Goal: Task Accomplishment & Management: Use online tool/utility

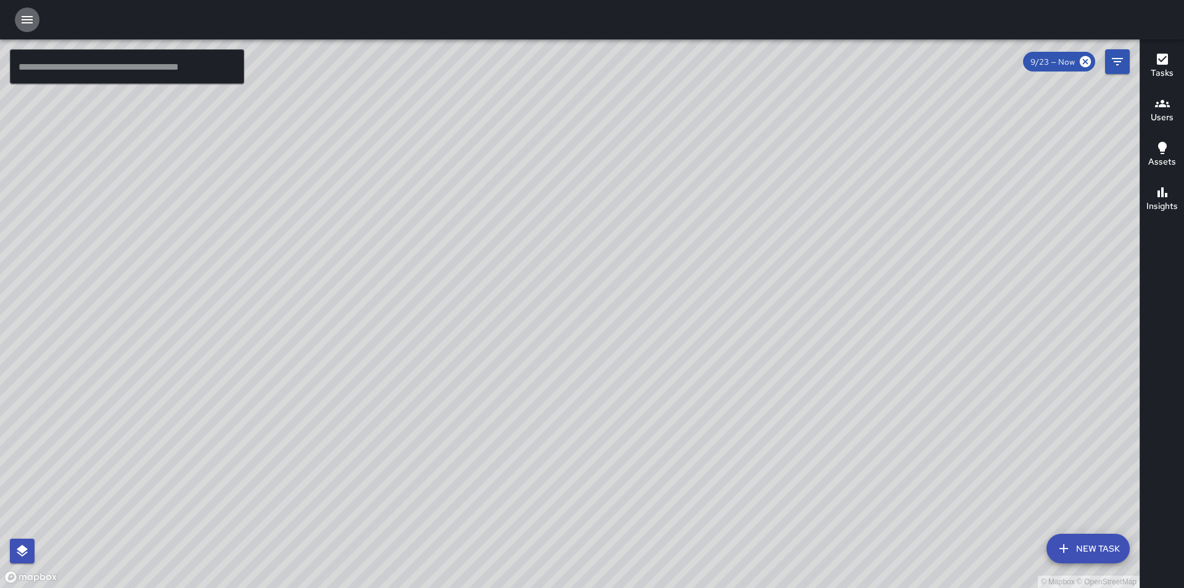
click at [22, 23] on icon "button" at bounding box center [27, 19] width 11 height 7
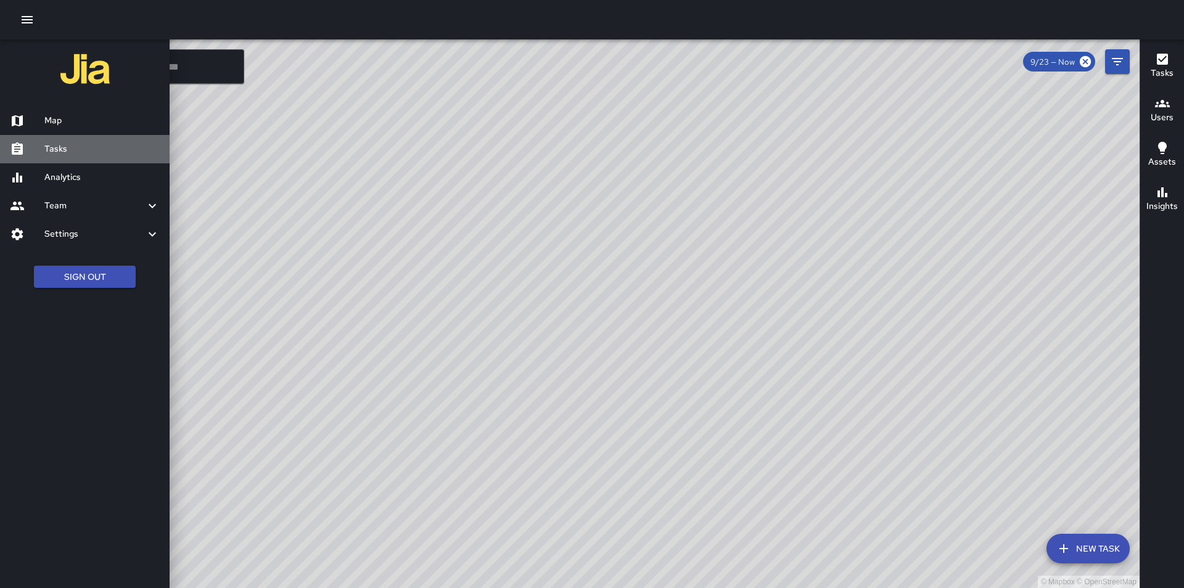
click at [52, 153] on h6 "Tasks" at bounding box center [101, 149] width 115 height 14
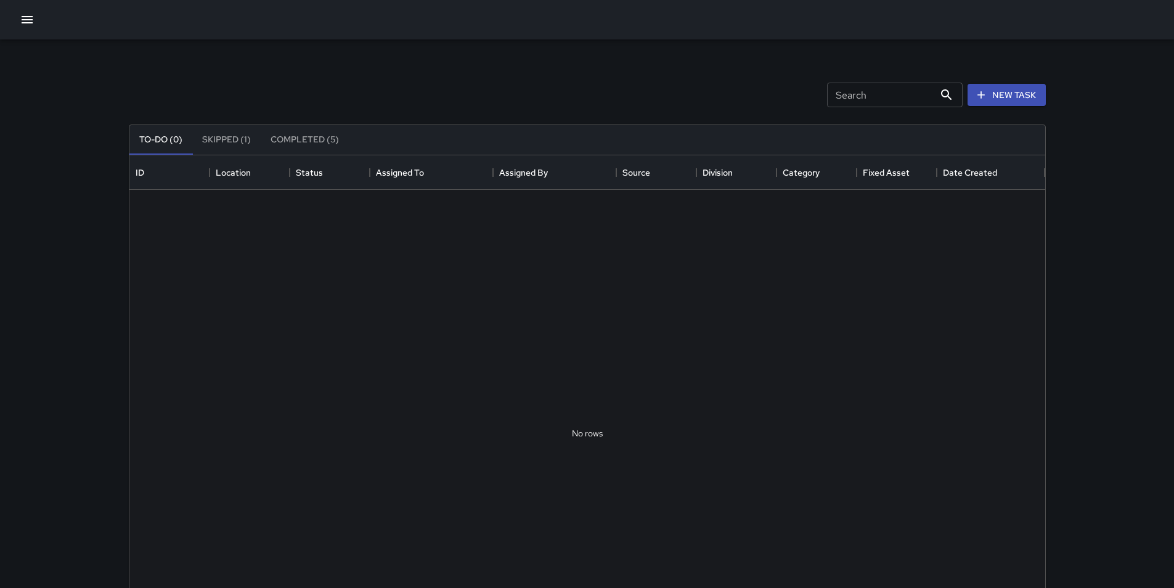
scroll to position [513, 907]
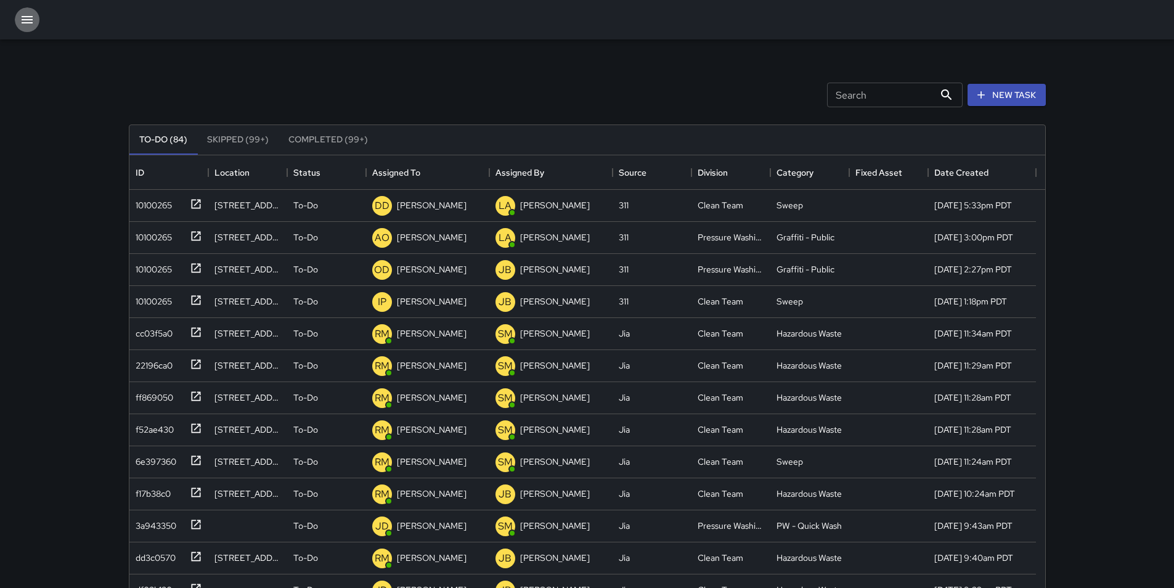
click at [28, 19] on icon "button" at bounding box center [27, 19] width 11 height 7
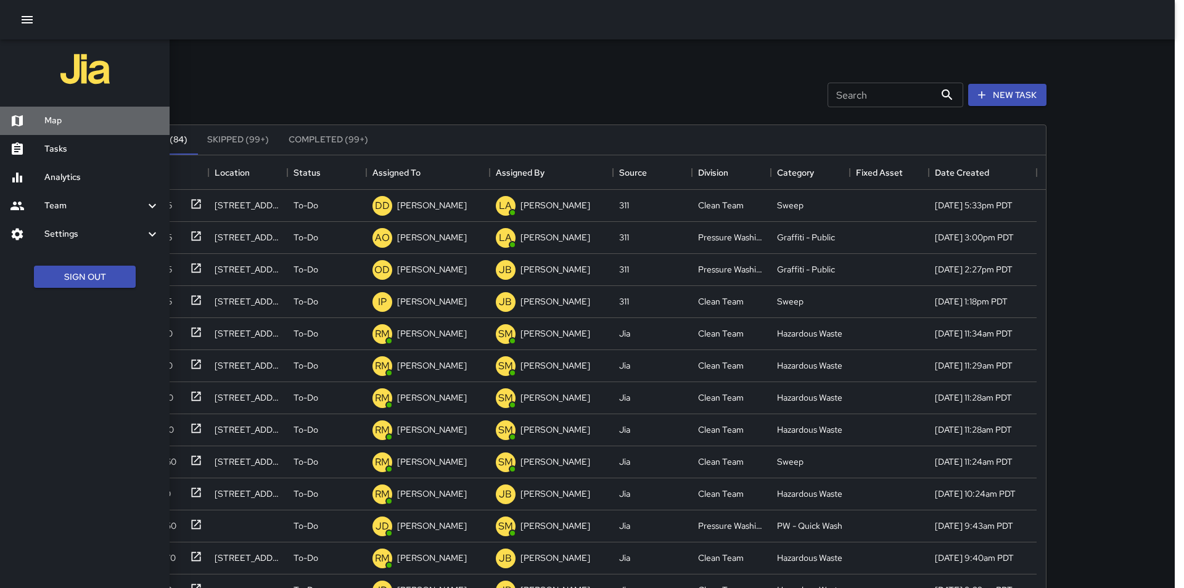
click at [72, 125] on h6 "Map" at bounding box center [101, 121] width 115 height 14
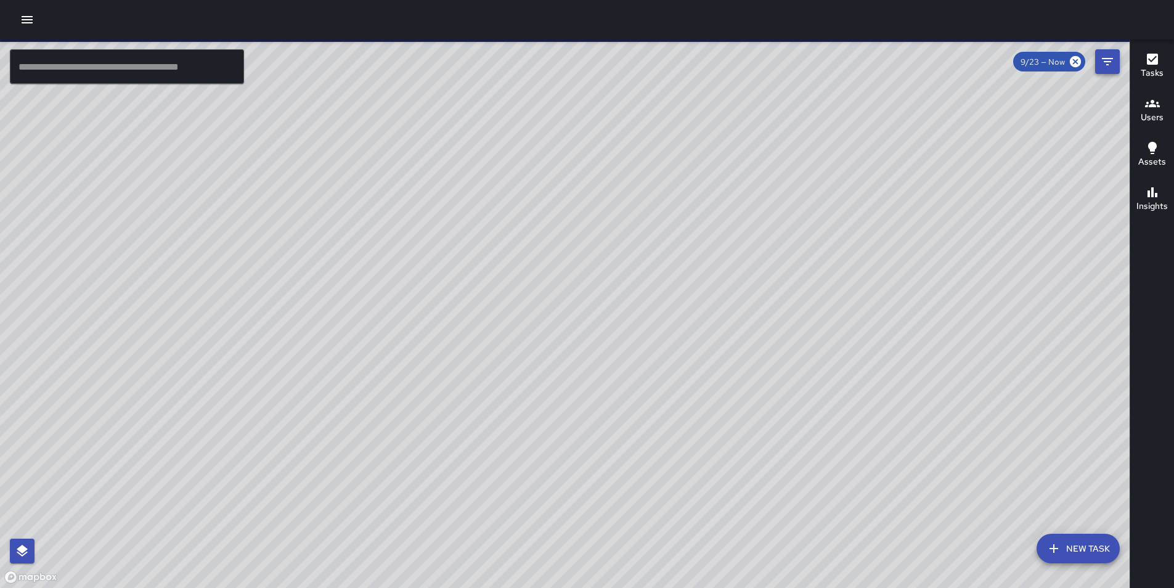
click at [1113, 65] on icon "Filters" at bounding box center [1107, 61] width 15 height 15
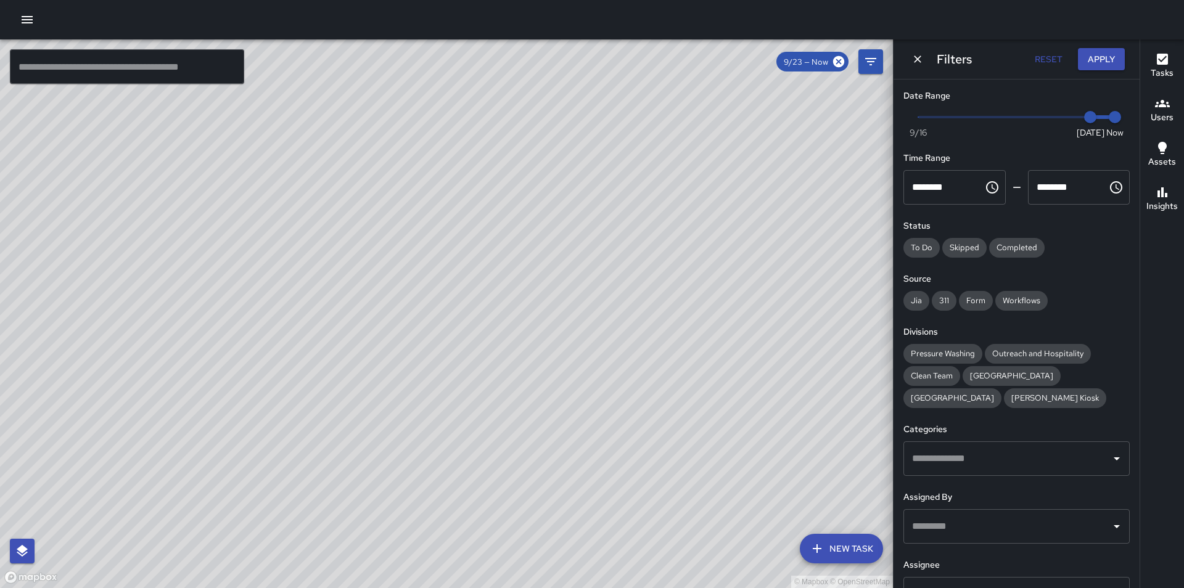
click at [1065, 117] on span at bounding box center [1016, 117] width 197 height 2
type input "*"
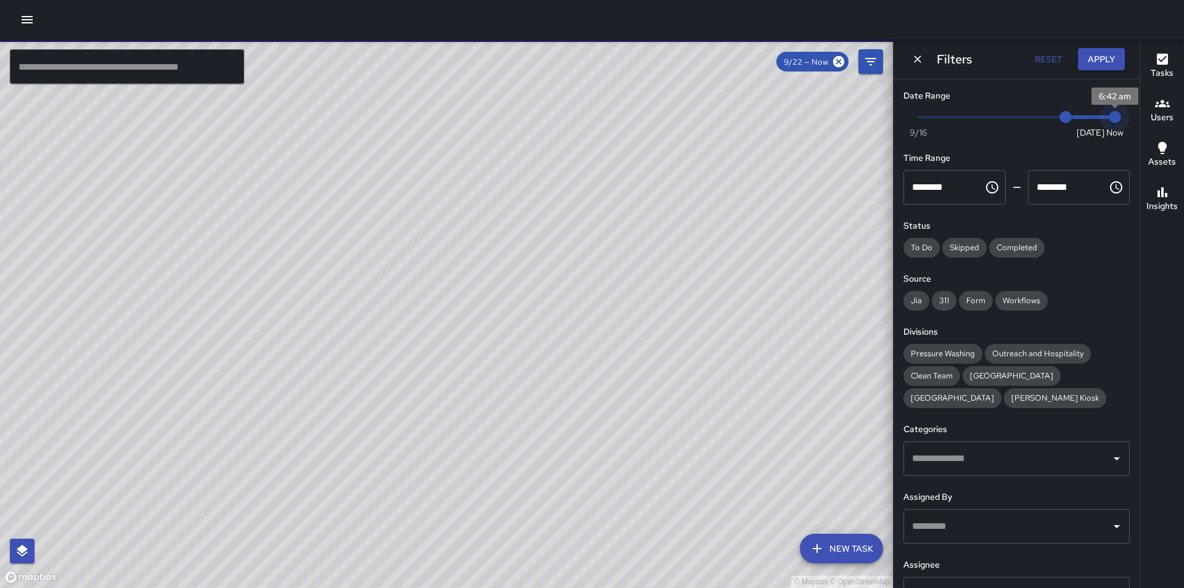
type input "*"
drag, startPoint x: 1105, startPoint y: 118, endPoint x: 1083, endPoint y: 118, distance: 22.2
click at [1084, 118] on span "9/23" at bounding box center [1090, 117] width 12 height 12
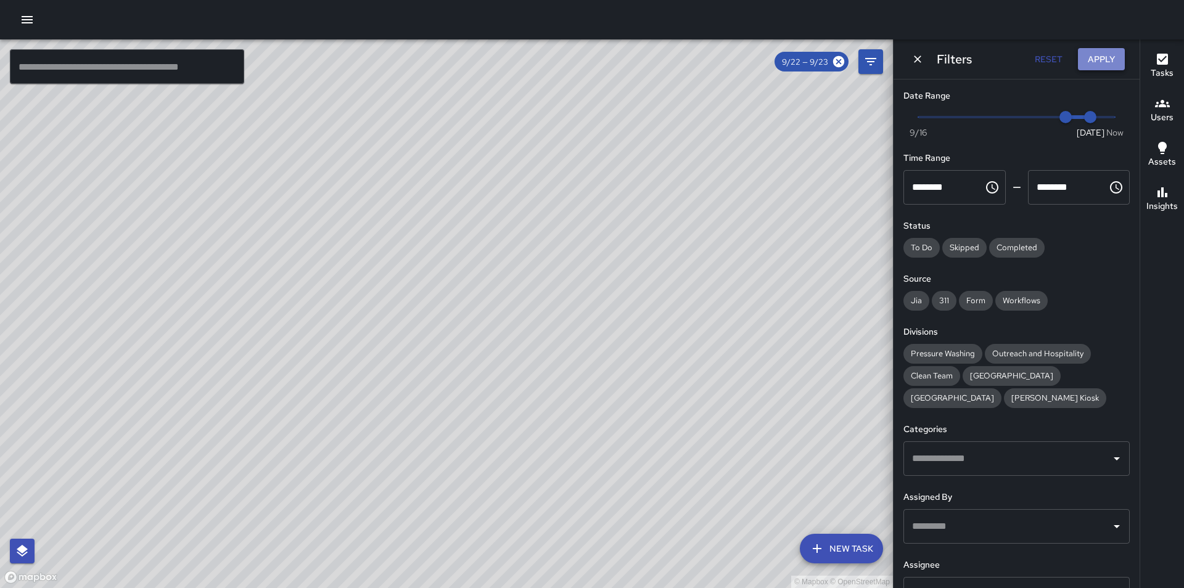
click at [1093, 53] on button "Apply" at bounding box center [1101, 59] width 47 height 23
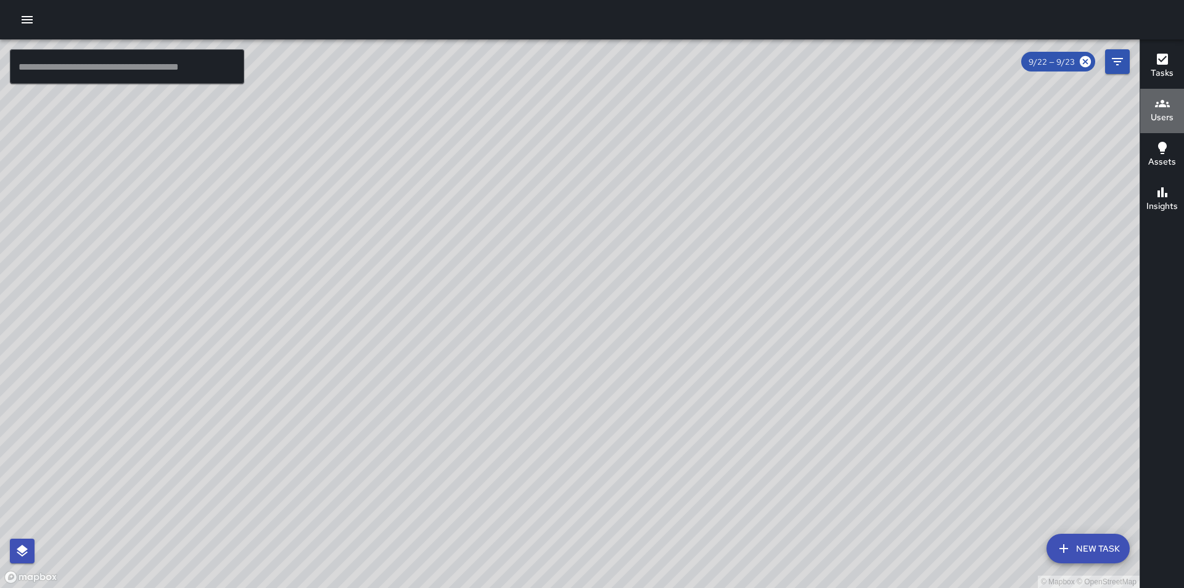
click at [1161, 111] on h6 "Users" at bounding box center [1161, 118] width 23 height 14
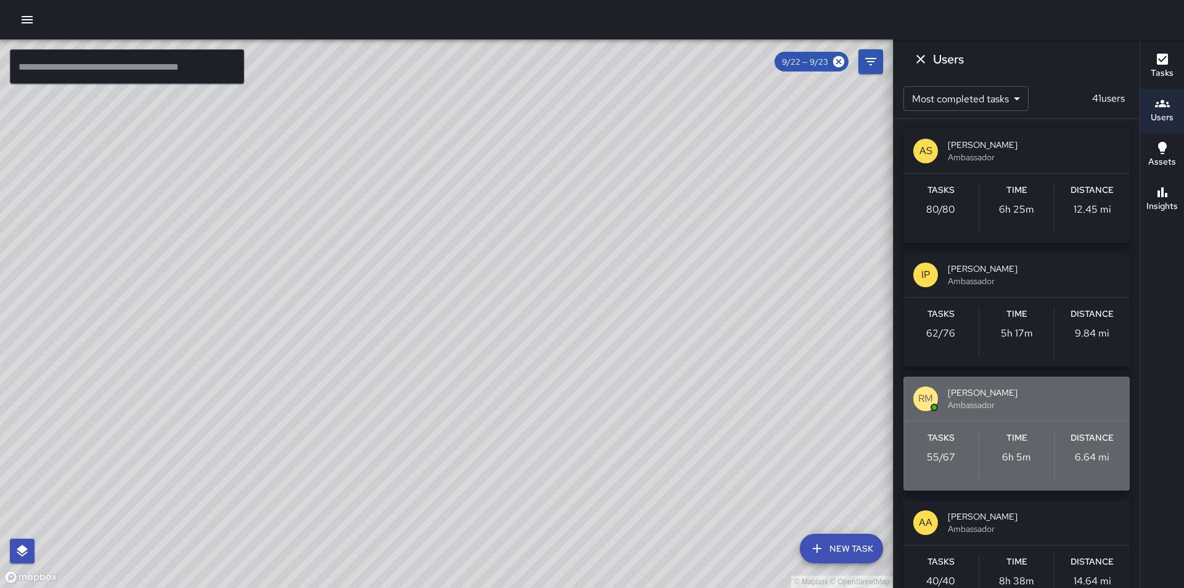
click at [1098, 414] on div "[PERSON_NAME] [PERSON_NAME] Ambassador" at bounding box center [1016, 399] width 226 height 44
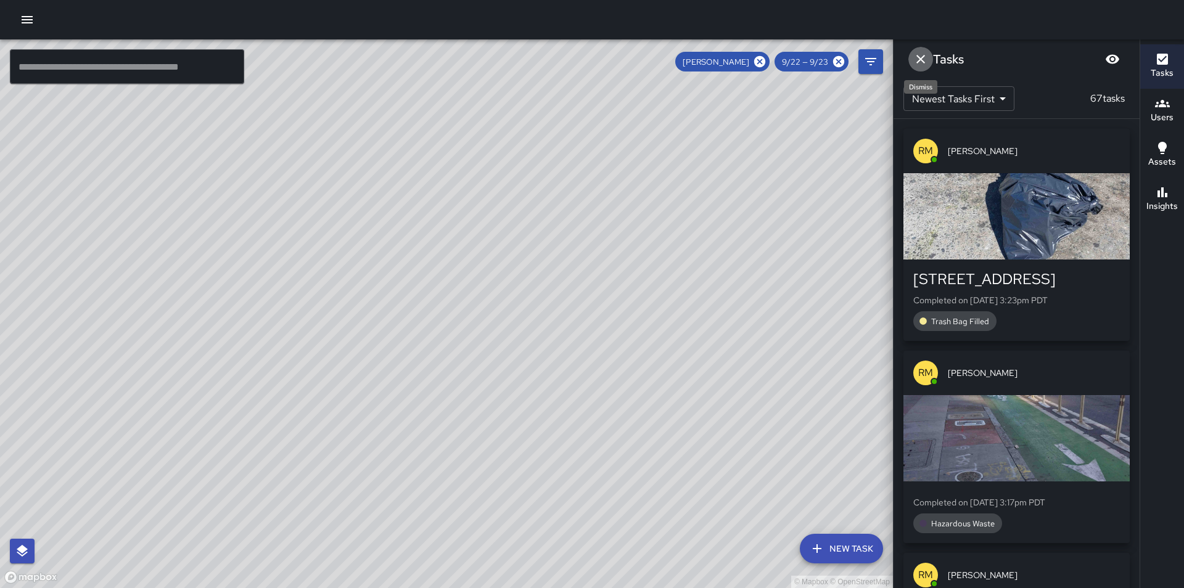
click at [918, 55] on icon "Dismiss" at bounding box center [920, 59] width 15 height 15
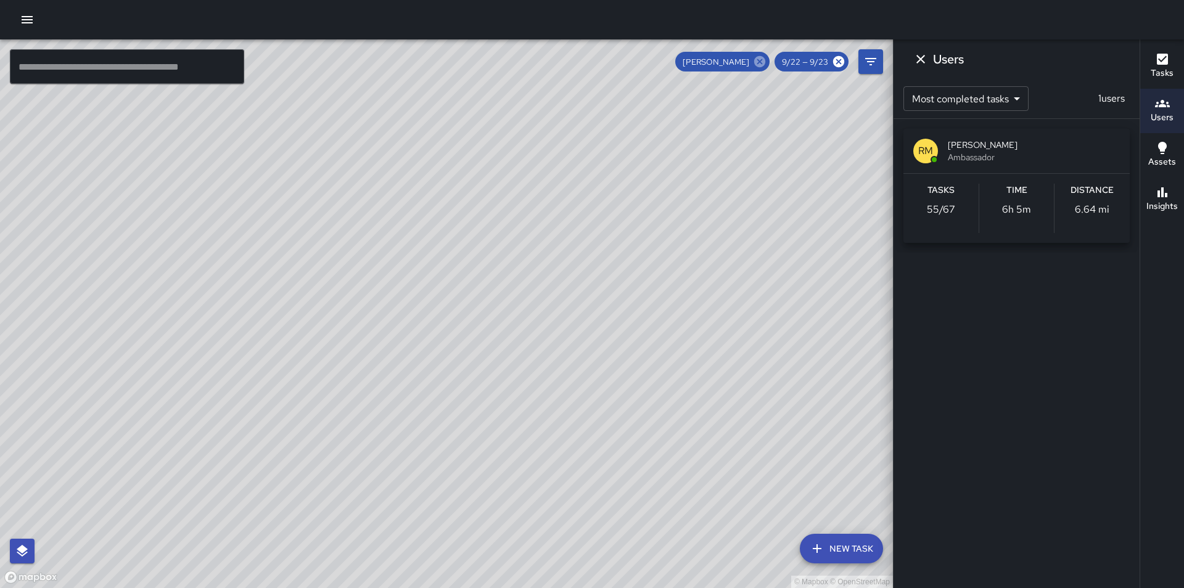
click at [761, 59] on icon at bounding box center [759, 61] width 11 height 11
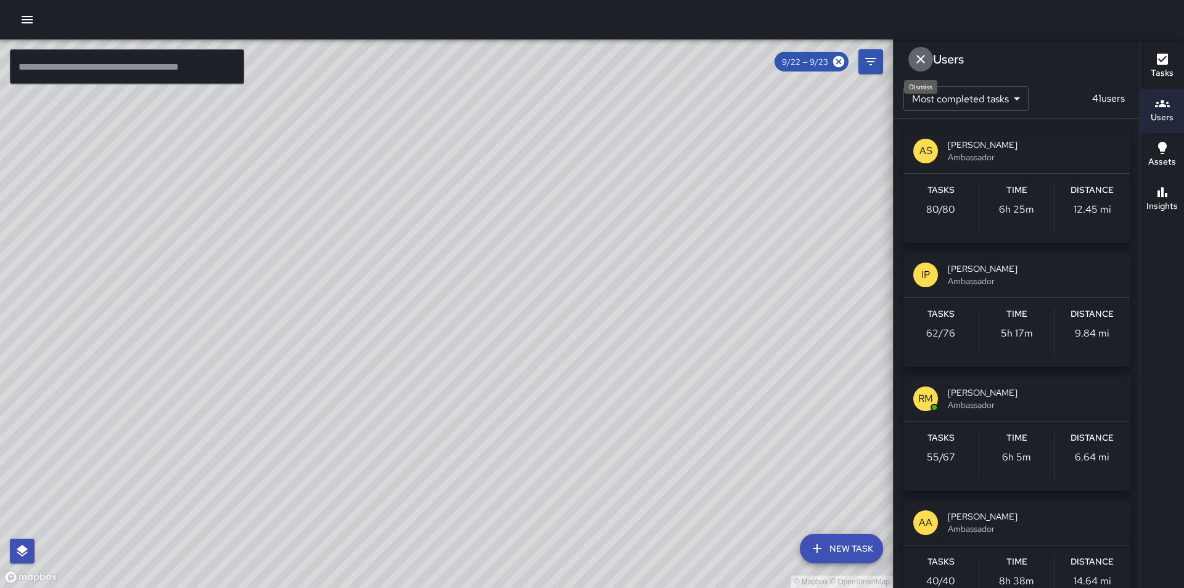
click at [923, 62] on icon "Dismiss" at bounding box center [920, 59] width 9 height 9
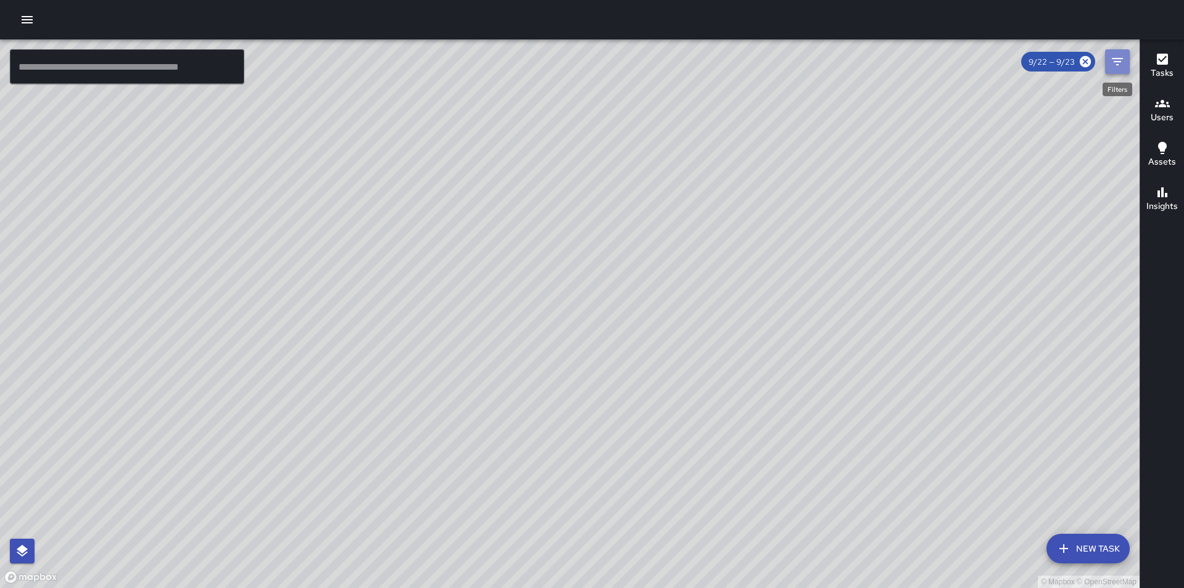
click at [1116, 53] on button "Filters" at bounding box center [1117, 61] width 25 height 25
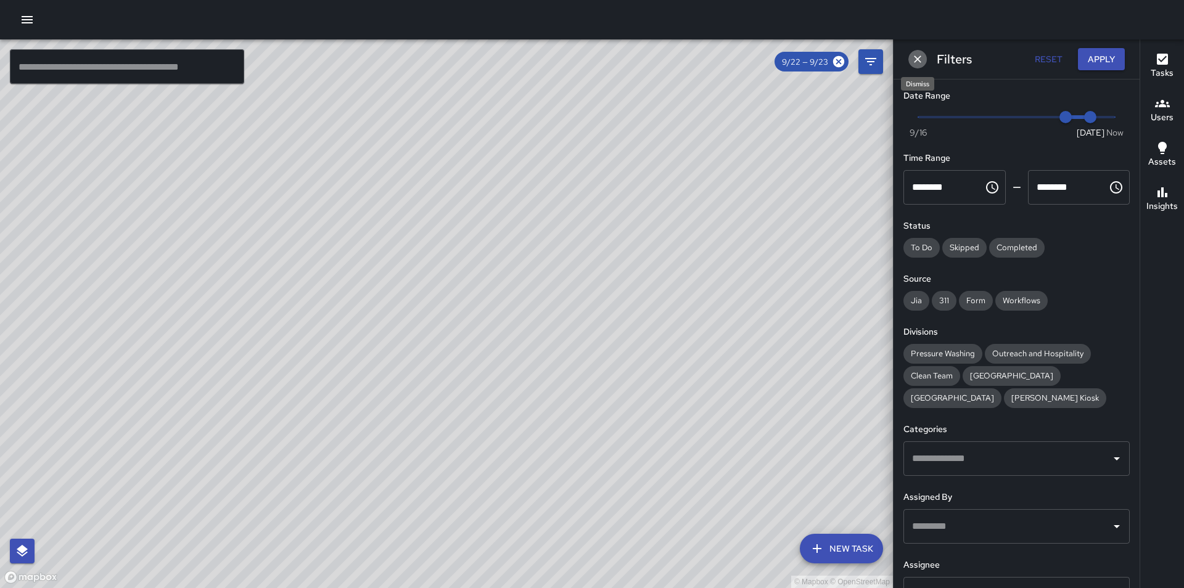
click at [919, 54] on icon "Dismiss" at bounding box center [917, 59] width 12 height 12
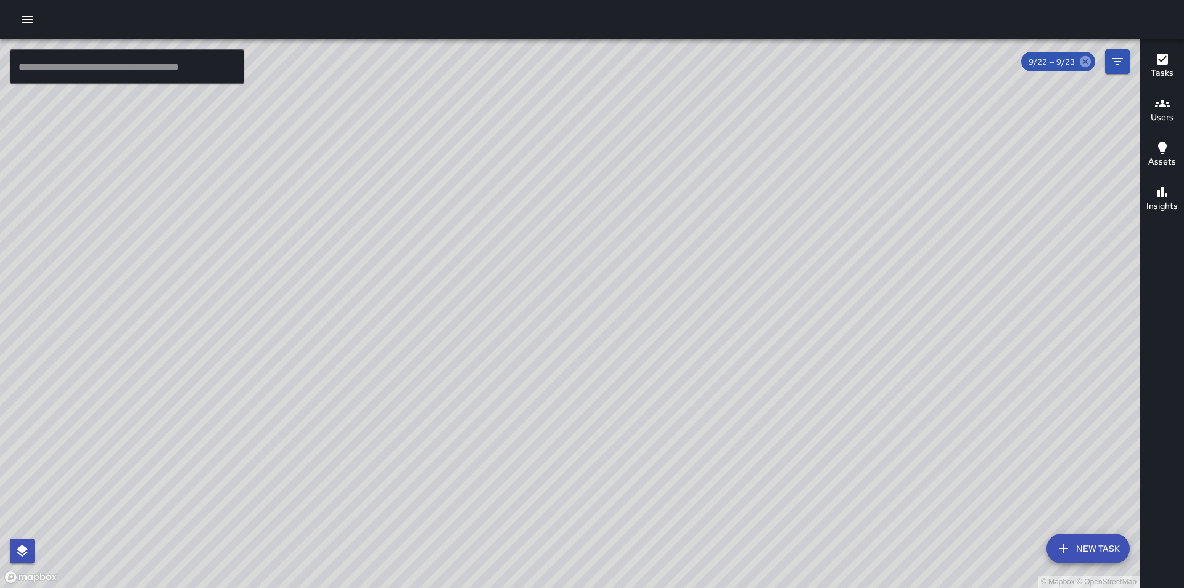
click at [1084, 63] on icon at bounding box center [1085, 62] width 14 height 14
click at [32, 16] on icon "button" at bounding box center [27, 19] width 11 height 7
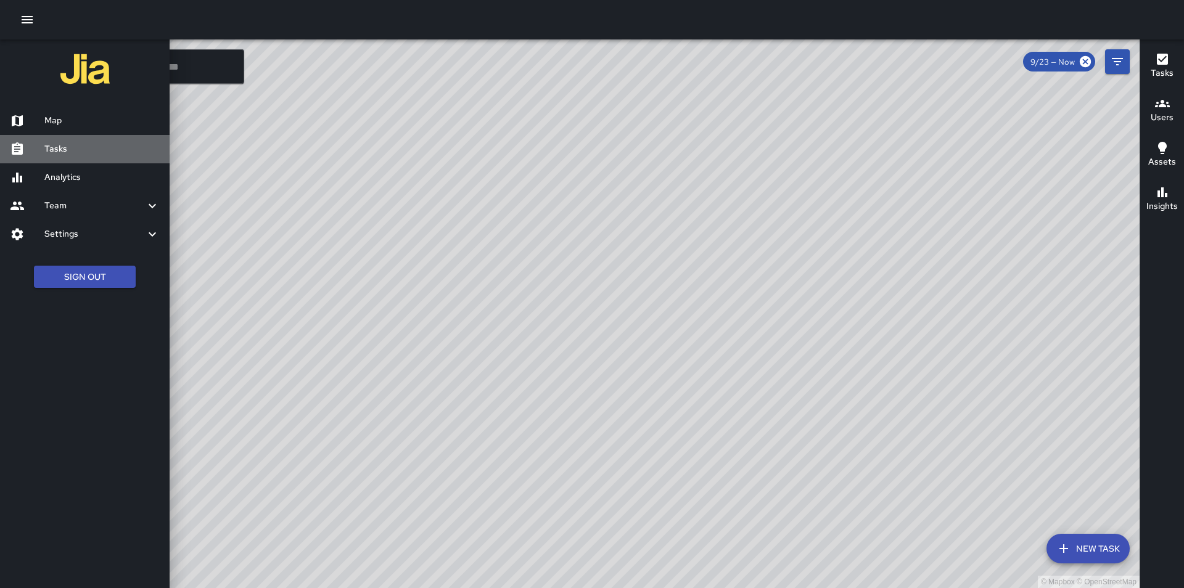
click at [59, 148] on h6 "Tasks" at bounding box center [101, 149] width 115 height 14
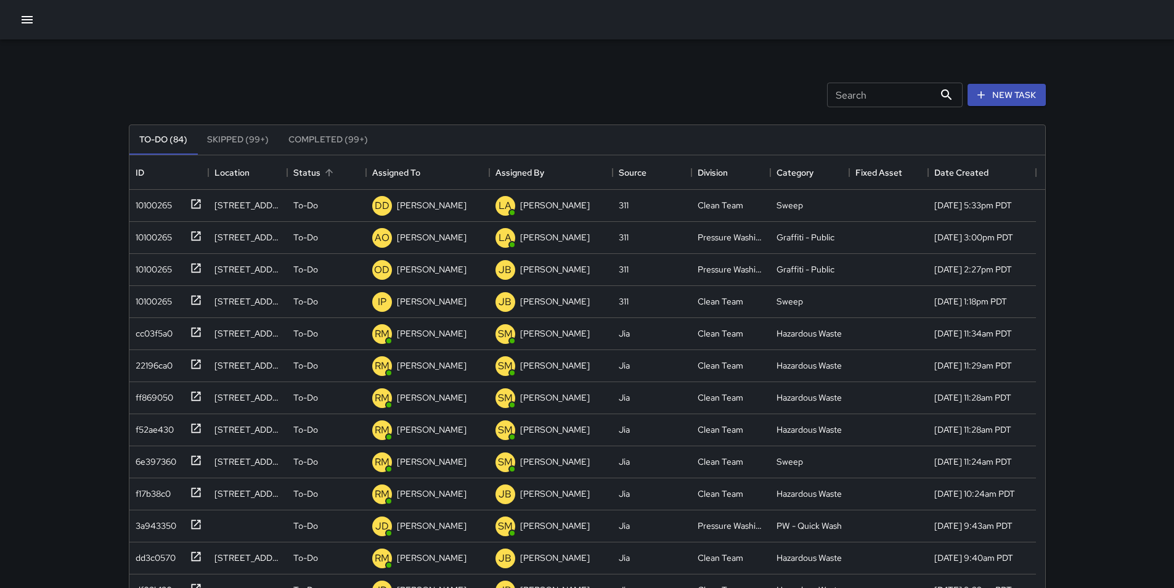
scroll to position [513, 907]
click at [150, 272] on div "10100265" at bounding box center [151, 266] width 41 height 17
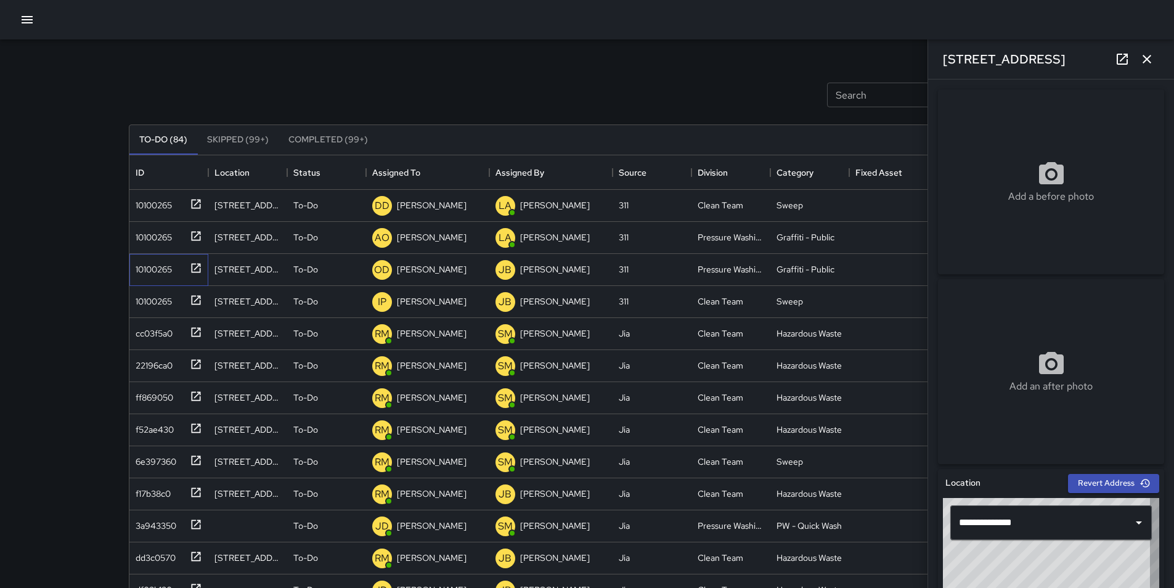
type input "**********"
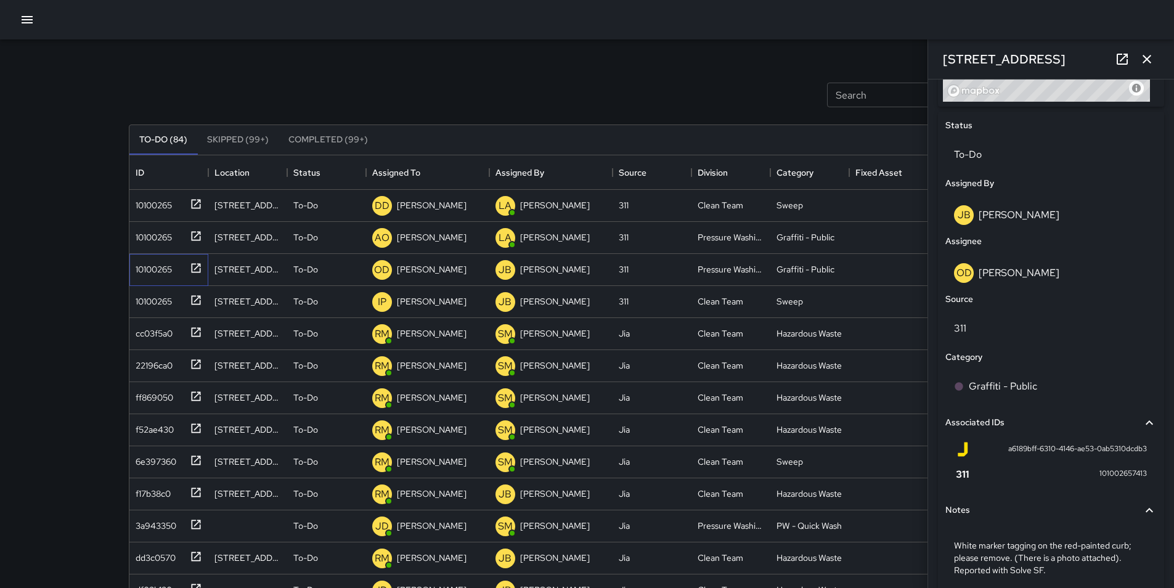
scroll to position [603, 0]
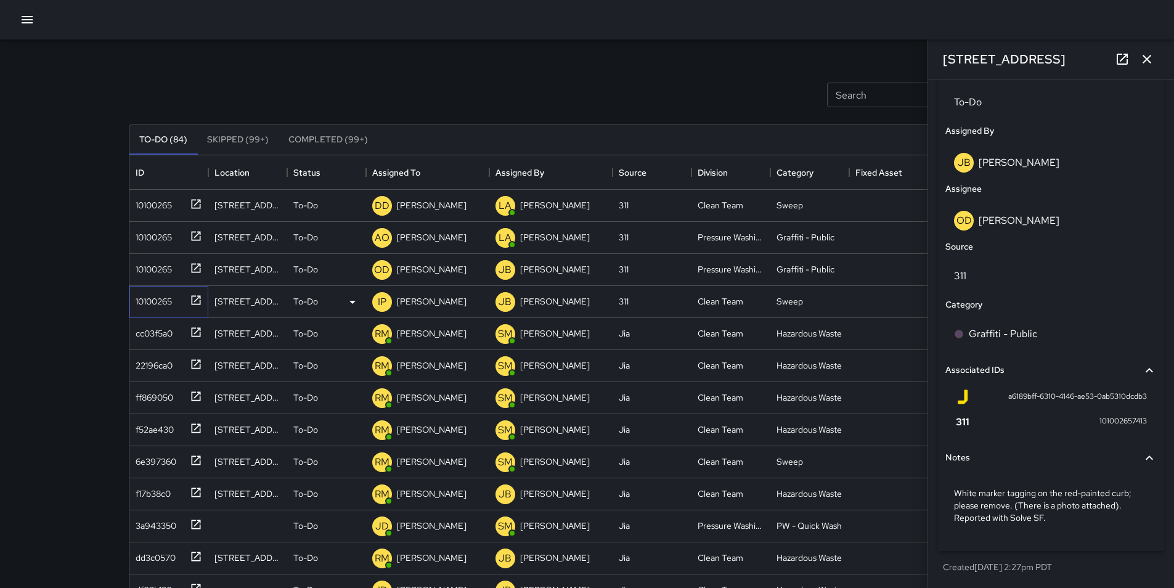
click at [158, 310] on div "10100265" at bounding box center [168, 302] width 79 height 32
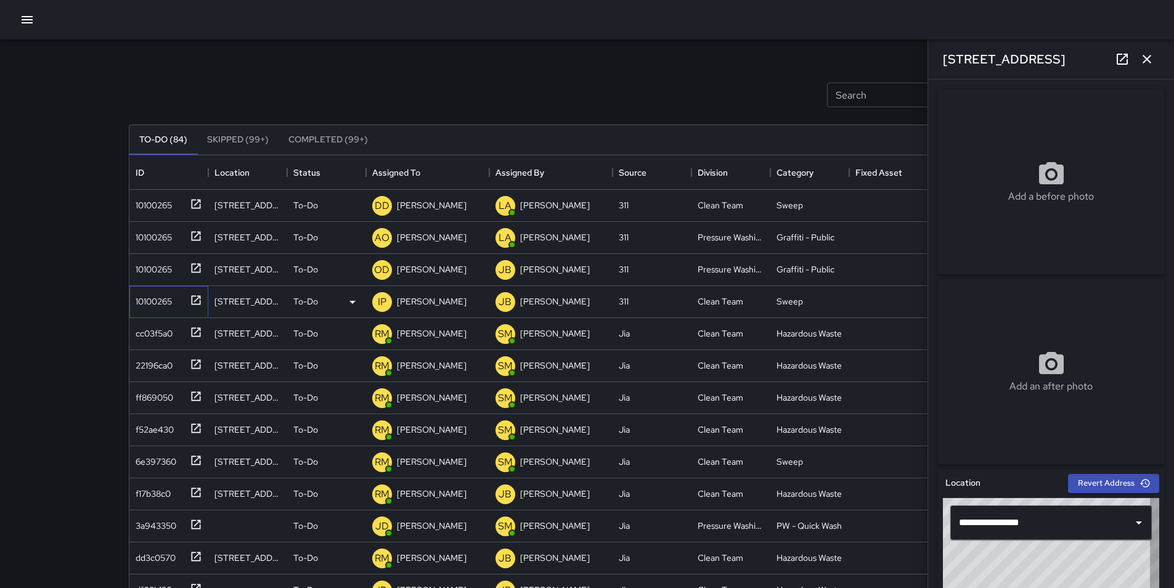
type input "**********"
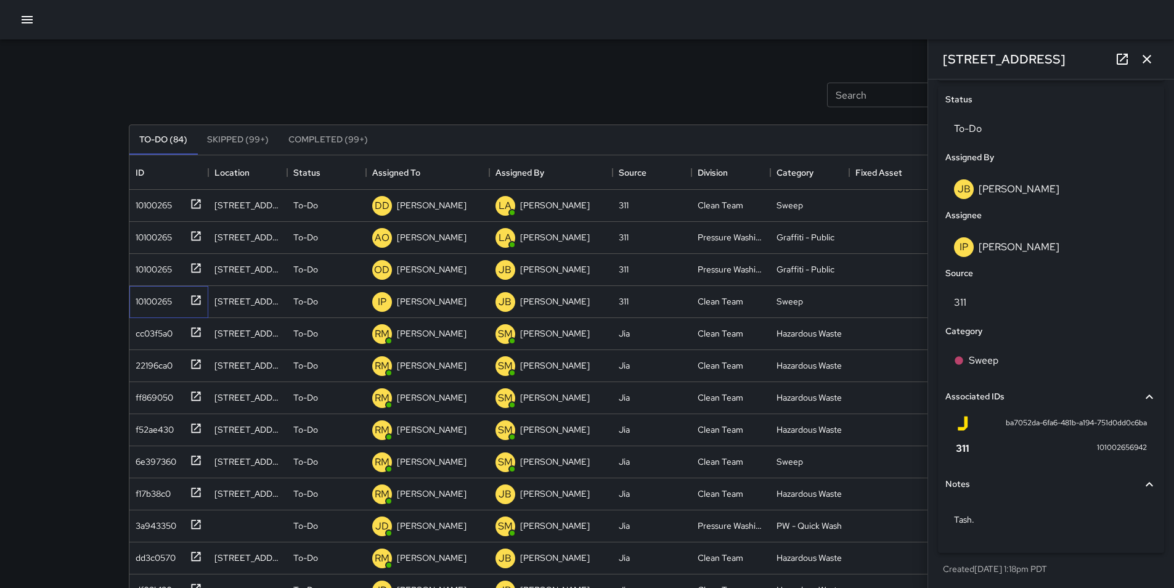
scroll to position [578, 0]
click at [414, 309] on div "[PERSON_NAME]" at bounding box center [432, 301] width 75 height 17
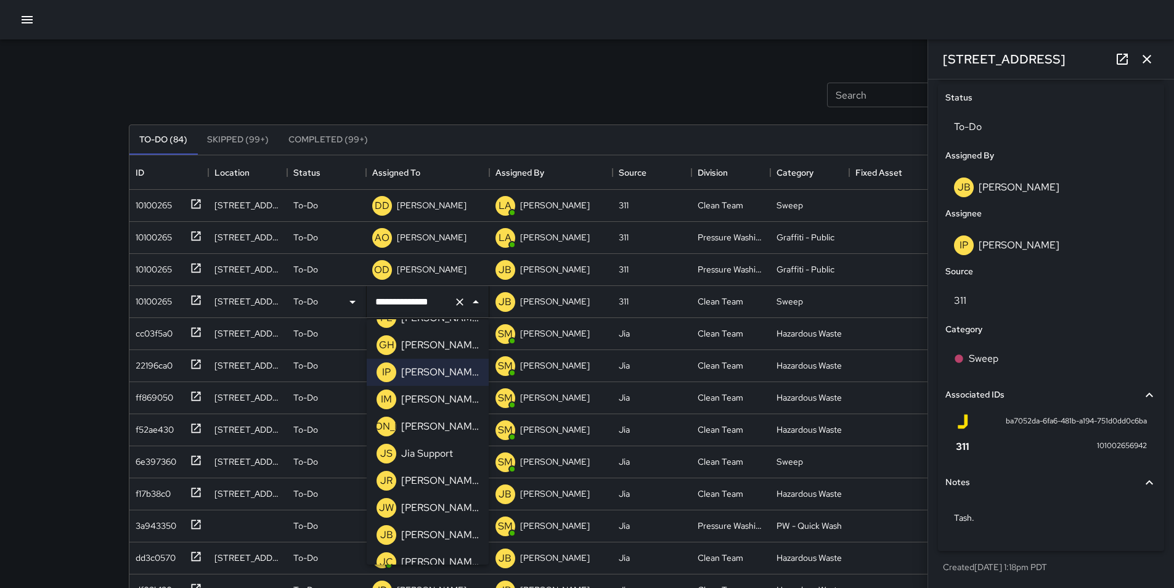
scroll to position [485, 0]
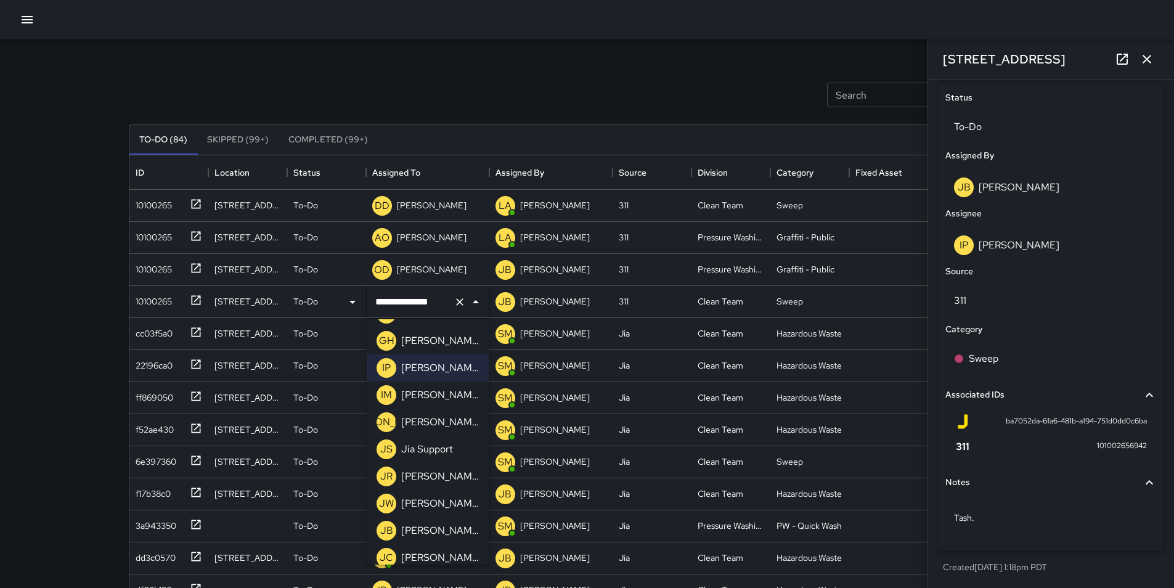
click at [446, 482] on p "[PERSON_NAME]" at bounding box center [440, 476] width 78 height 15
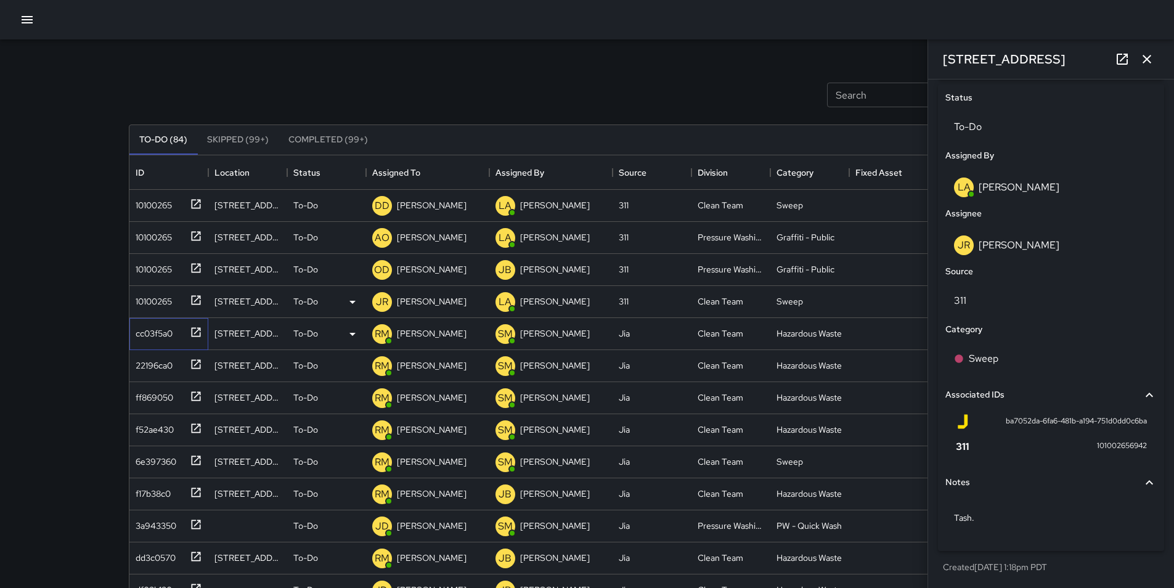
click at [157, 340] on div "cc03f5a0" at bounding box center [167, 331] width 72 height 20
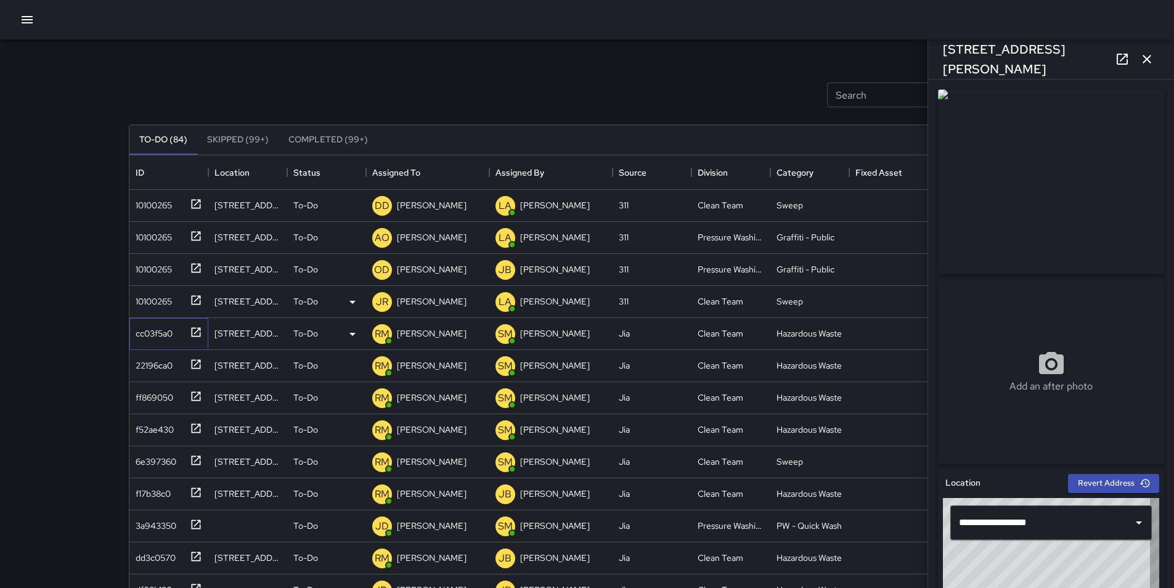
type input "**********"
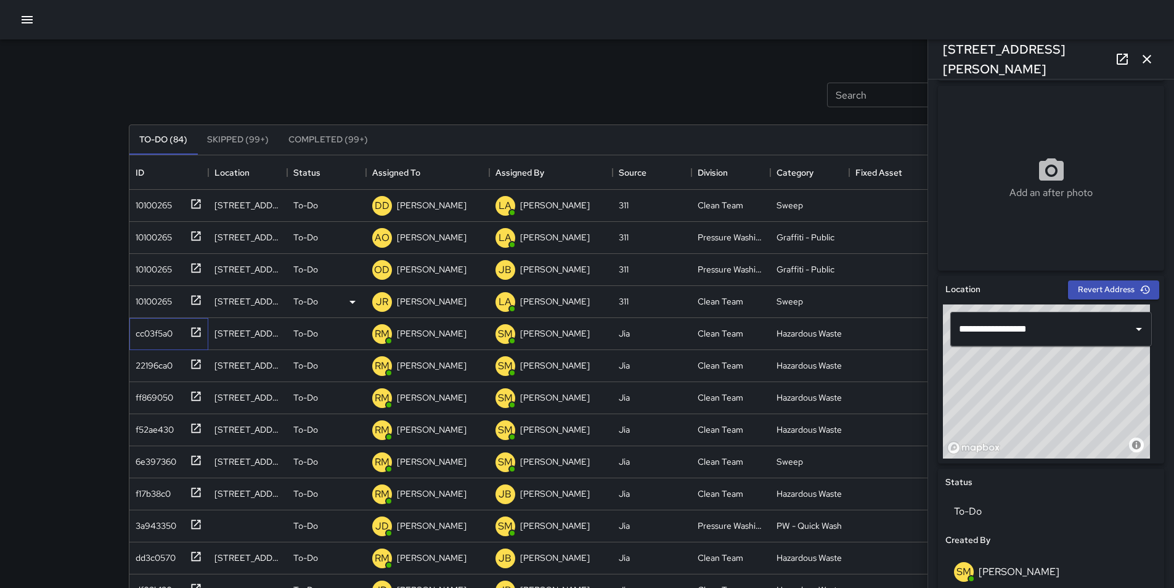
scroll to position [197, 0]
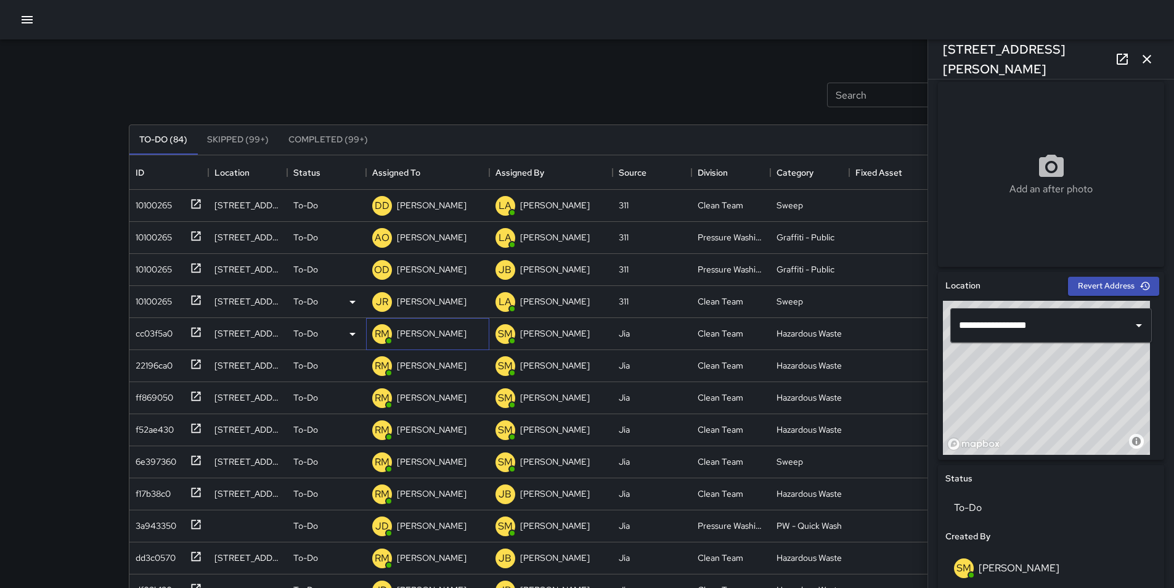
click at [422, 329] on p "[PERSON_NAME]" at bounding box center [432, 333] width 70 height 12
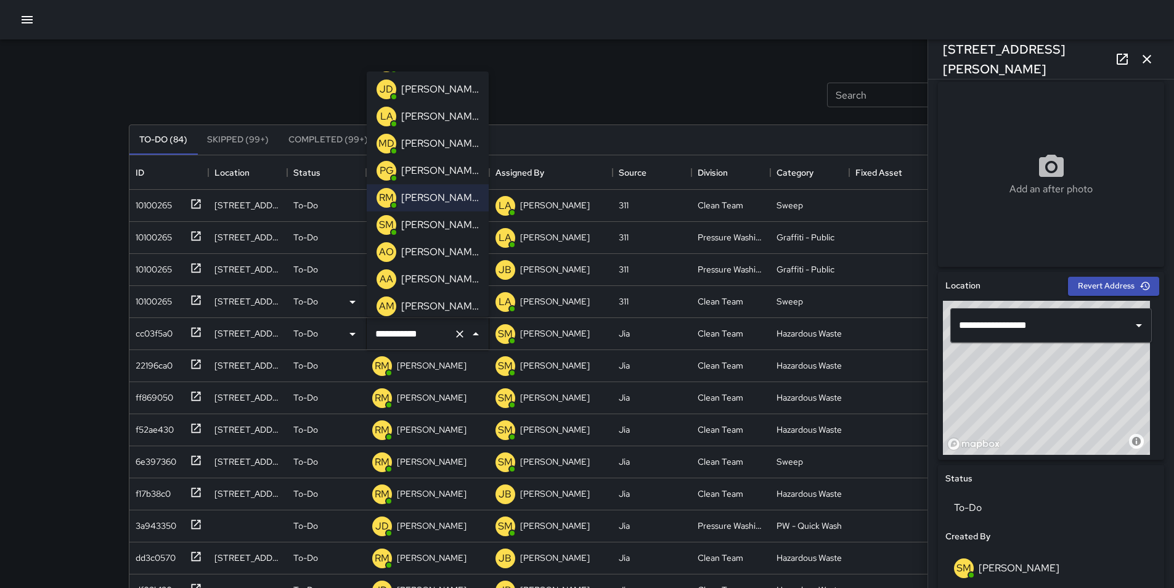
scroll to position [99, 0]
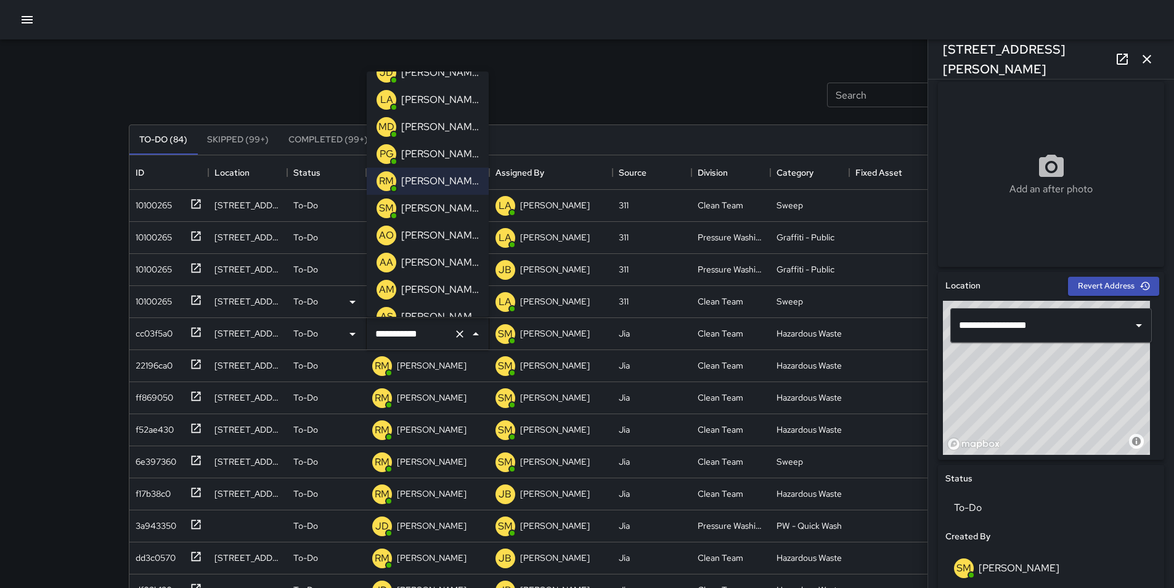
click at [451, 232] on p "[PERSON_NAME]" at bounding box center [440, 235] width 78 height 15
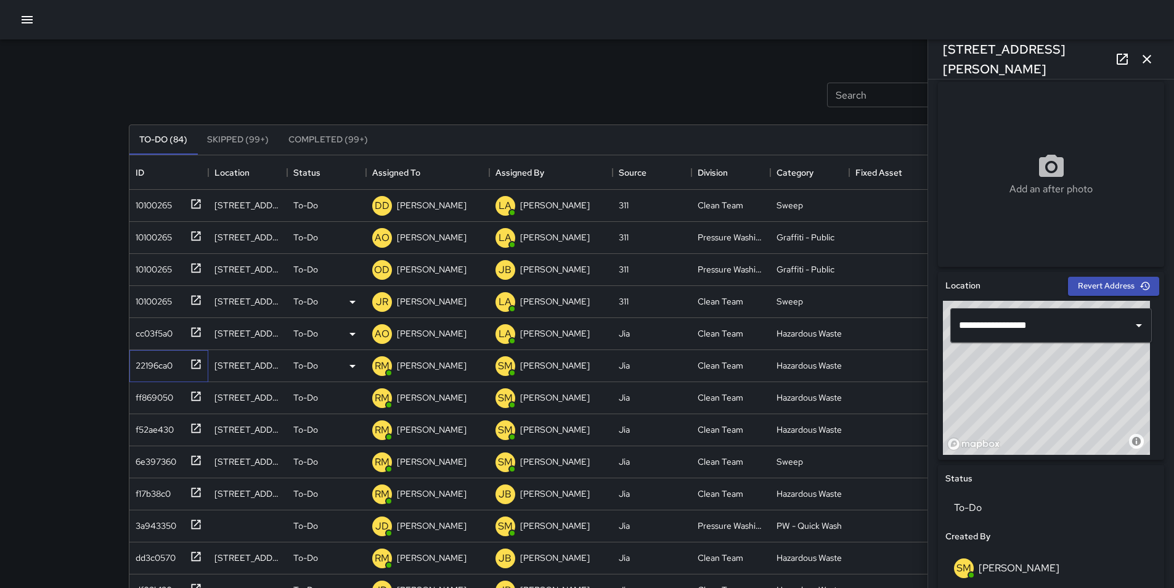
click at [158, 365] on div "22196ca0" at bounding box center [152, 362] width 42 height 17
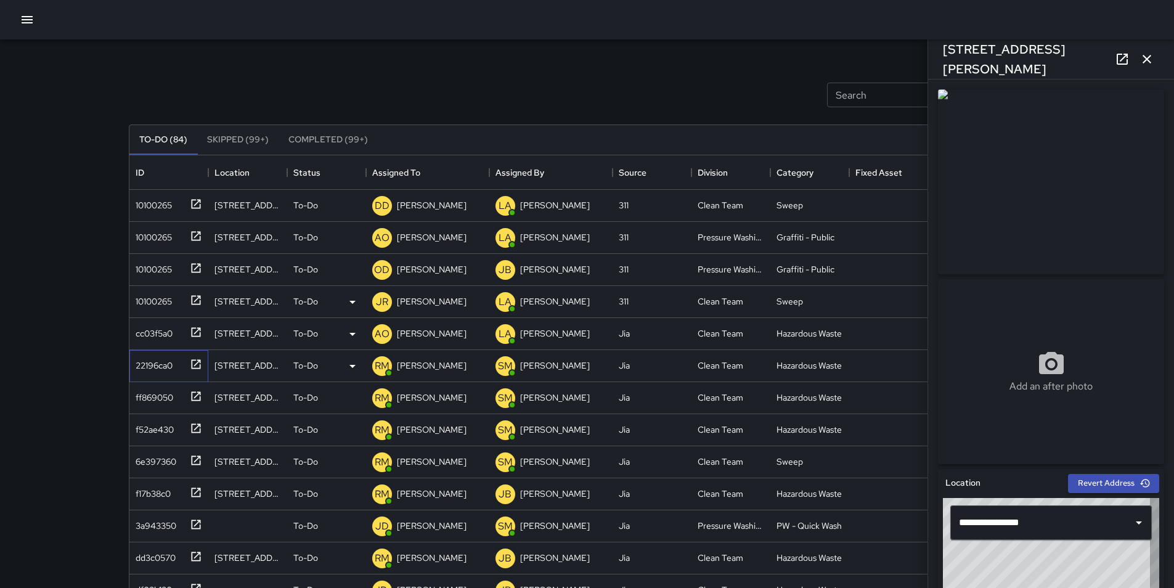
type input "**********"
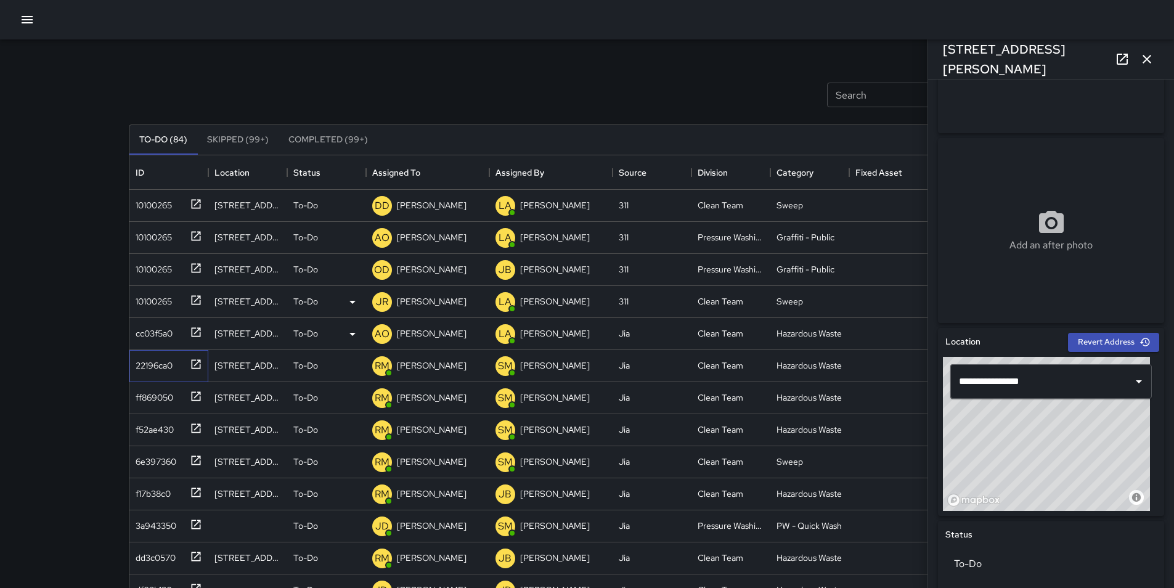
scroll to position [173, 0]
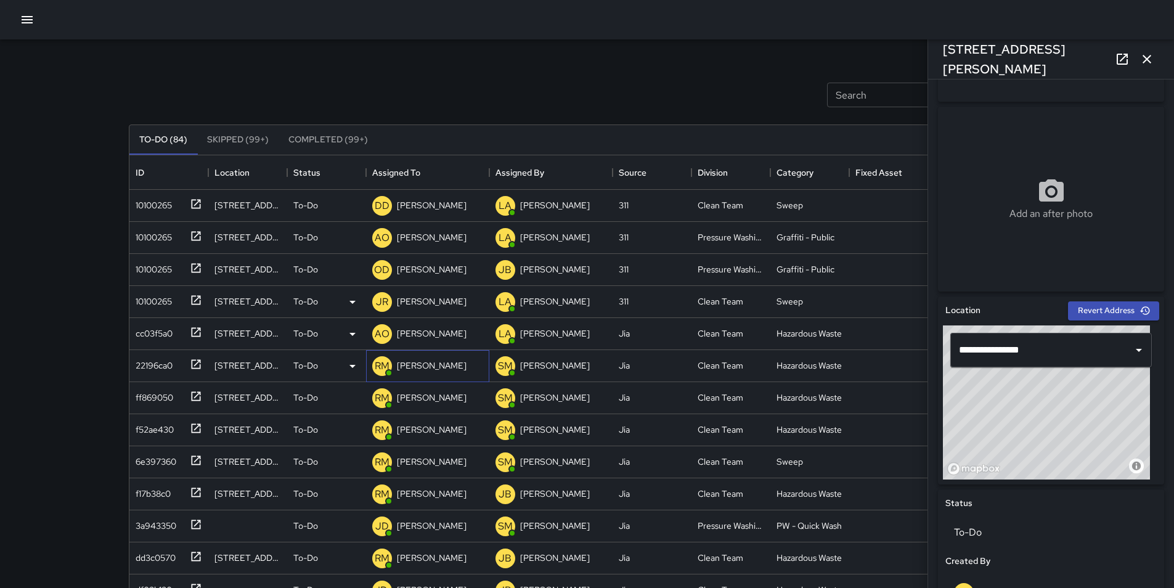
click at [430, 372] on p "[PERSON_NAME]" at bounding box center [432, 365] width 70 height 12
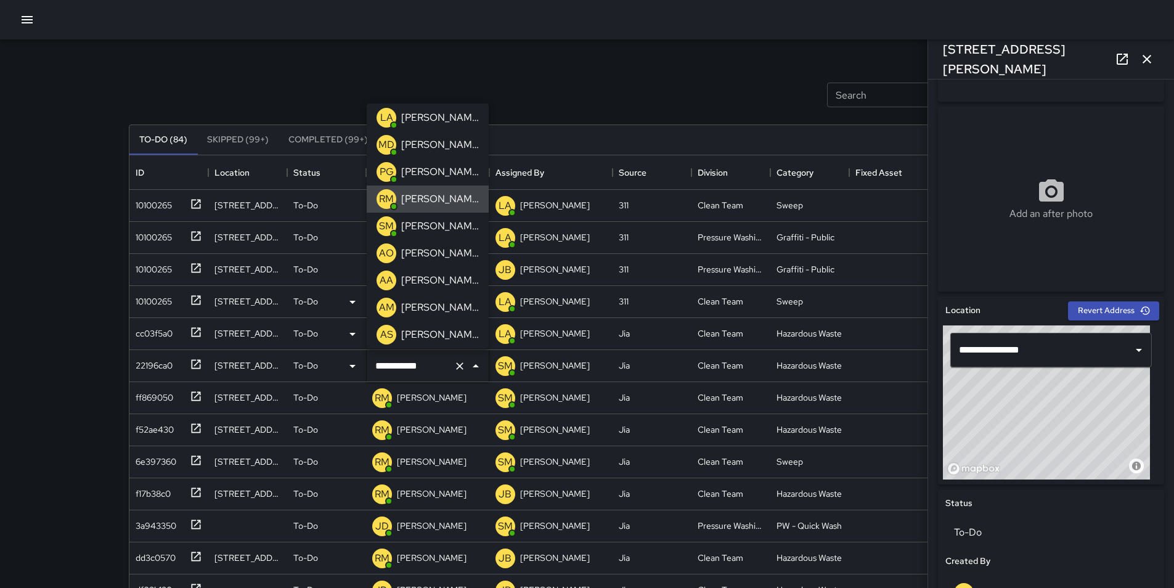
scroll to position [123, 0]
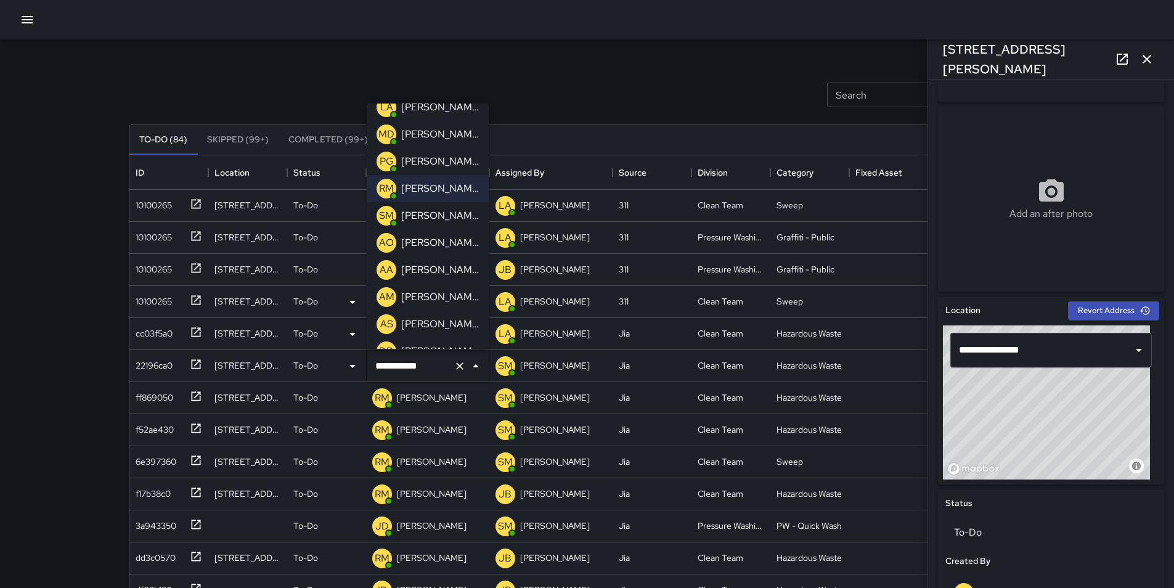
click at [456, 266] on p "[PERSON_NAME]" at bounding box center [440, 270] width 78 height 15
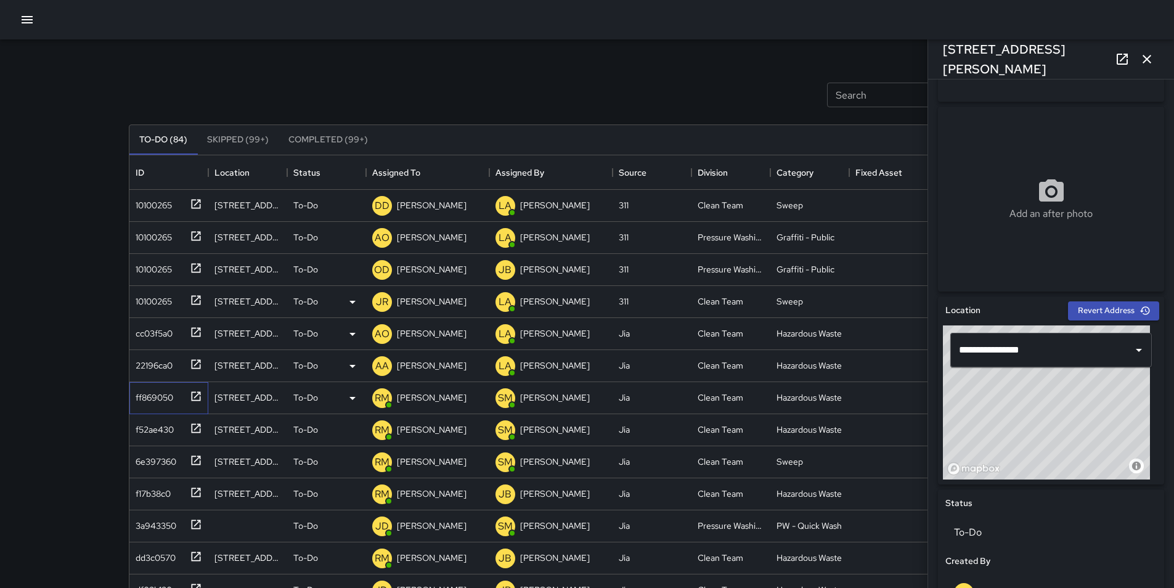
click at [158, 396] on div "ff869050" at bounding box center [152, 394] width 43 height 17
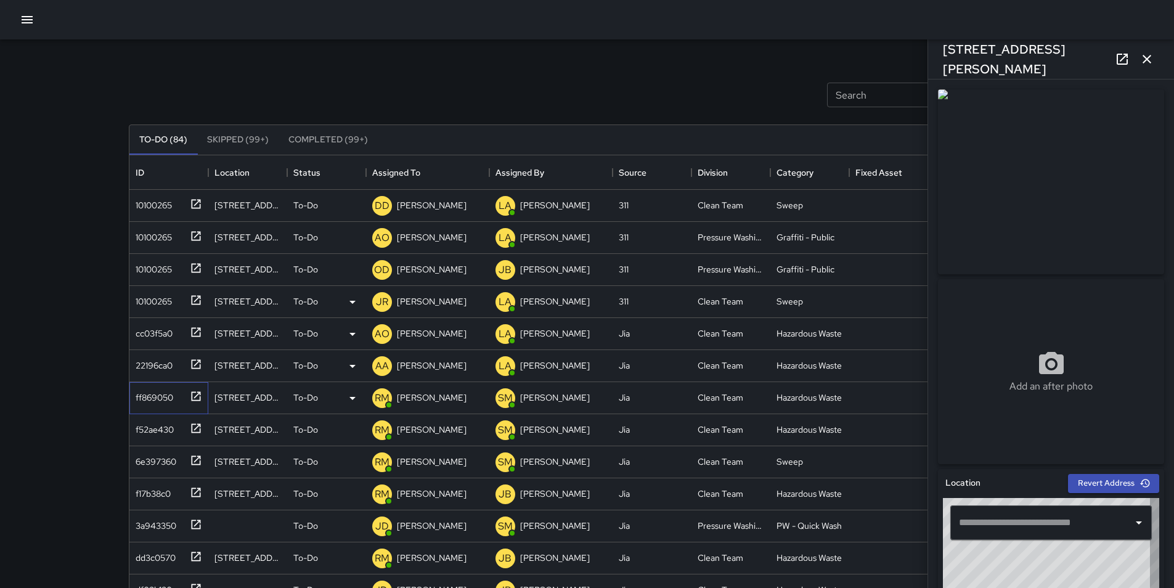
type input "**********"
click at [410, 398] on p "[PERSON_NAME]" at bounding box center [432, 397] width 70 height 12
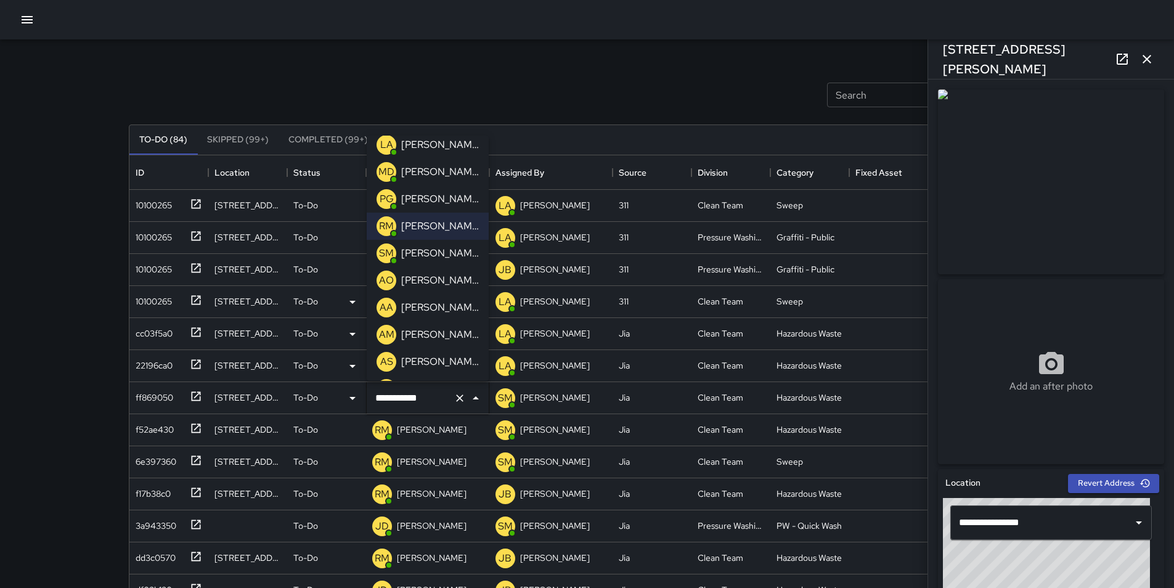
scroll to position [148, 0]
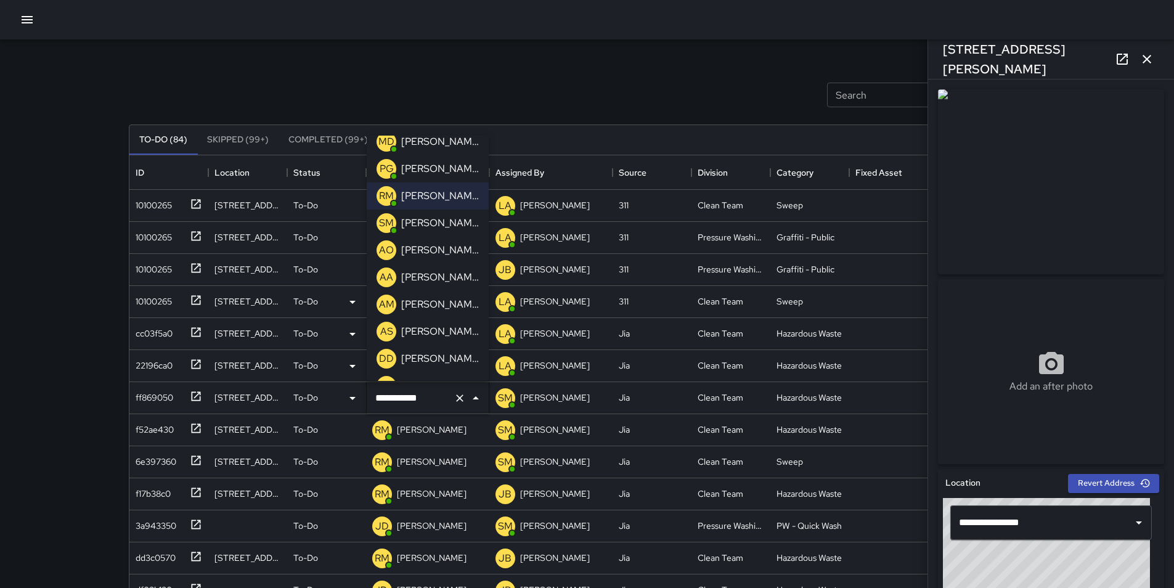
click at [457, 278] on p "[PERSON_NAME]" at bounding box center [440, 277] width 78 height 15
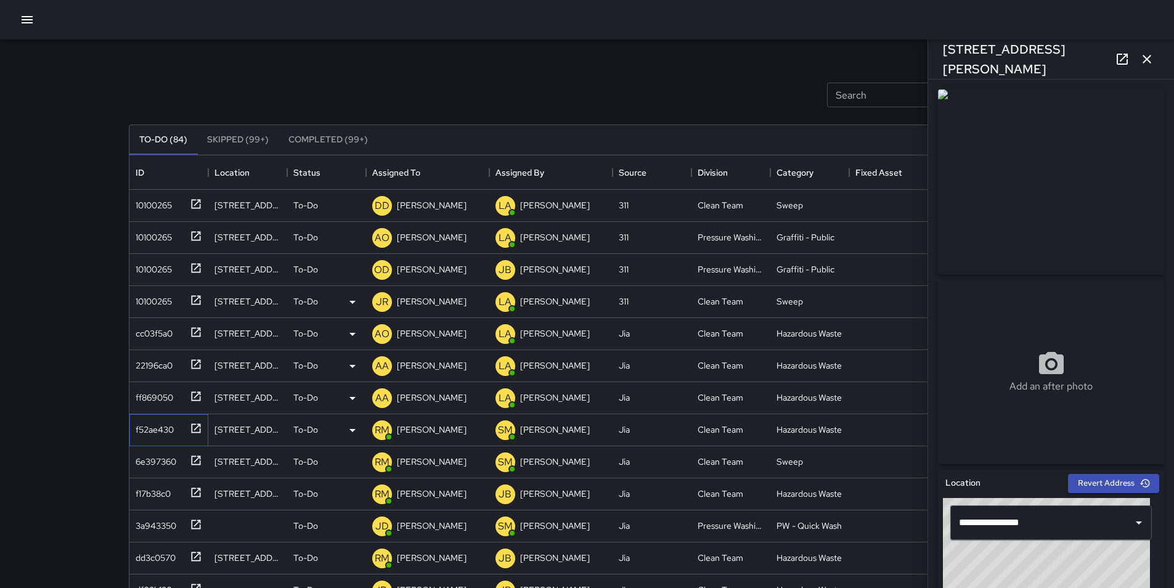
click at [154, 433] on div "f52ae430" at bounding box center [152, 427] width 43 height 17
type input "**********"
click at [431, 436] on p "[PERSON_NAME]" at bounding box center [432, 429] width 70 height 12
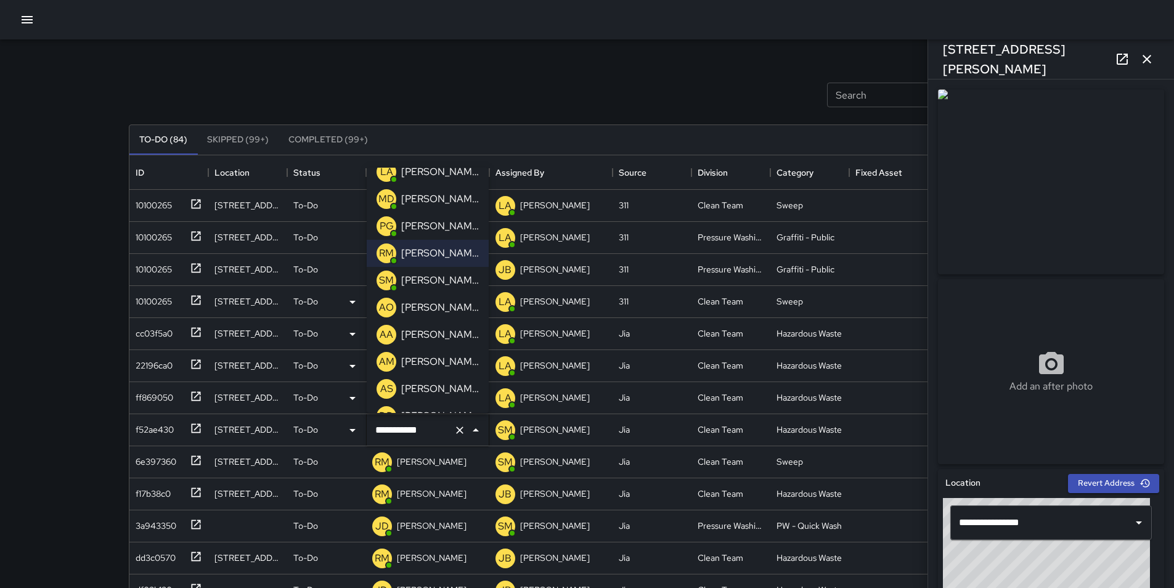
scroll to position [123, 0]
click at [456, 335] on p "[PERSON_NAME]" at bounding box center [440, 334] width 78 height 15
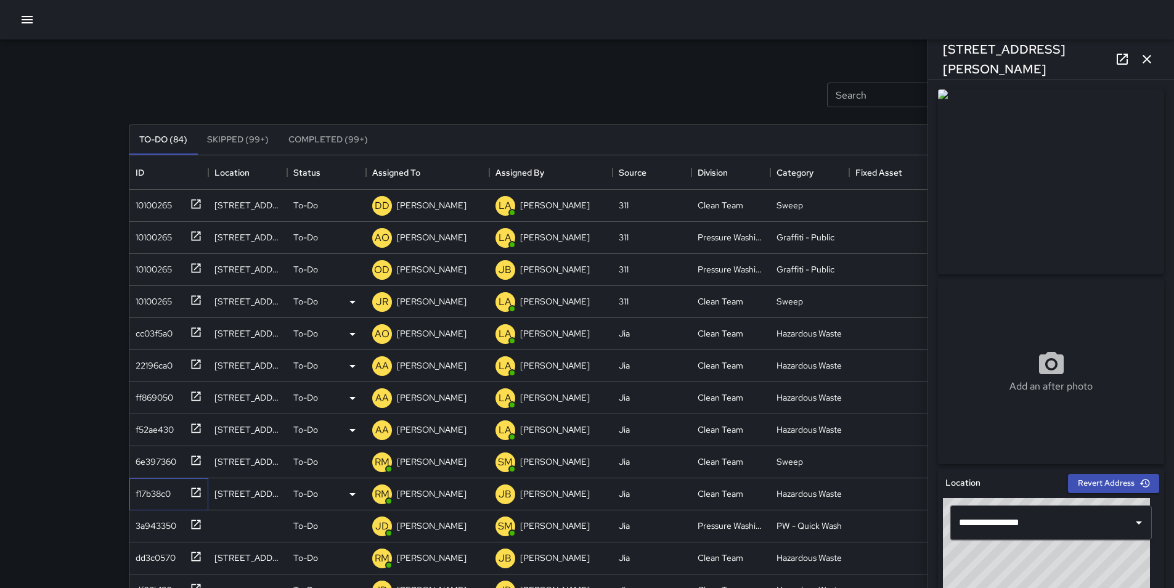
click at [163, 491] on div "f17b38c0" at bounding box center [151, 491] width 40 height 17
click at [433, 430] on p "[PERSON_NAME]" at bounding box center [432, 429] width 70 height 12
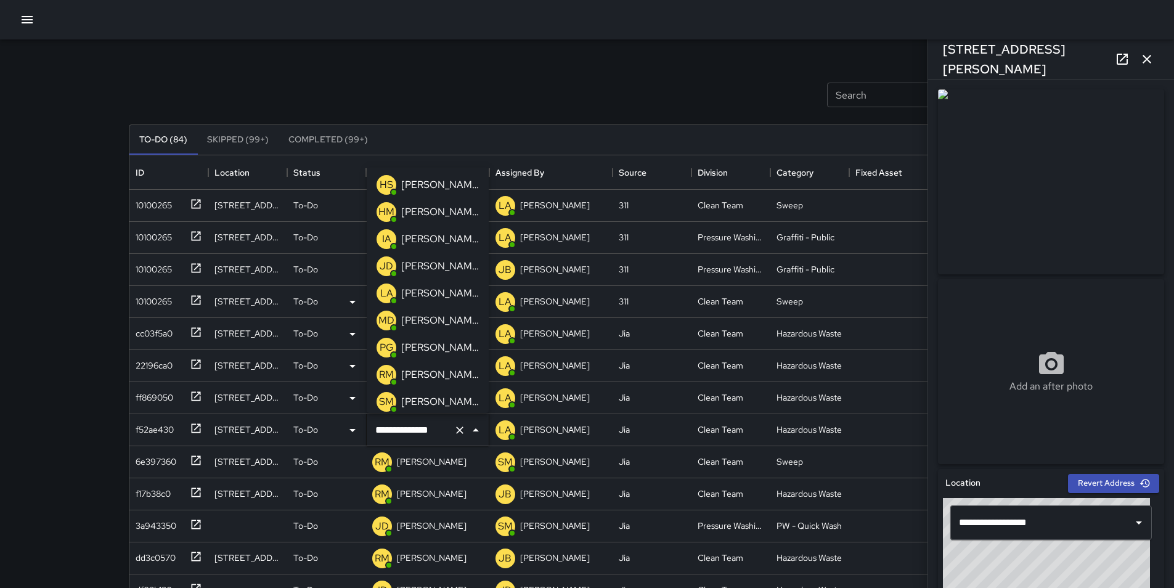
scroll to position [0, 0]
click at [451, 401] on p "[PERSON_NAME]" at bounding box center [440, 403] width 78 height 15
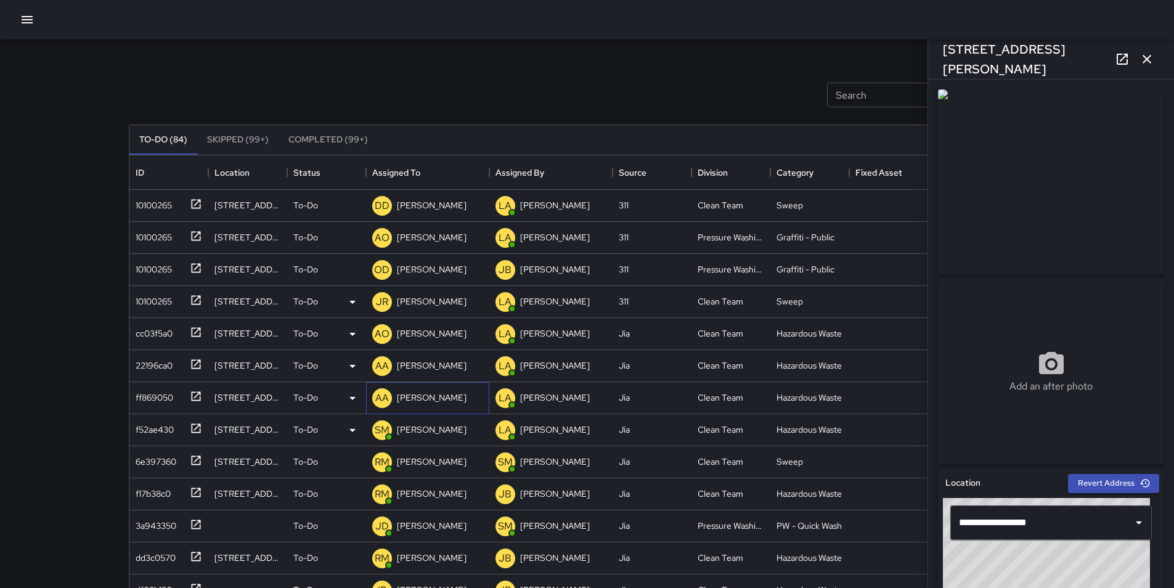
click at [443, 399] on p "[PERSON_NAME]" at bounding box center [432, 397] width 70 height 12
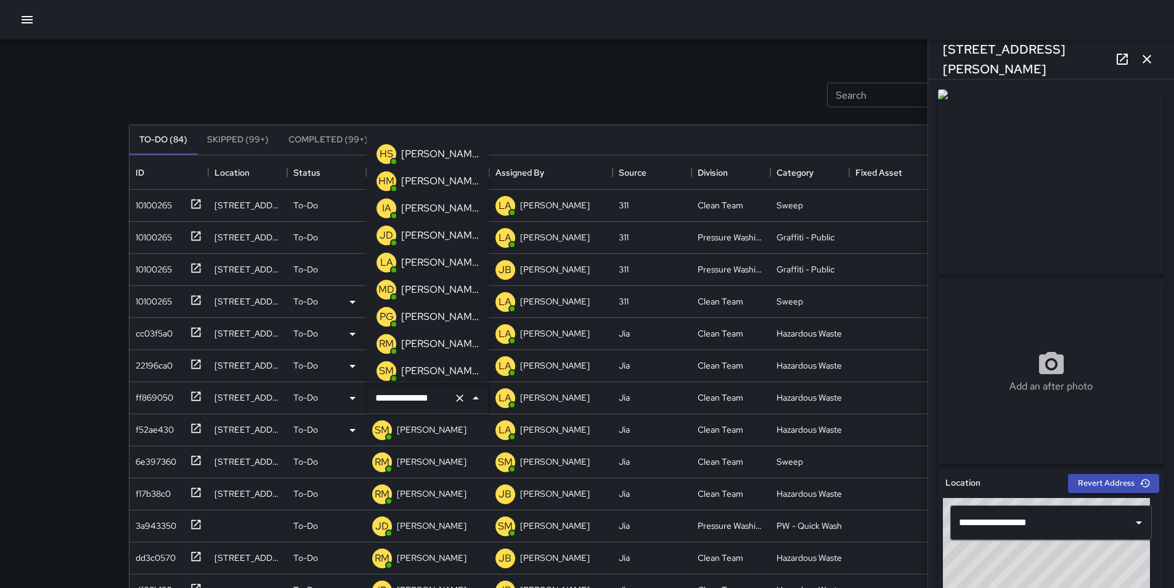
scroll to position [58, 0]
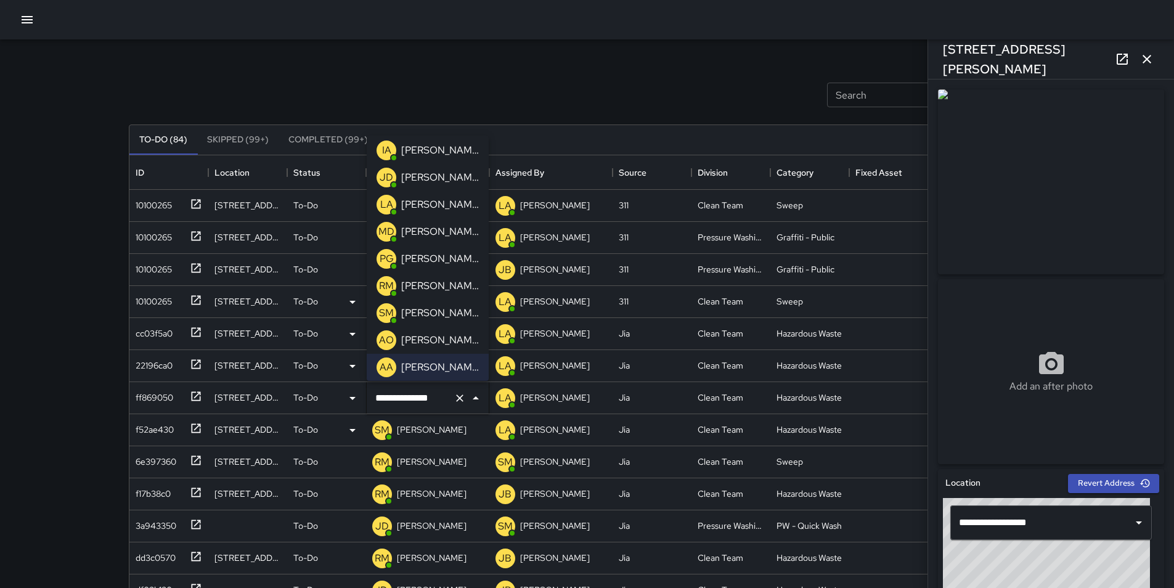
click at [464, 311] on div "[PERSON_NAME]" at bounding box center [440, 313] width 83 height 20
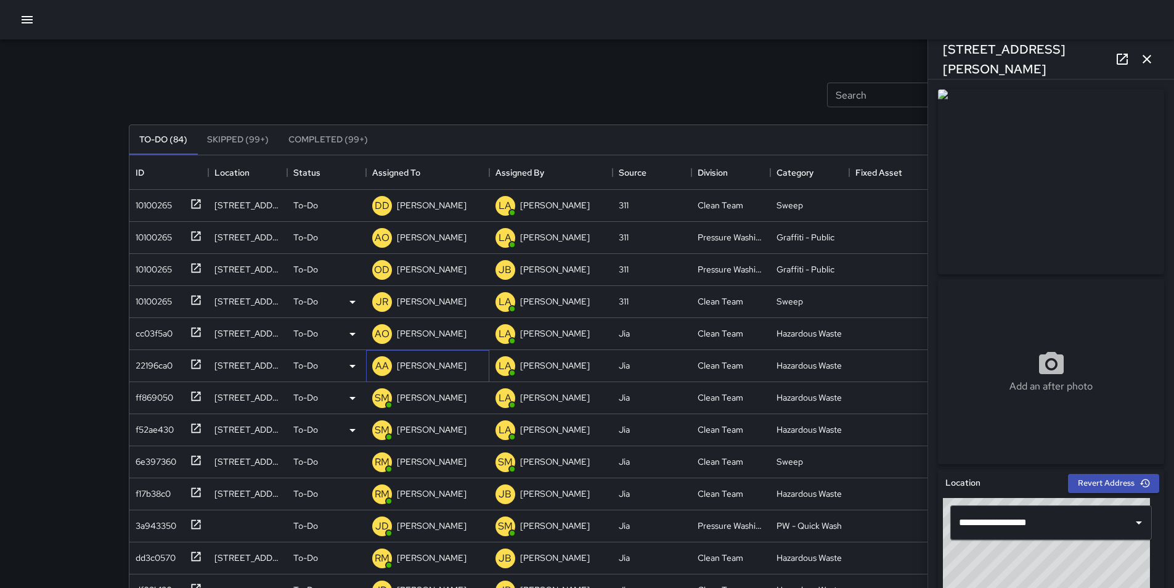
click at [431, 370] on p "[PERSON_NAME]" at bounding box center [432, 365] width 70 height 12
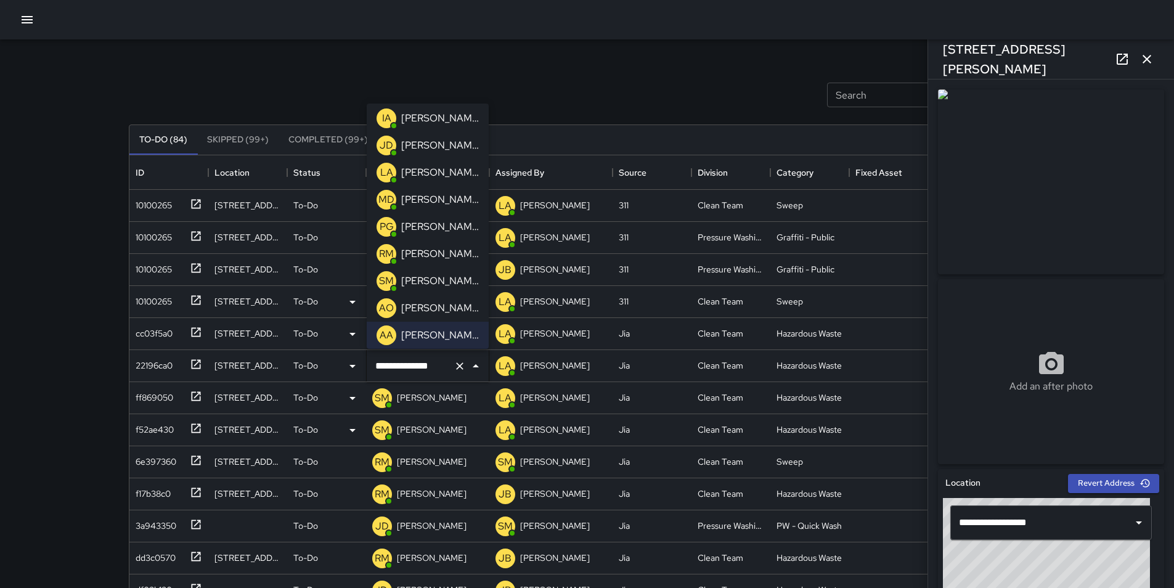
click at [451, 280] on p "[PERSON_NAME]" at bounding box center [440, 281] width 78 height 15
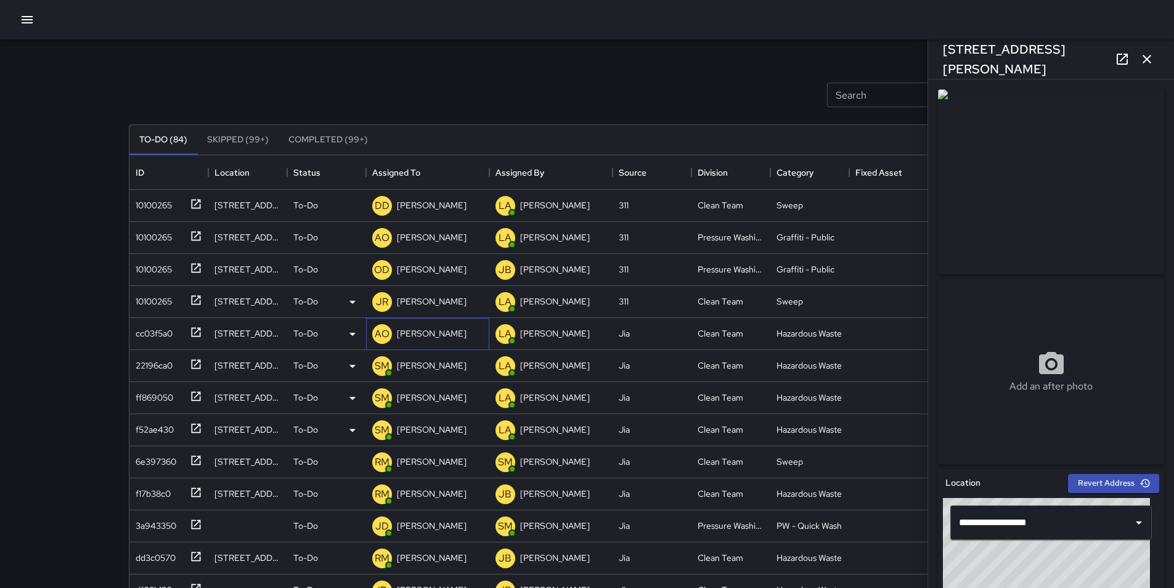
click at [440, 327] on p "[PERSON_NAME]" at bounding box center [432, 333] width 70 height 12
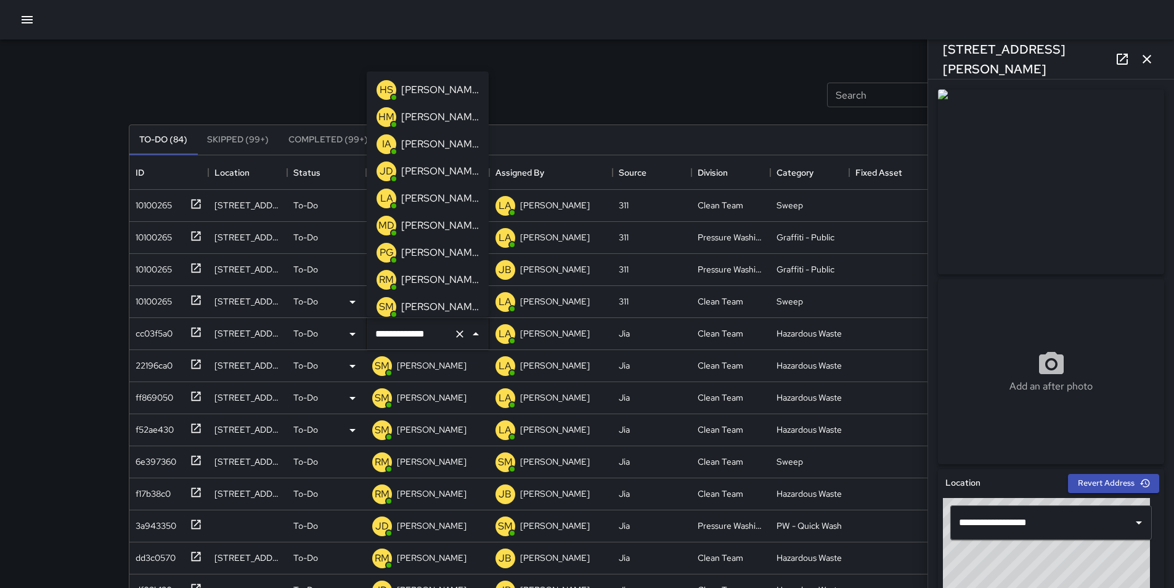
scroll to position [31, 0]
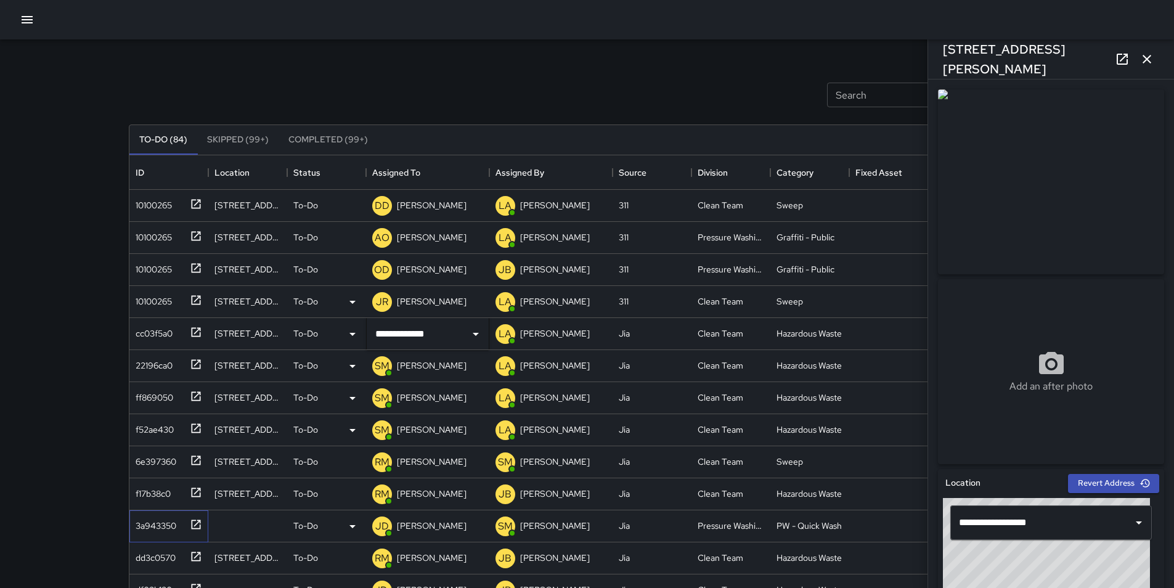
click at [159, 530] on div "3a943350" at bounding box center [154, 523] width 46 height 17
click at [417, 528] on p "[PERSON_NAME]" at bounding box center [432, 526] width 70 height 12
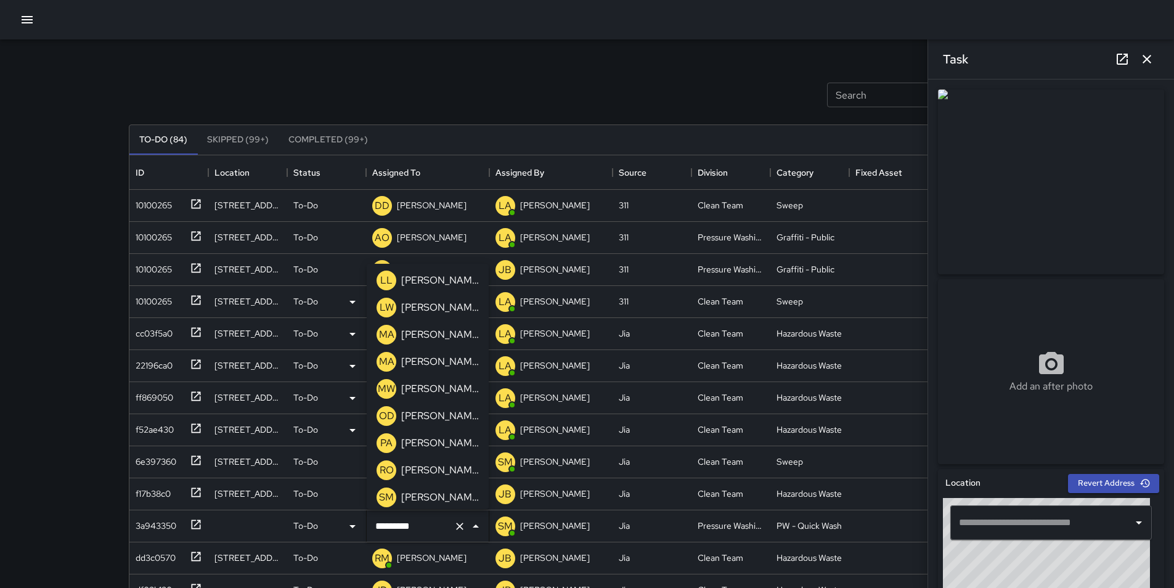
scroll to position [740, 0]
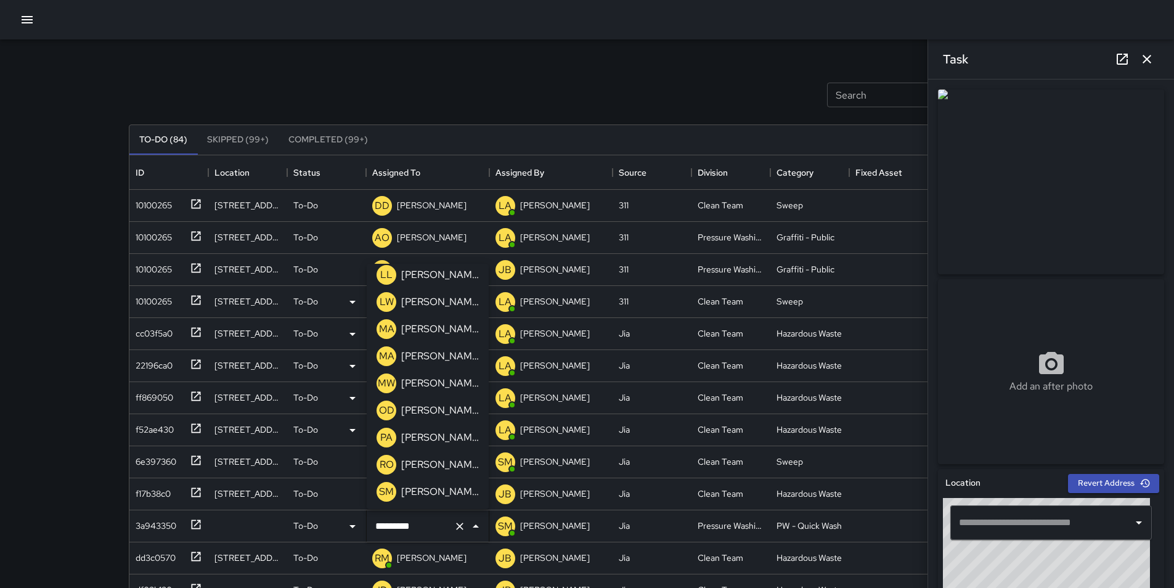
click at [439, 419] on div "[PERSON_NAME]" at bounding box center [440, 411] width 83 height 20
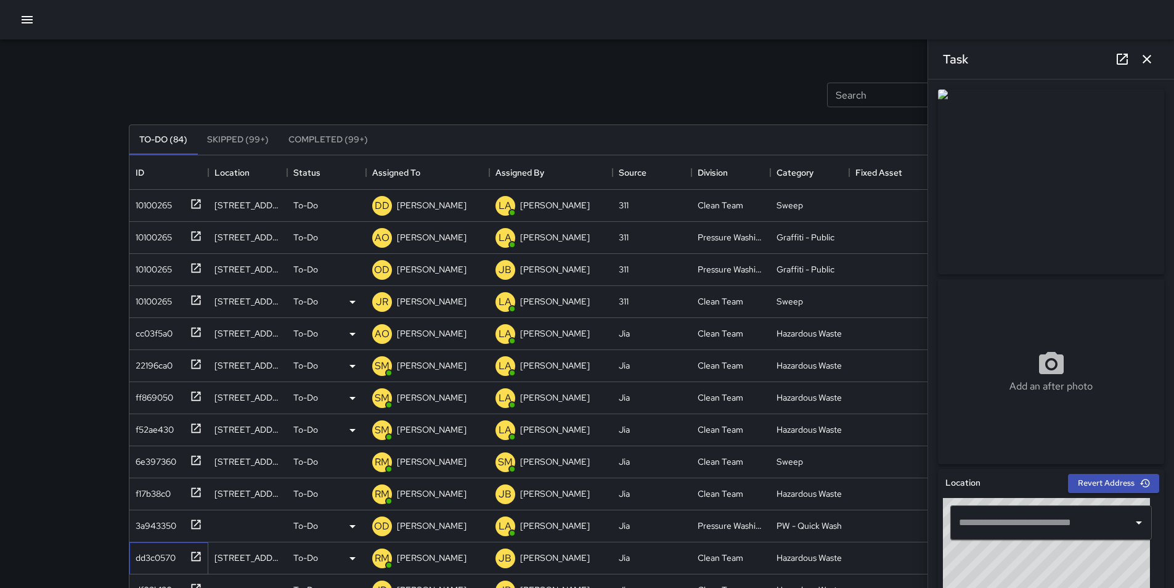
click at [153, 554] on div "dd3c0570" at bounding box center [153, 555] width 45 height 17
click at [424, 560] on p "[PERSON_NAME]" at bounding box center [432, 558] width 70 height 12
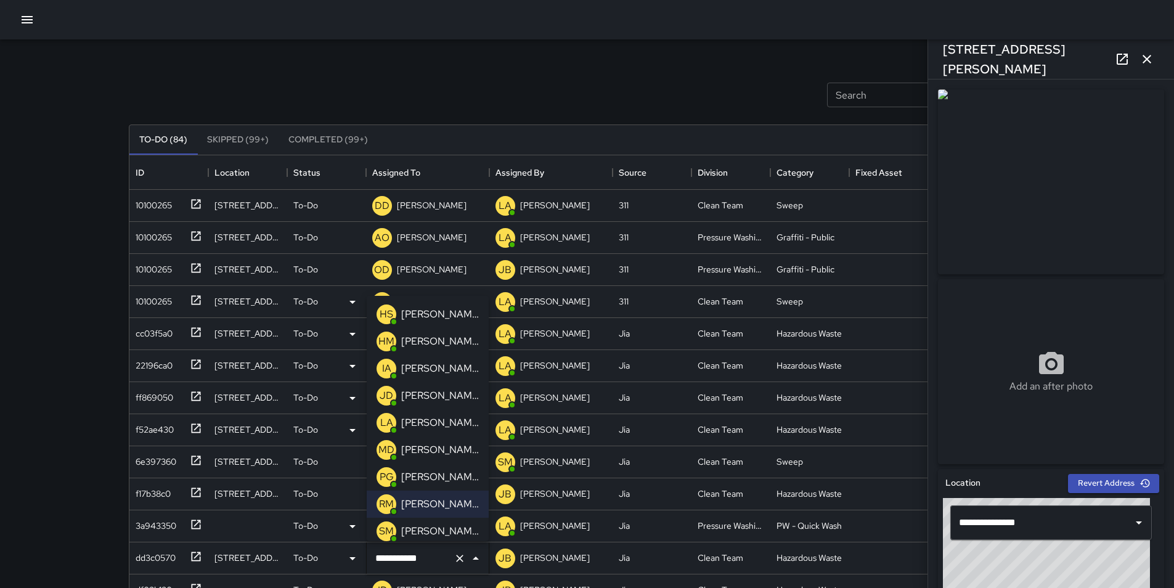
click at [425, 530] on p "[PERSON_NAME]" at bounding box center [440, 531] width 78 height 15
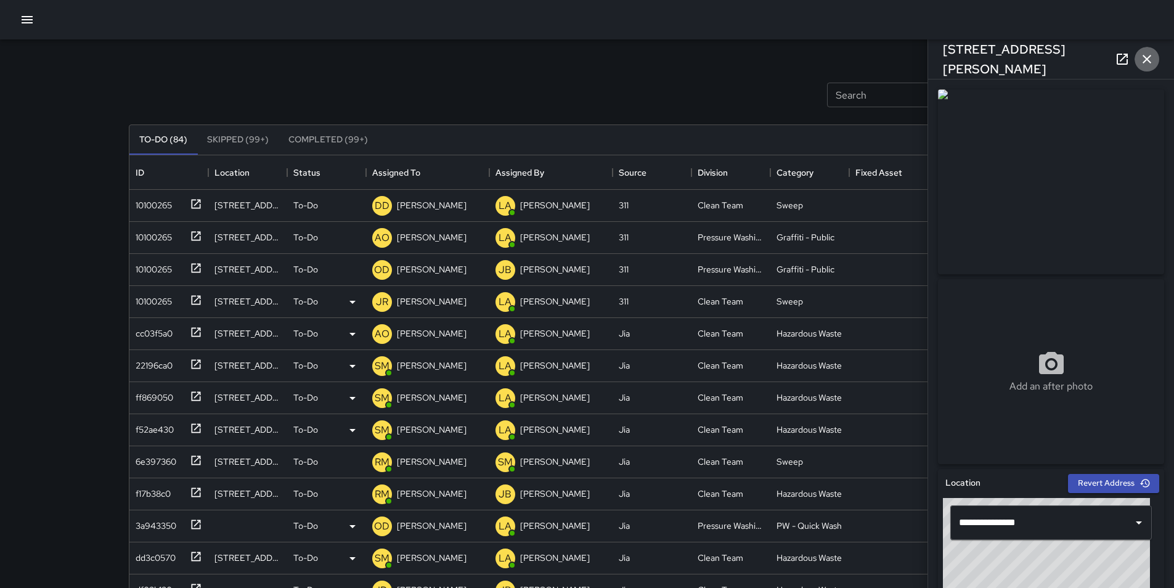
click at [1146, 61] on icon "button" at bounding box center [1147, 59] width 9 height 9
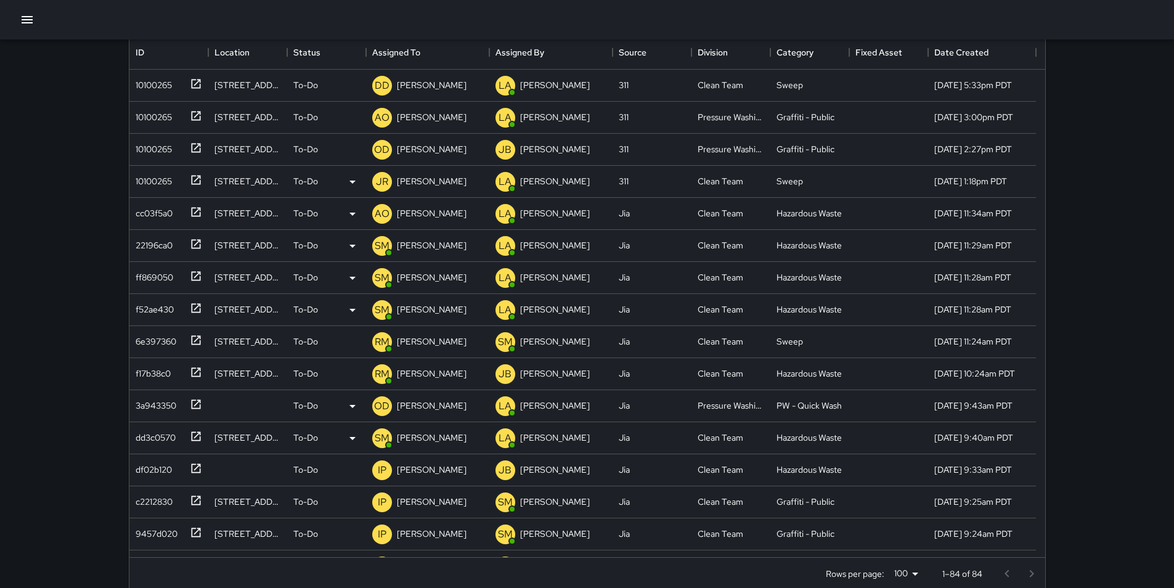
scroll to position [123, 0]
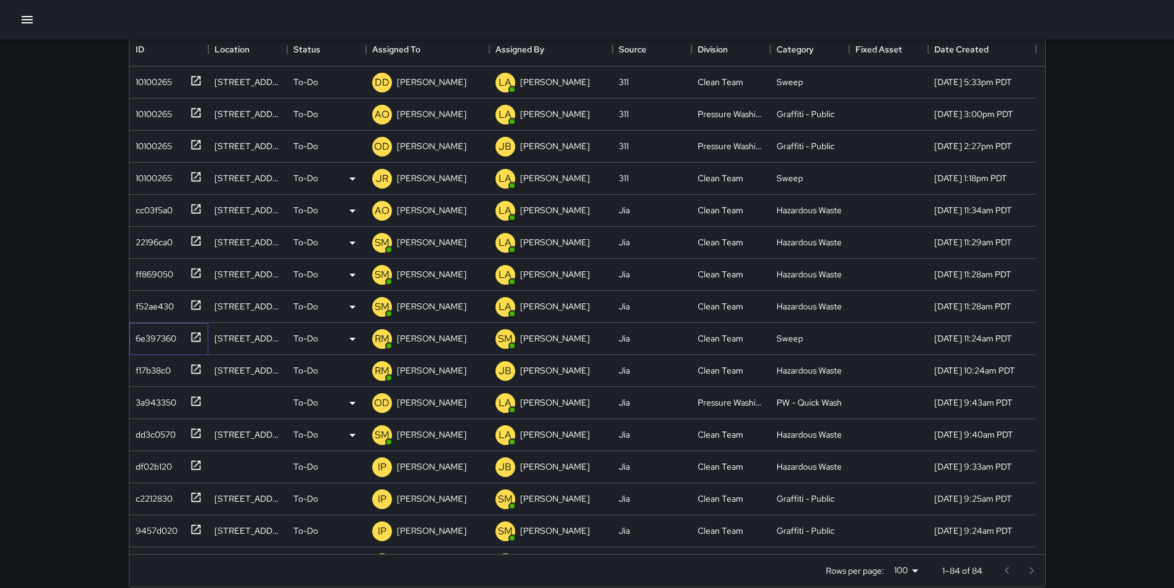
click at [157, 341] on div "6e397360" at bounding box center [154, 335] width 46 height 17
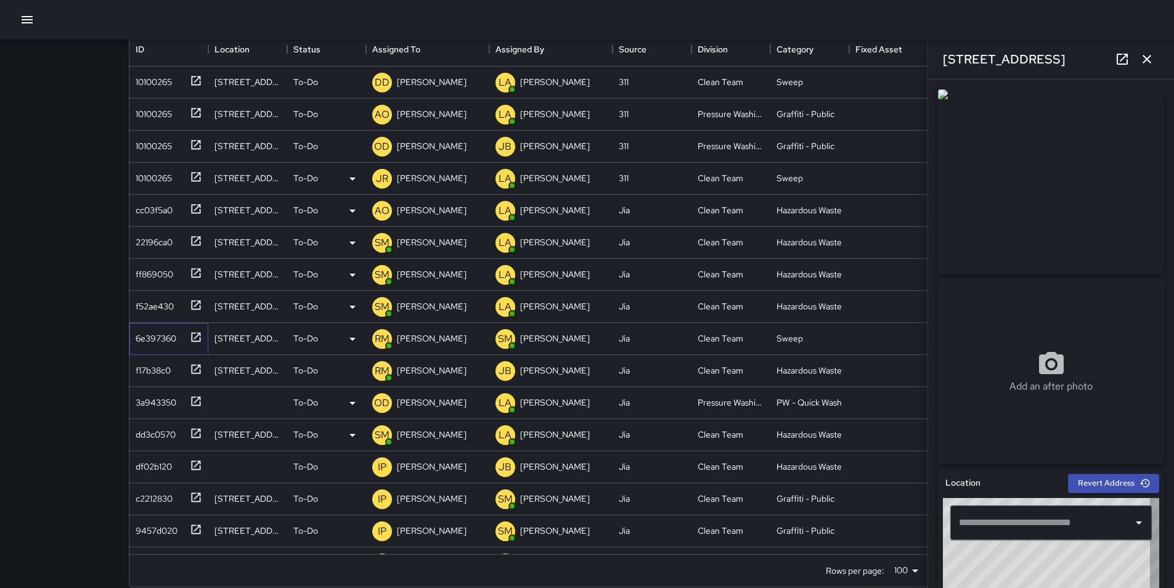
type input "**********"
click at [417, 338] on p "[PERSON_NAME]" at bounding box center [432, 338] width 70 height 12
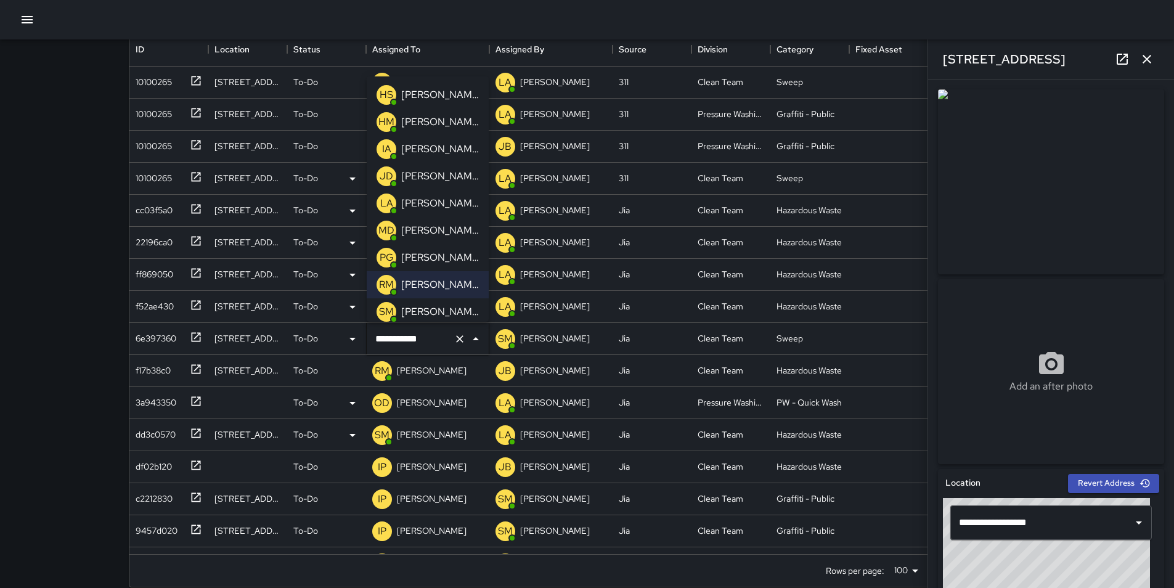
click at [419, 311] on p "[PERSON_NAME]" at bounding box center [440, 312] width 78 height 15
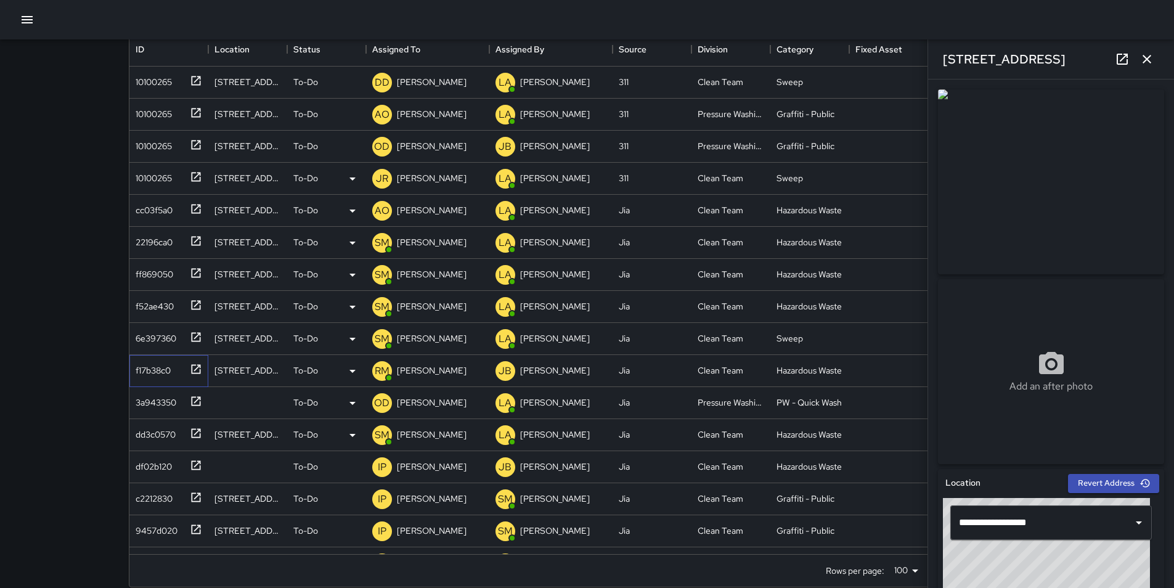
click at [145, 371] on div "f17b38c0" at bounding box center [151, 367] width 40 height 17
drag, startPoint x: 1004, startPoint y: 573, endPoint x: 1014, endPoint y: 563, distance: 14.4
click at [1014, 563] on div "© Mapbox © OpenStreetMap Improve this map" at bounding box center [1046, 575] width 207 height 154
type input "**********"
click at [420, 470] on p "[PERSON_NAME]" at bounding box center [432, 466] width 70 height 12
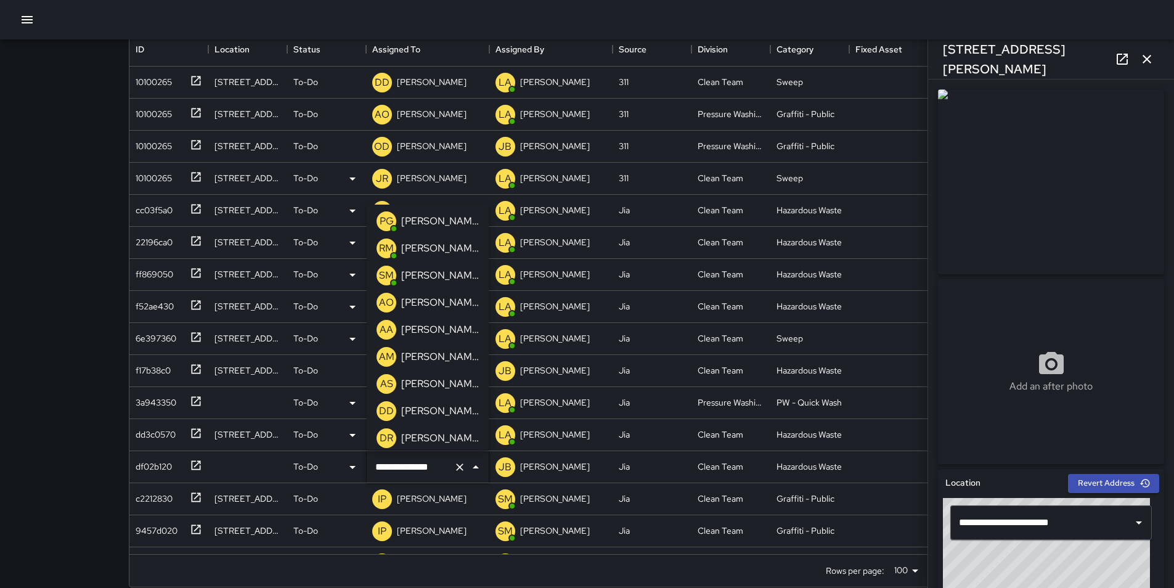
scroll to position [154, 0]
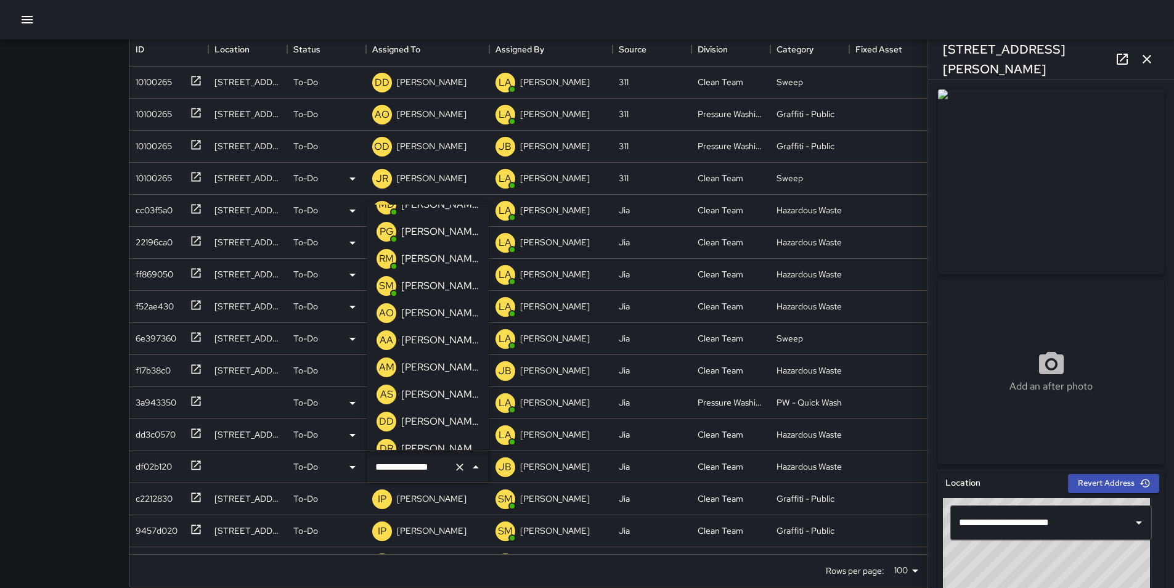
click at [468, 284] on li "[PERSON_NAME] [PERSON_NAME]" at bounding box center [428, 285] width 122 height 27
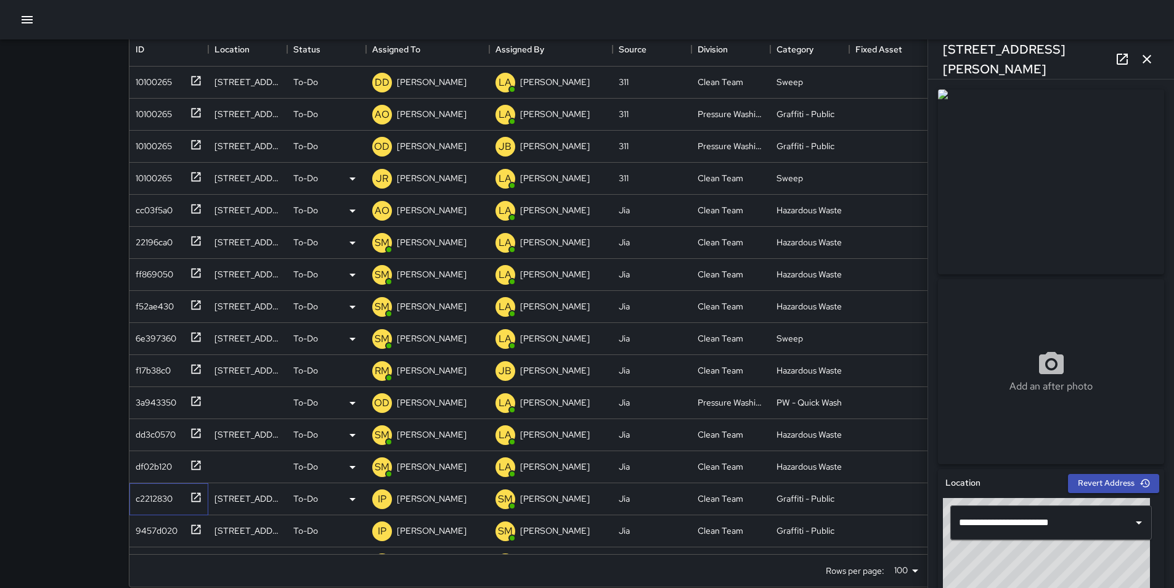
click at [154, 501] on div "c2212830" at bounding box center [152, 496] width 42 height 17
type input "**********"
click at [430, 502] on p "[PERSON_NAME]" at bounding box center [432, 499] width 70 height 12
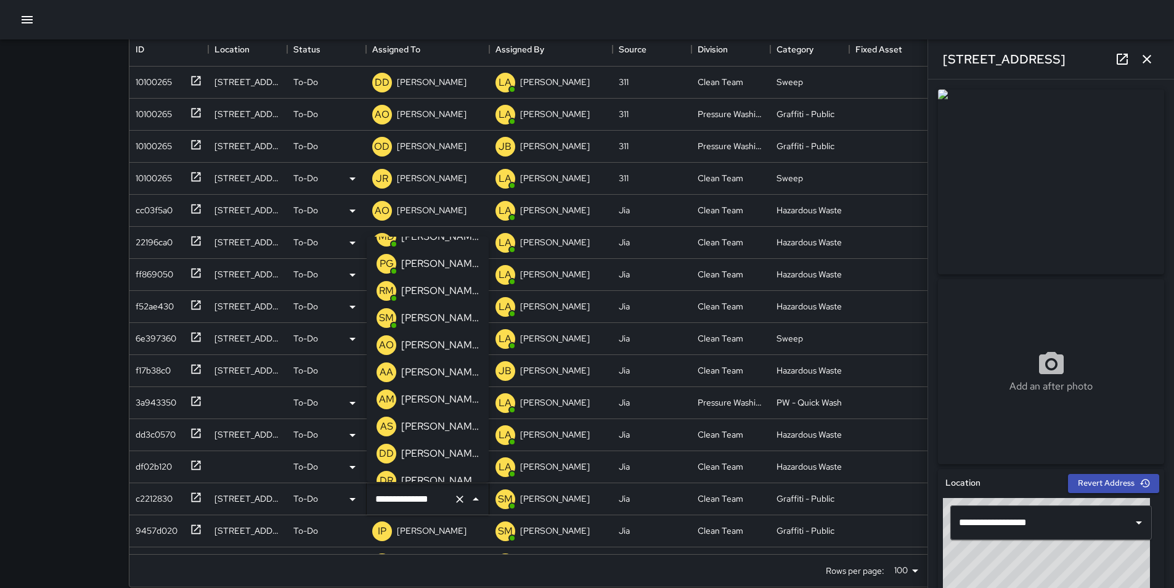
click at [460, 318] on p "[PERSON_NAME]" at bounding box center [440, 318] width 78 height 15
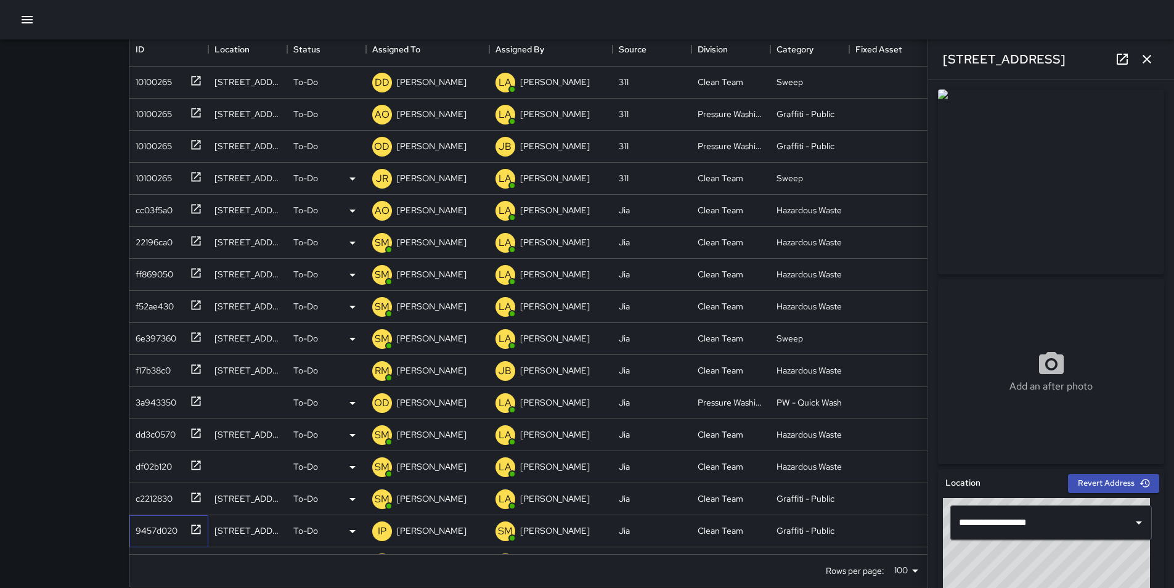
click at [163, 531] on div "9457d020" at bounding box center [154, 528] width 47 height 17
type input "**********"
click at [420, 528] on p "[PERSON_NAME]" at bounding box center [432, 531] width 70 height 12
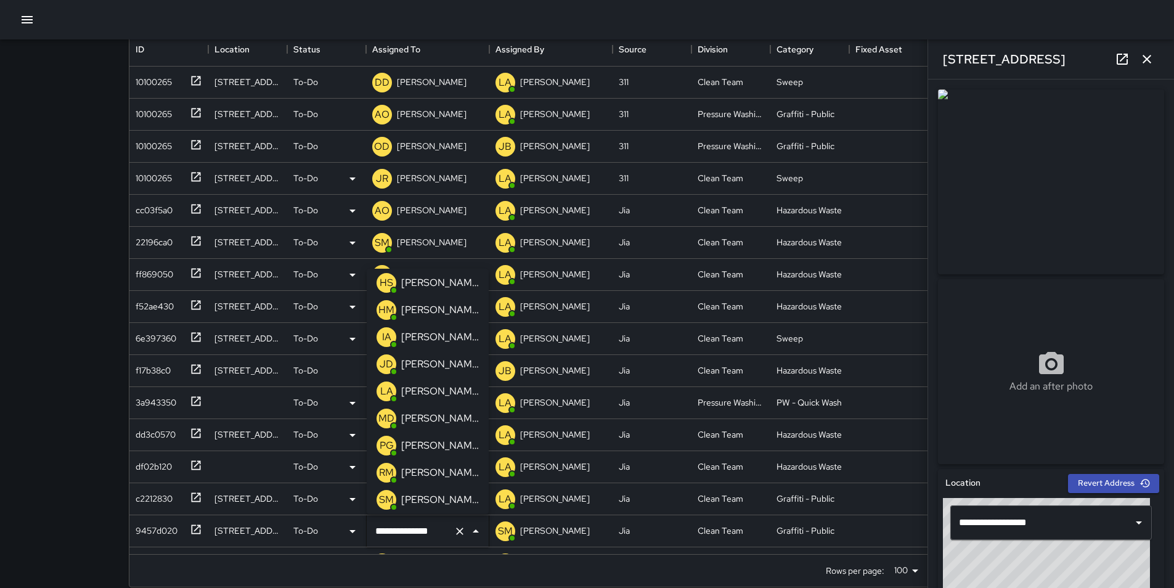
scroll to position [0, 0]
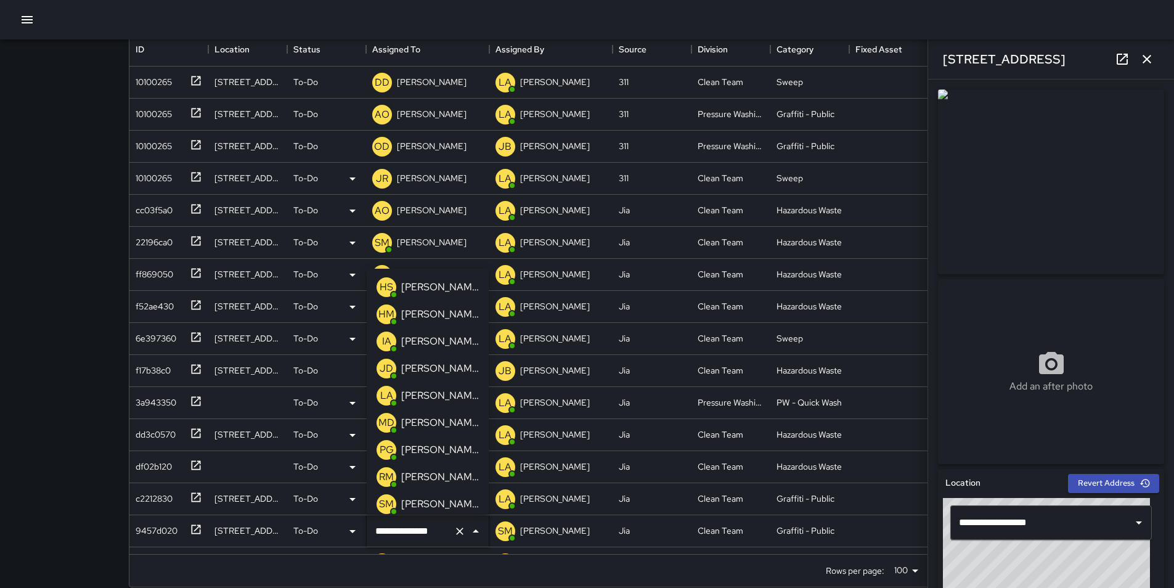
click at [455, 504] on p "[PERSON_NAME]" at bounding box center [440, 504] width 78 height 15
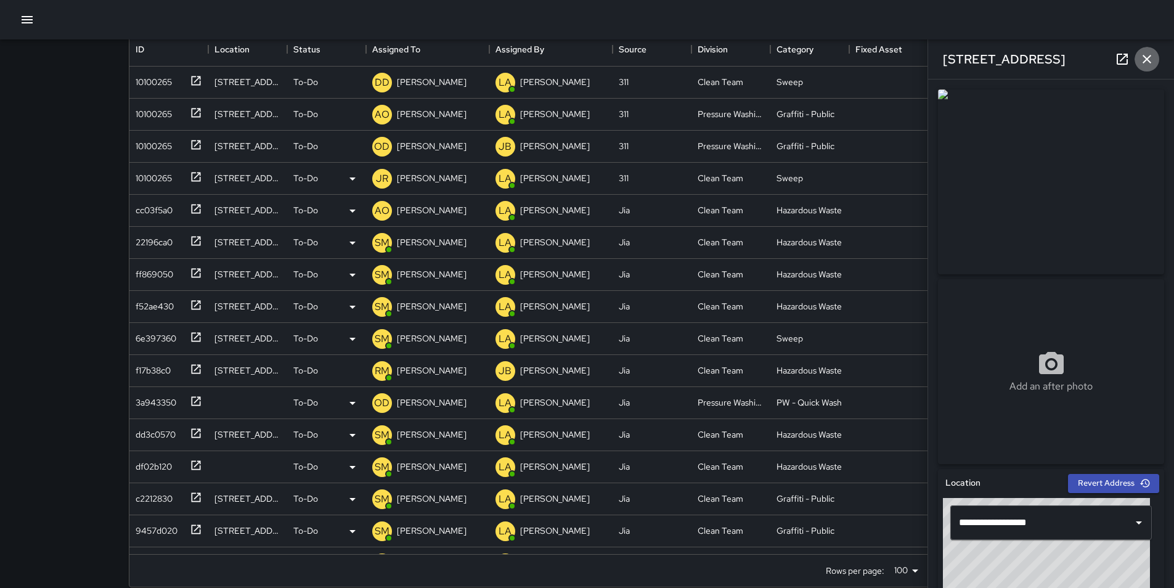
click at [1143, 58] on icon "button" at bounding box center [1147, 59] width 15 height 15
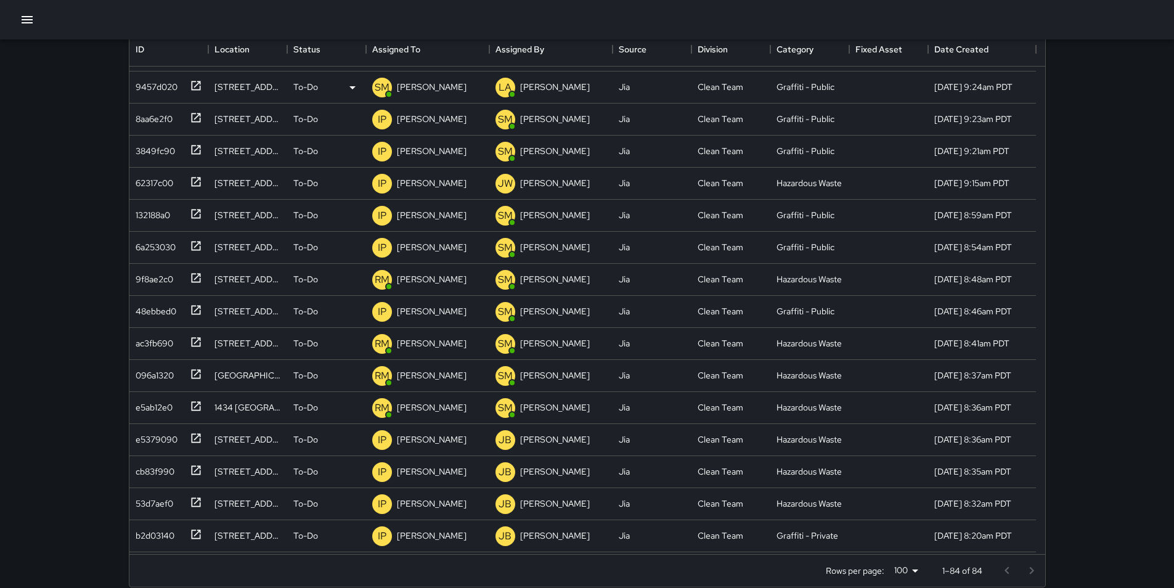
scroll to position [468, 0]
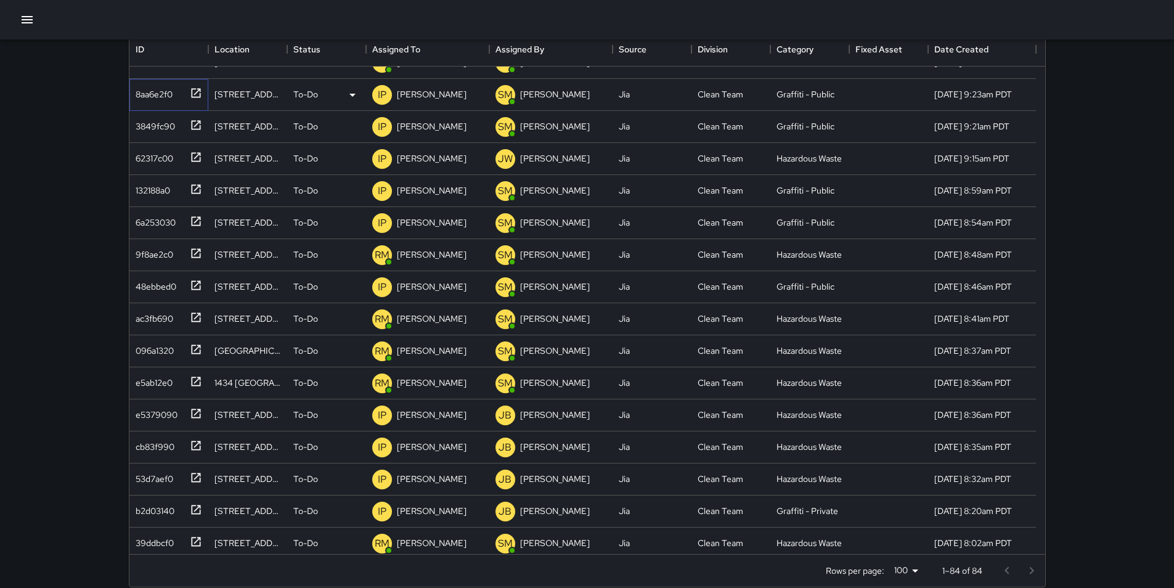
click at [149, 97] on div "8aa6e2f0" at bounding box center [152, 91] width 42 height 17
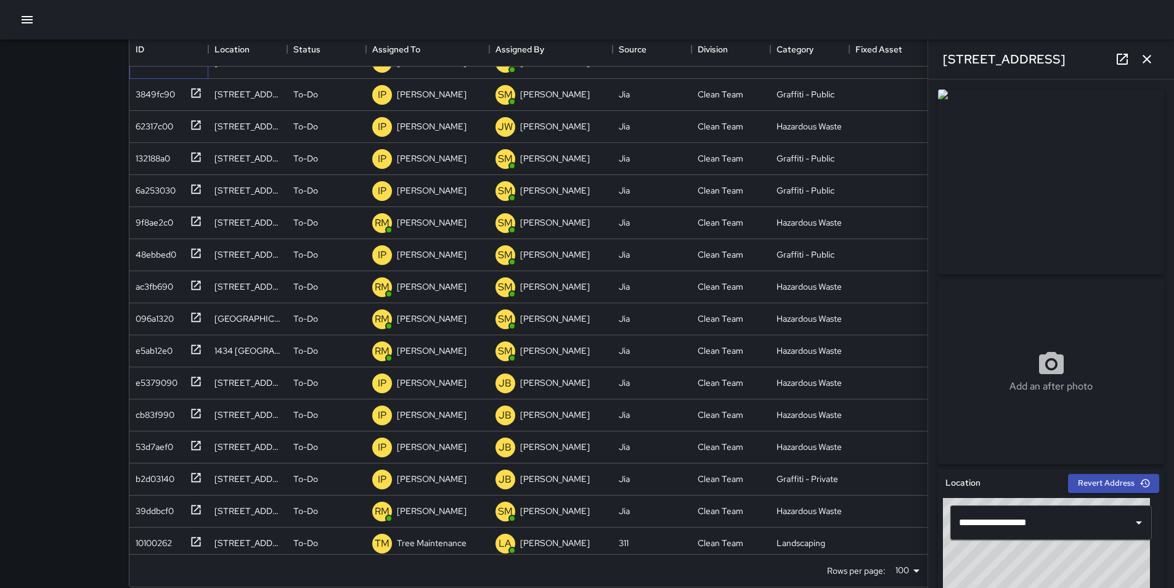
scroll to position [436, 0]
click at [419, 94] on p "[PERSON_NAME]" at bounding box center [432, 94] width 70 height 12
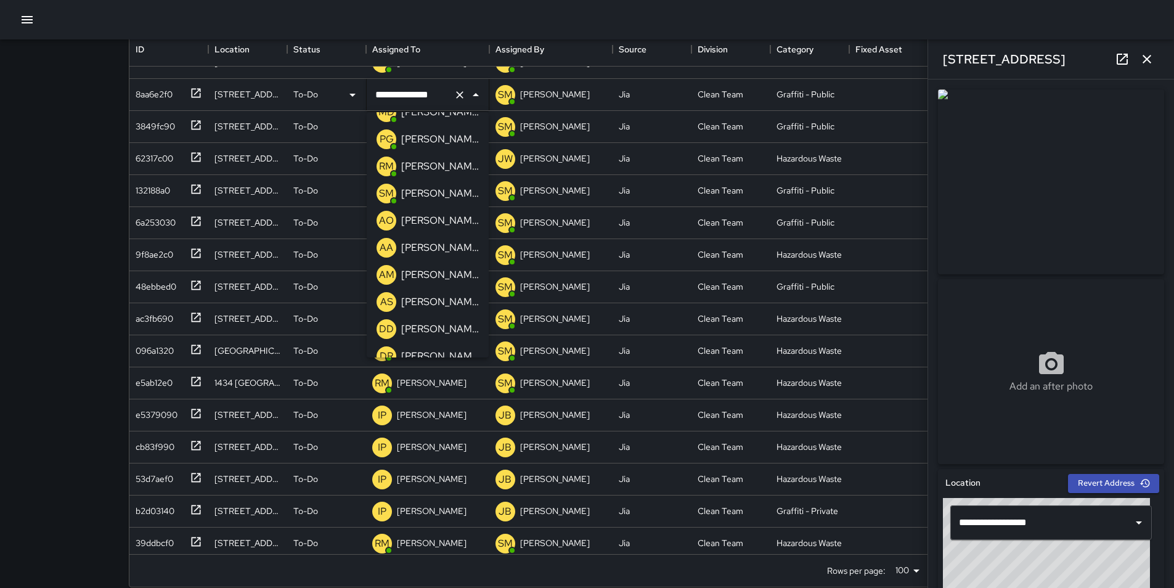
scroll to position [129, 0]
click at [448, 215] on p "[PERSON_NAME]" at bounding box center [440, 218] width 78 height 15
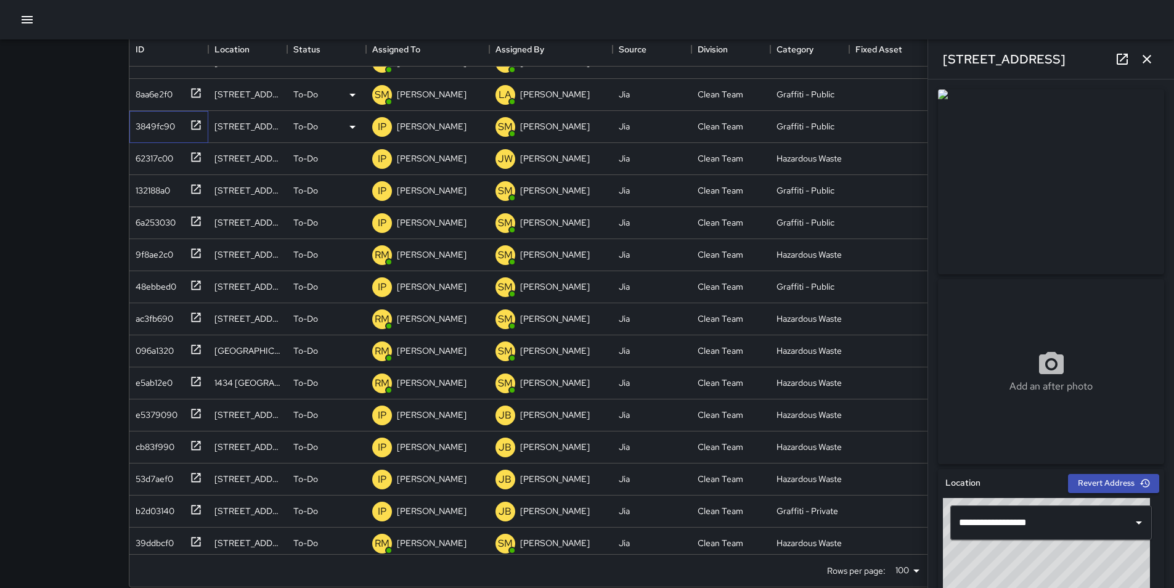
click at [156, 127] on div "3849fc90" at bounding box center [153, 123] width 44 height 17
type input "**********"
click at [420, 128] on p "[PERSON_NAME]" at bounding box center [432, 126] width 70 height 12
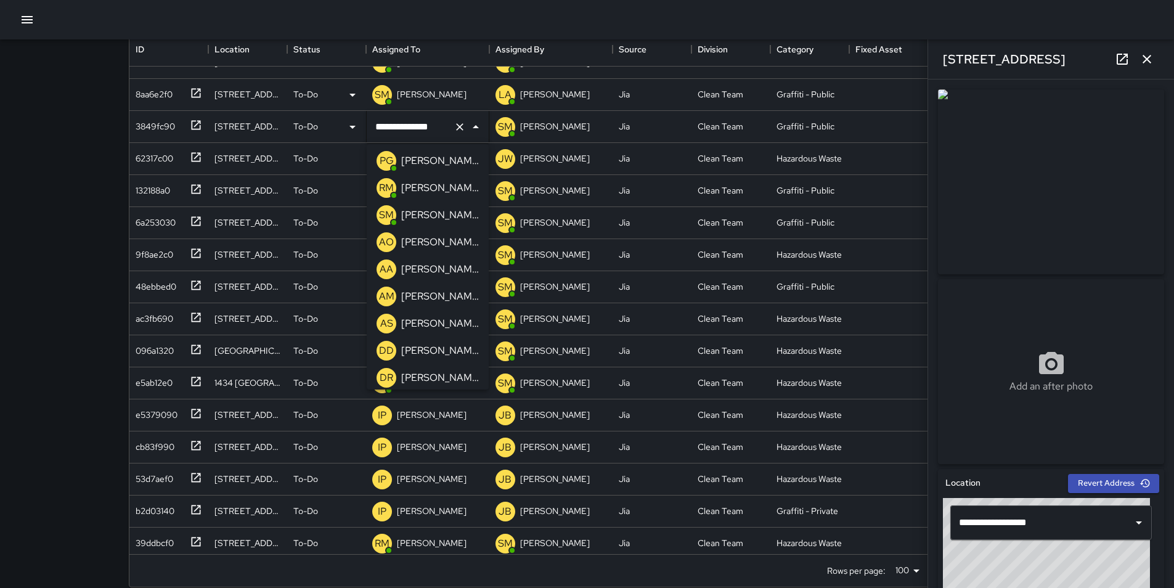
scroll to position [154, 0]
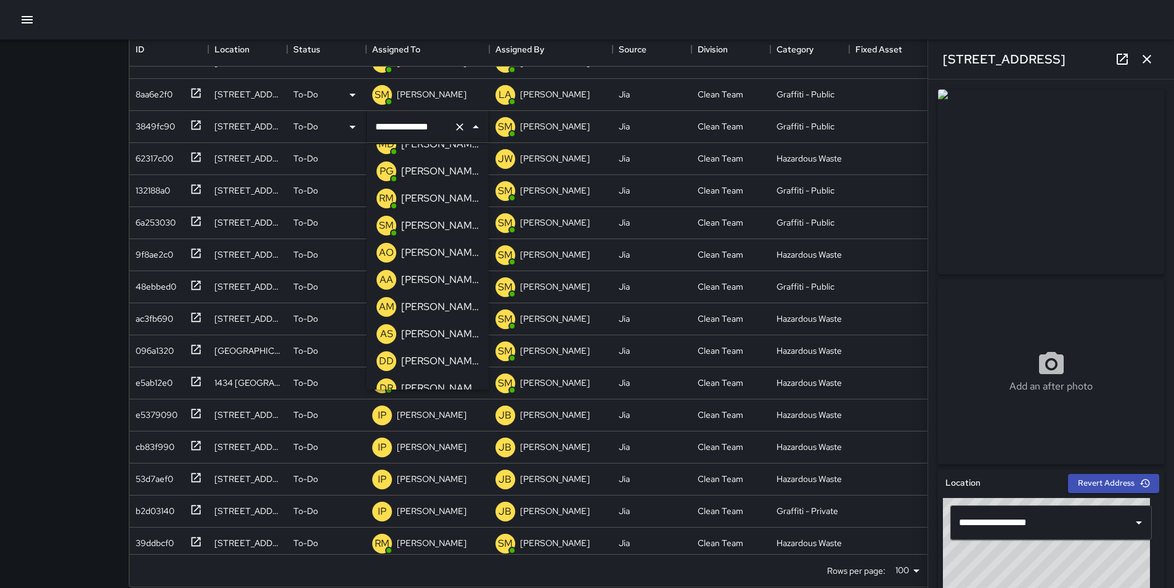
click at [452, 228] on p "[PERSON_NAME]" at bounding box center [440, 225] width 78 height 15
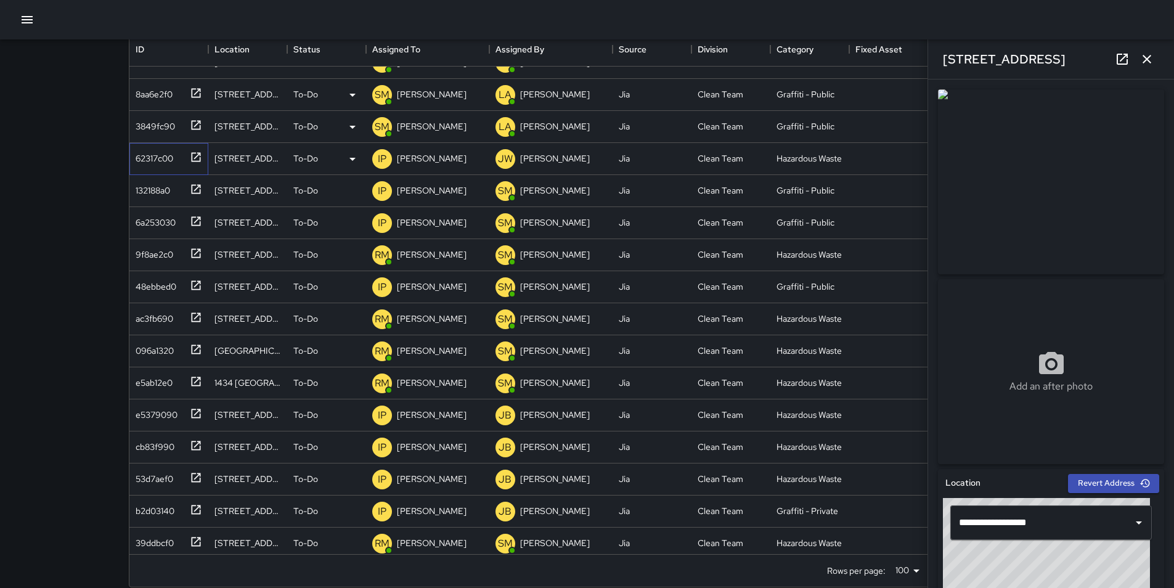
click at [156, 158] on div "62317c00" at bounding box center [152, 155] width 43 height 17
type input "**********"
click at [407, 161] on p "[PERSON_NAME]" at bounding box center [432, 158] width 70 height 12
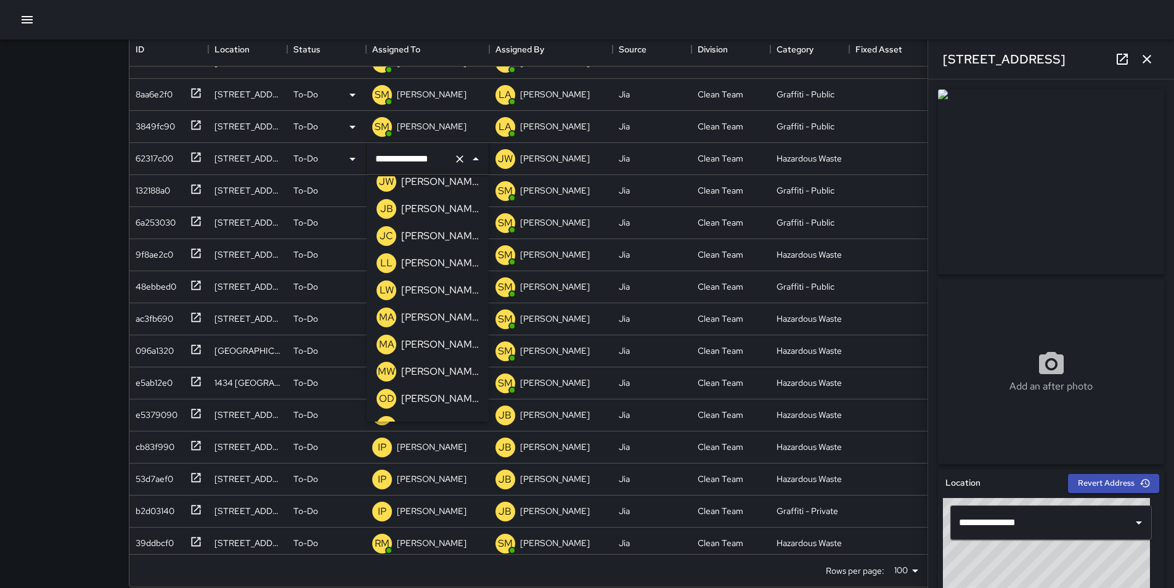
scroll to position [746, 0]
click at [442, 324] on p "[PERSON_NAME]" at bounding box center [440, 316] width 78 height 15
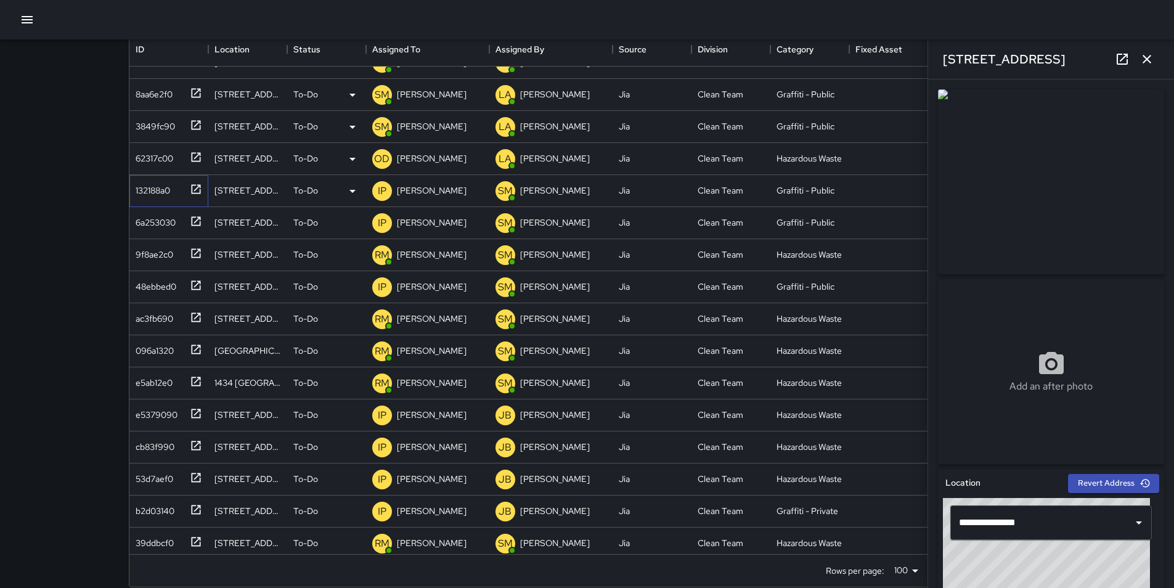
click at [155, 188] on div "132188a0" at bounding box center [150, 187] width 39 height 17
type input "**********"
click at [413, 194] on p "[PERSON_NAME]" at bounding box center [432, 190] width 70 height 12
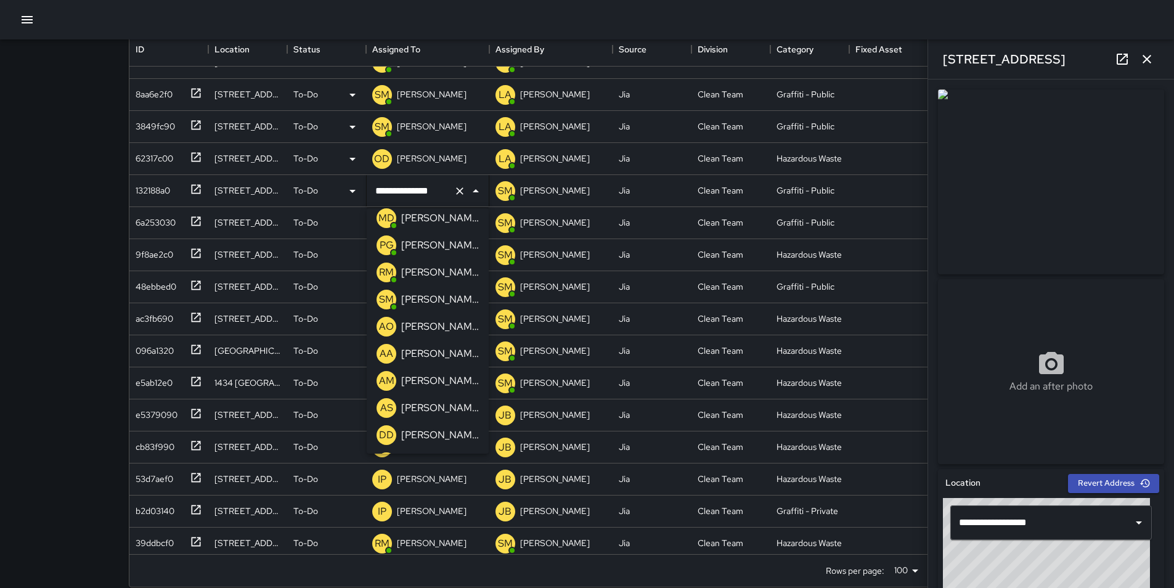
scroll to position [129, 0]
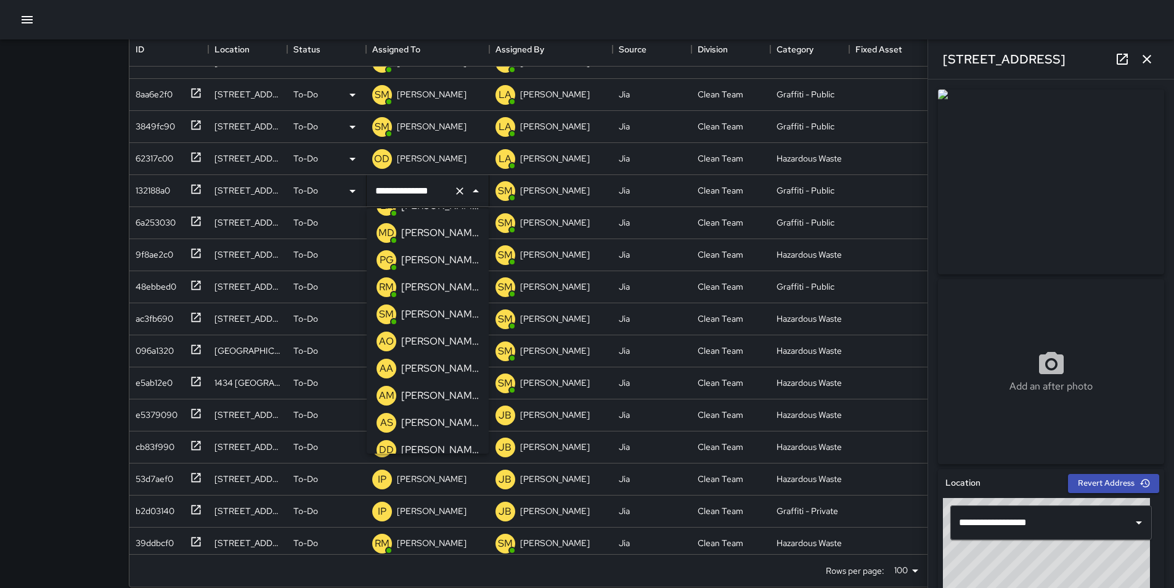
click at [449, 313] on p "[PERSON_NAME]" at bounding box center [440, 314] width 78 height 15
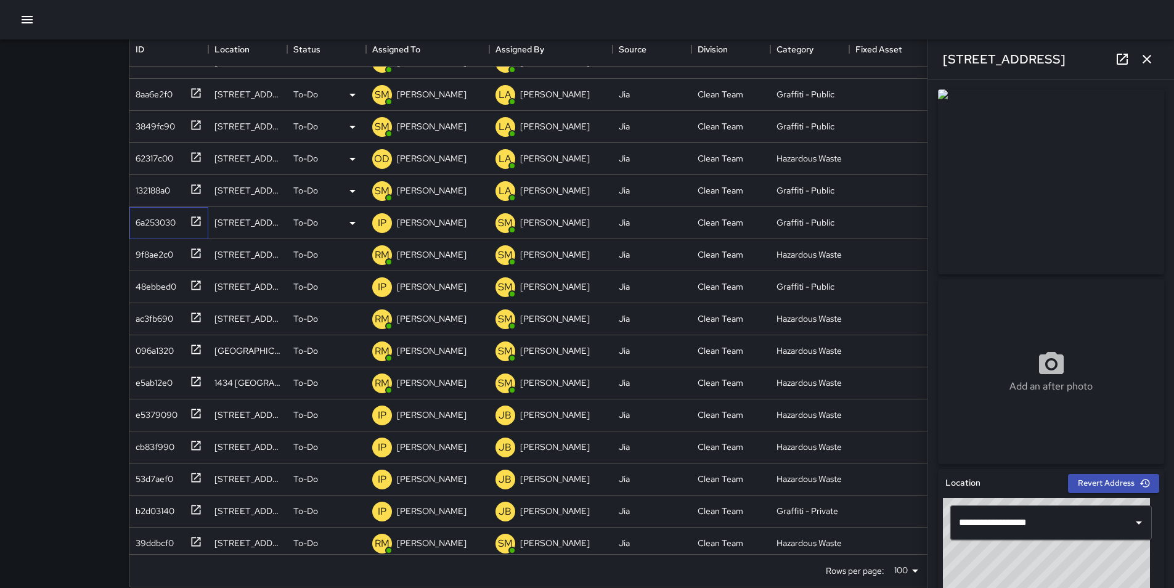
click at [167, 219] on div "6a253030" at bounding box center [153, 219] width 45 height 17
type input "**********"
click at [413, 220] on p "[PERSON_NAME]" at bounding box center [432, 222] width 70 height 12
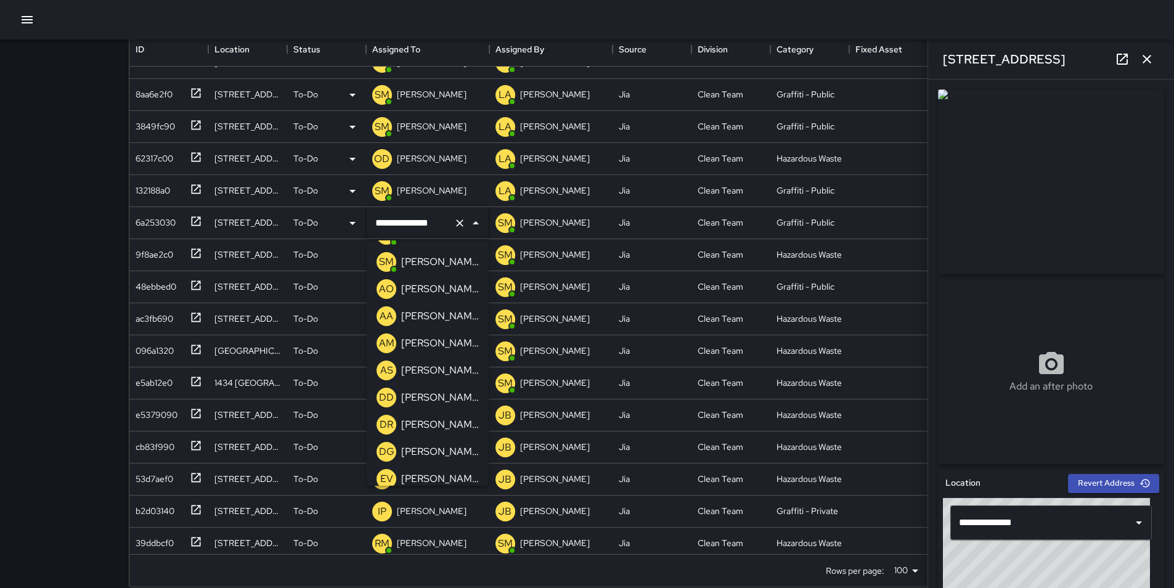
scroll to position [203, 0]
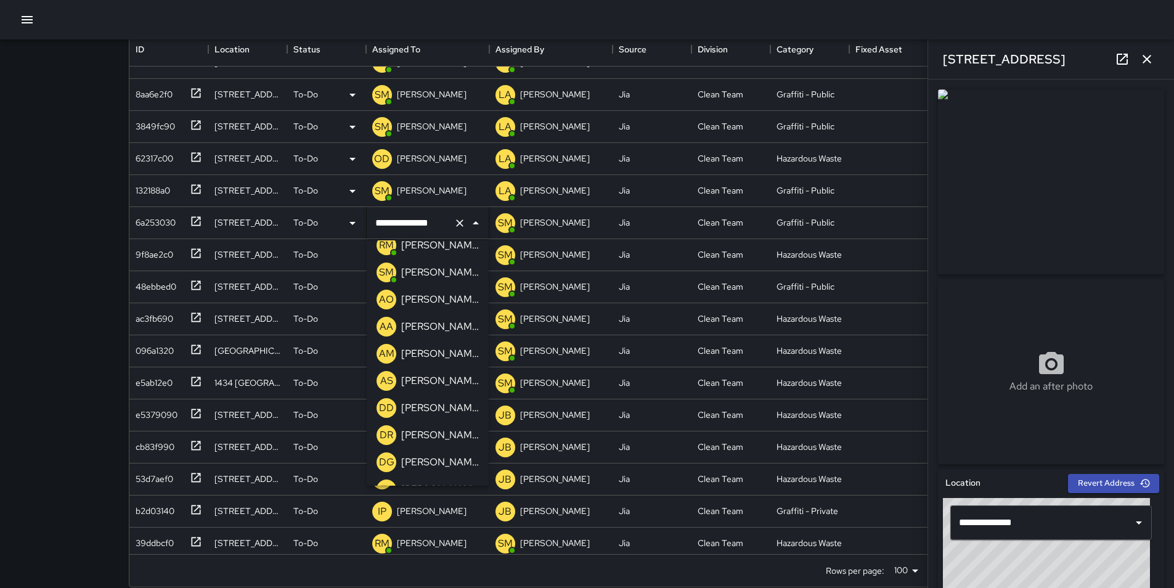
click at [465, 268] on div "[PERSON_NAME]" at bounding box center [440, 273] width 83 height 20
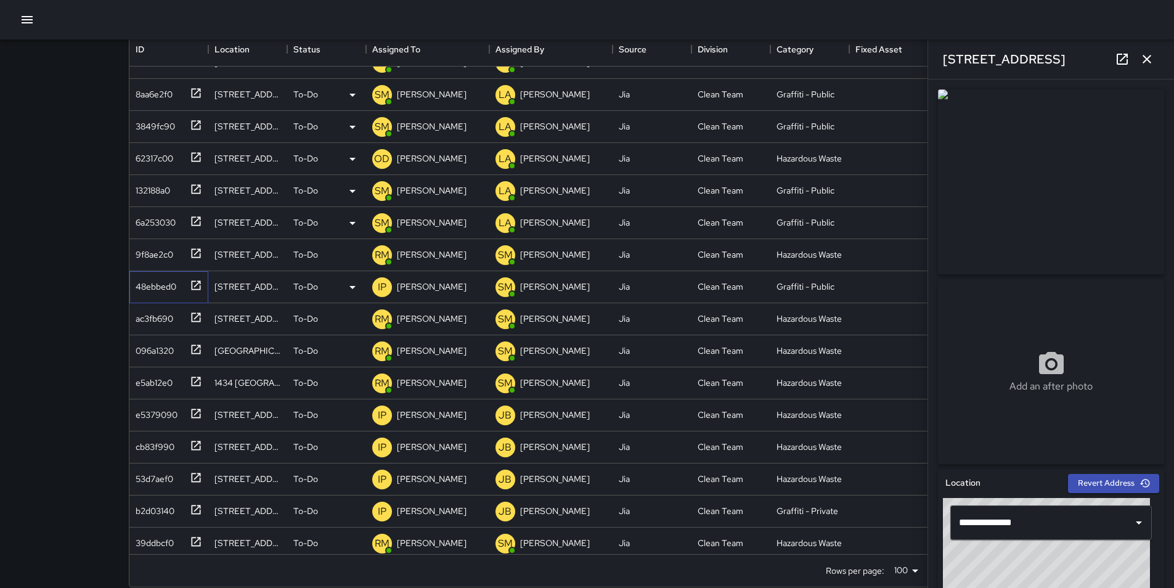
click at [156, 288] on div "48ebbed0" at bounding box center [154, 284] width 46 height 17
type input "**********"
click at [422, 283] on p "[PERSON_NAME]" at bounding box center [432, 286] width 70 height 12
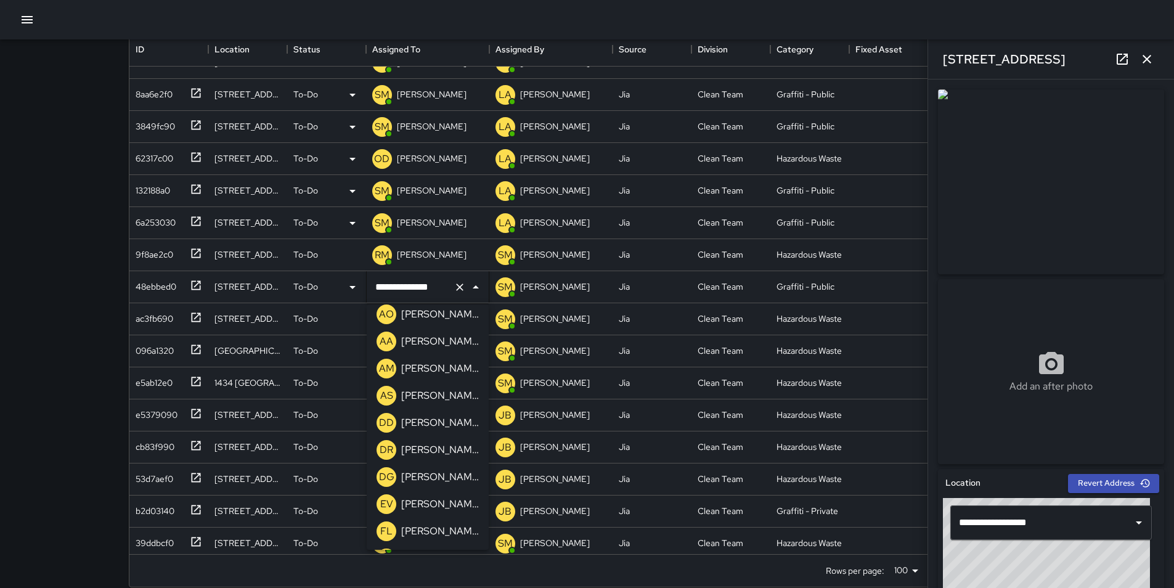
scroll to position [228, 0]
click at [456, 339] on p "[PERSON_NAME]" at bounding box center [440, 339] width 78 height 15
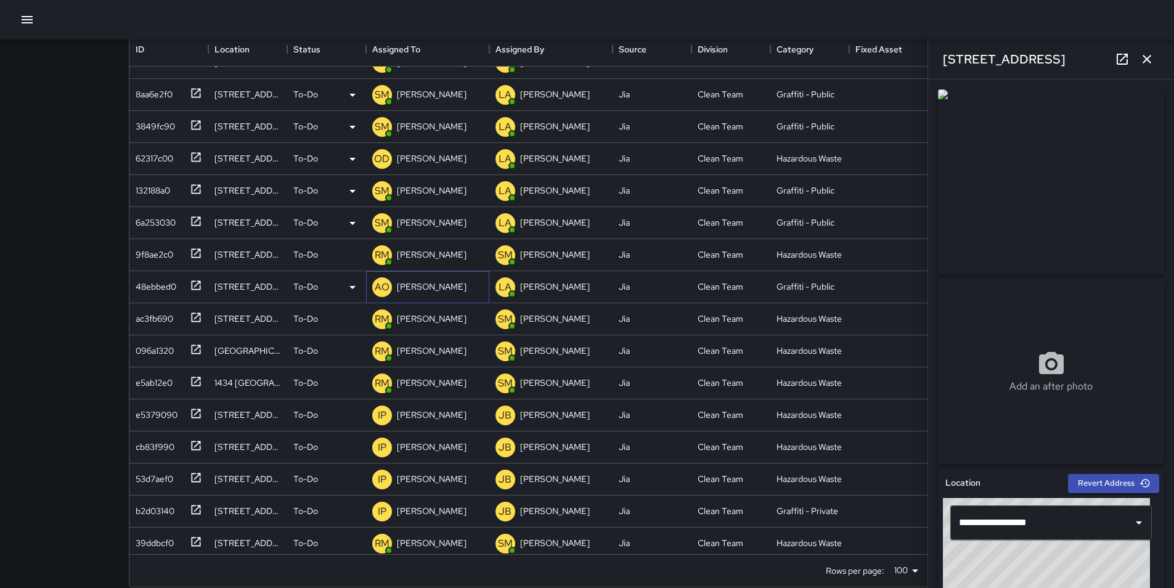
click at [420, 286] on p "[PERSON_NAME]" at bounding box center [432, 286] width 70 height 12
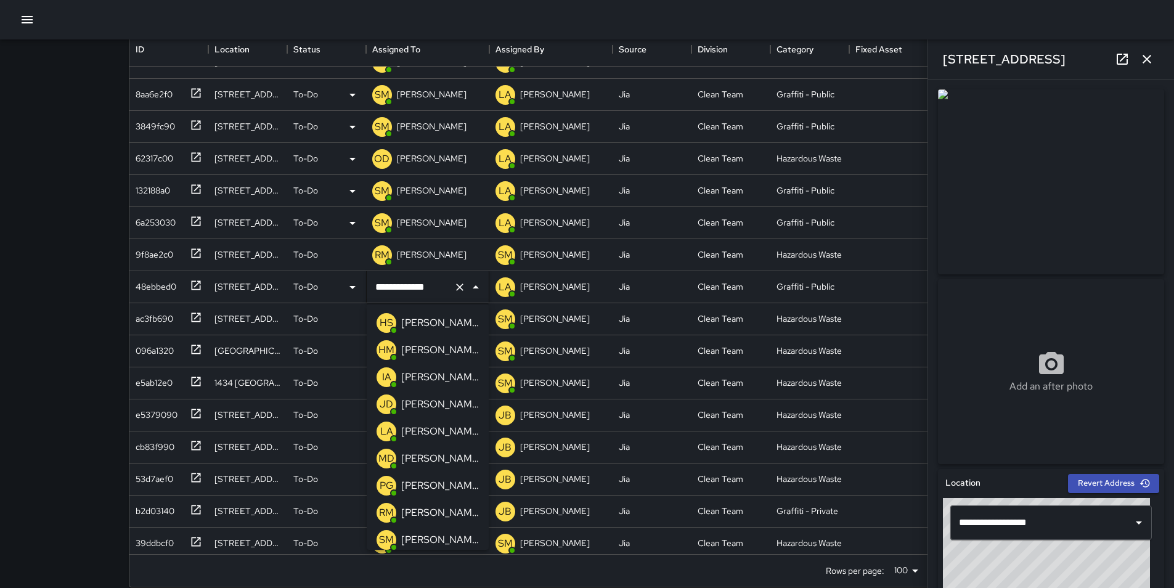
scroll to position [31, 0]
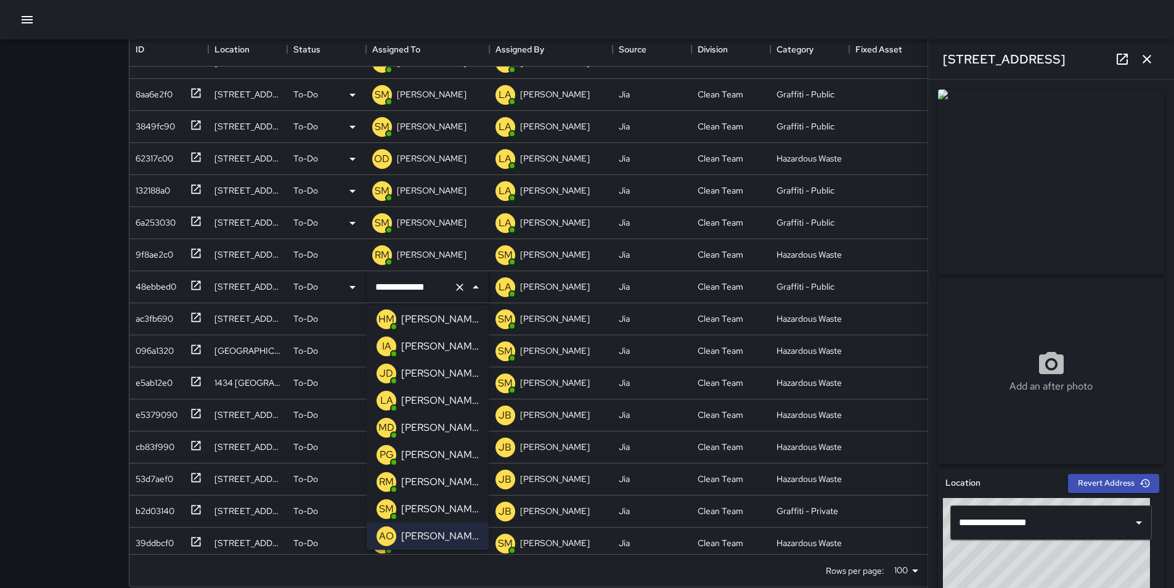
click at [463, 505] on div "[PERSON_NAME]" at bounding box center [440, 509] width 83 height 20
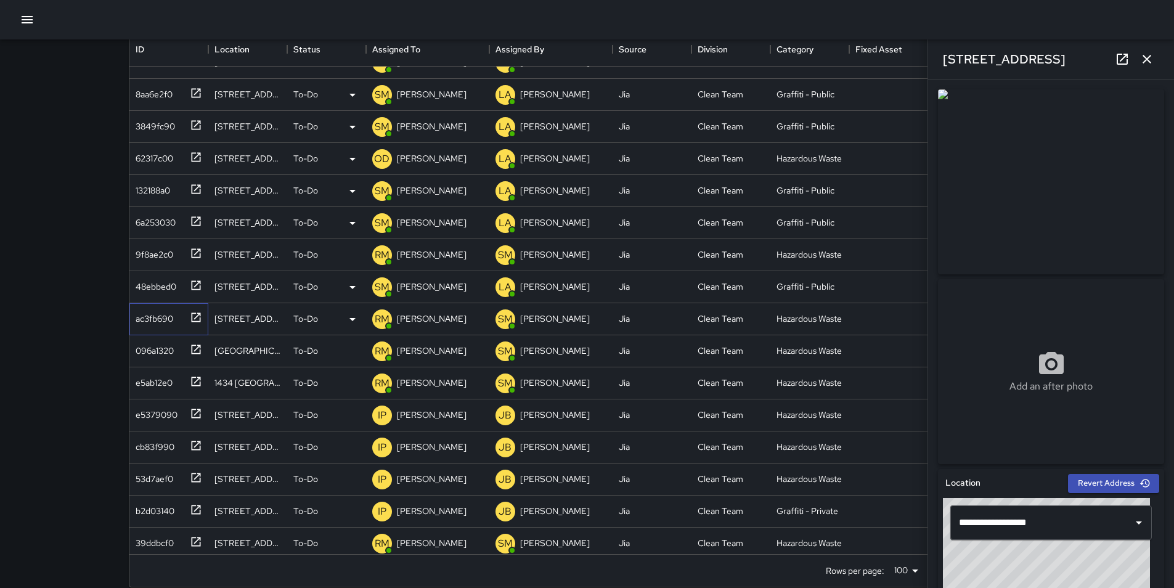
click at [154, 321] on div "ac3fb690" at bounding box center [152, 316] width 43 height 17
type input "**********"
click at [422, 317] on p "[PERSON_NAME]" at bounding box center [432, 319] width 70 height 12
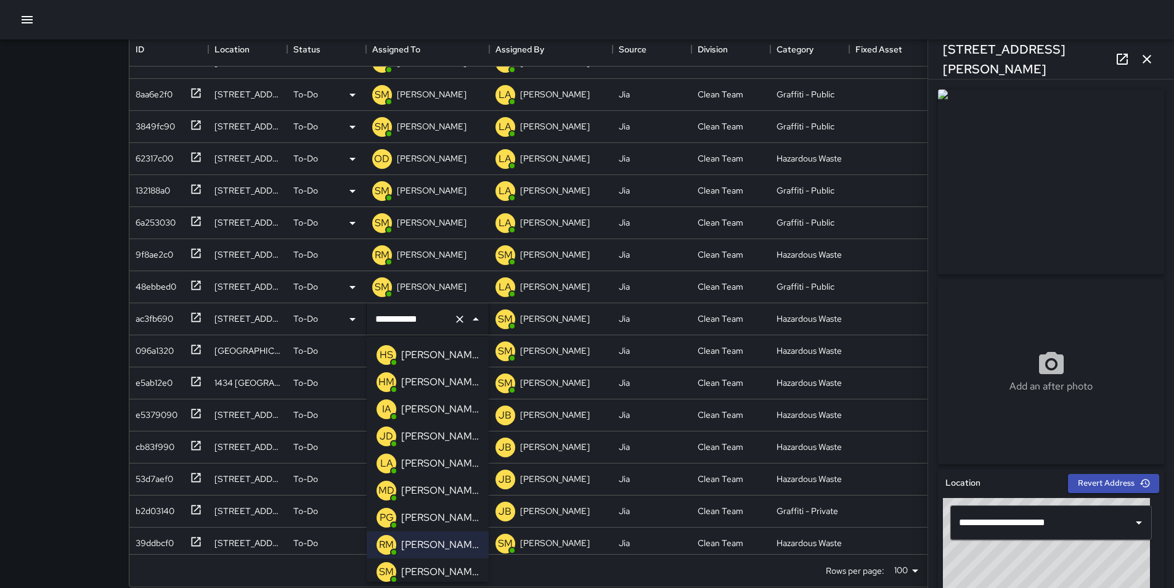
click at [447, 465] on p "[PERSON_NAME]" at bounding box center [440, 463] width 78 height 15
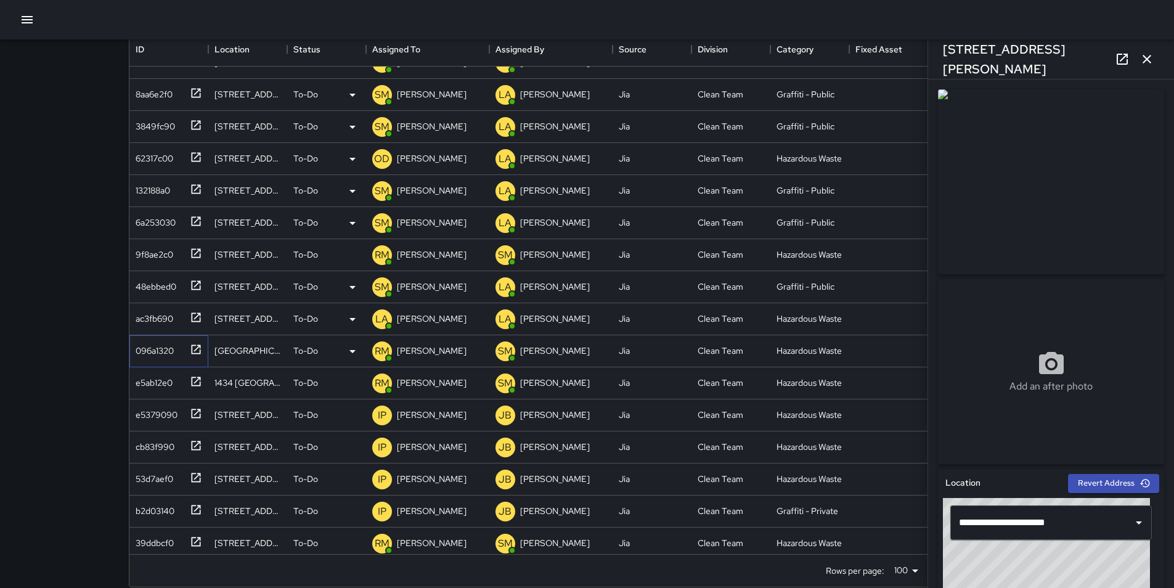
click at [153, 349] on div "096a1320" at bounding box center [152, 348] width 43 height 17
click at [435, 354] on p "[PERSON_NAME]" at bounding box center [432, 351] width 70 height 12
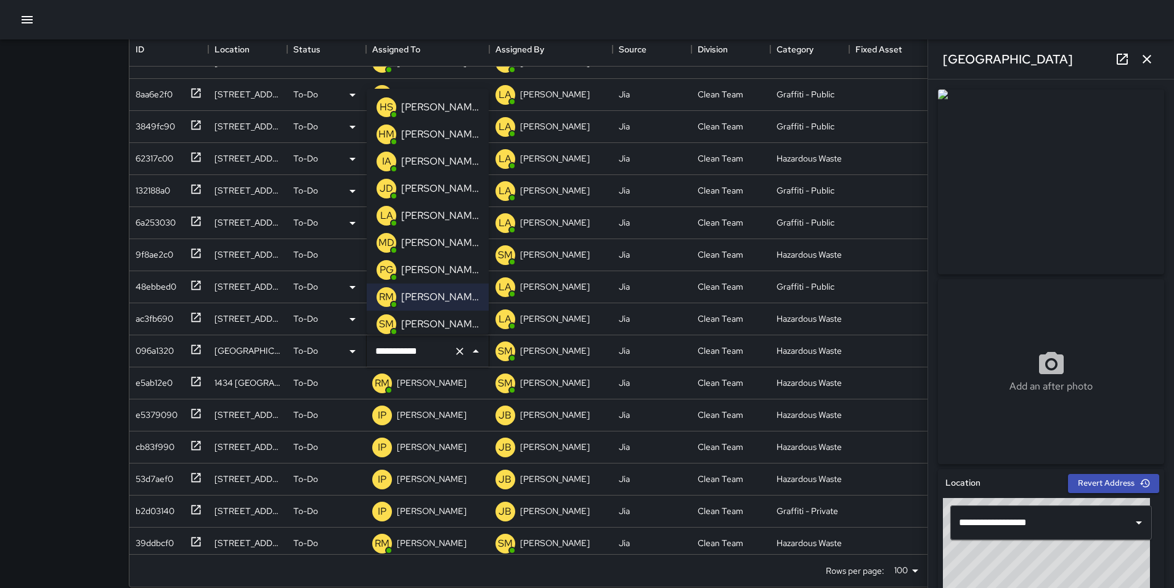
click at [449, 327] on p "[PERSON_NAME]" at bounding box center [440, 324] width 78 height 15
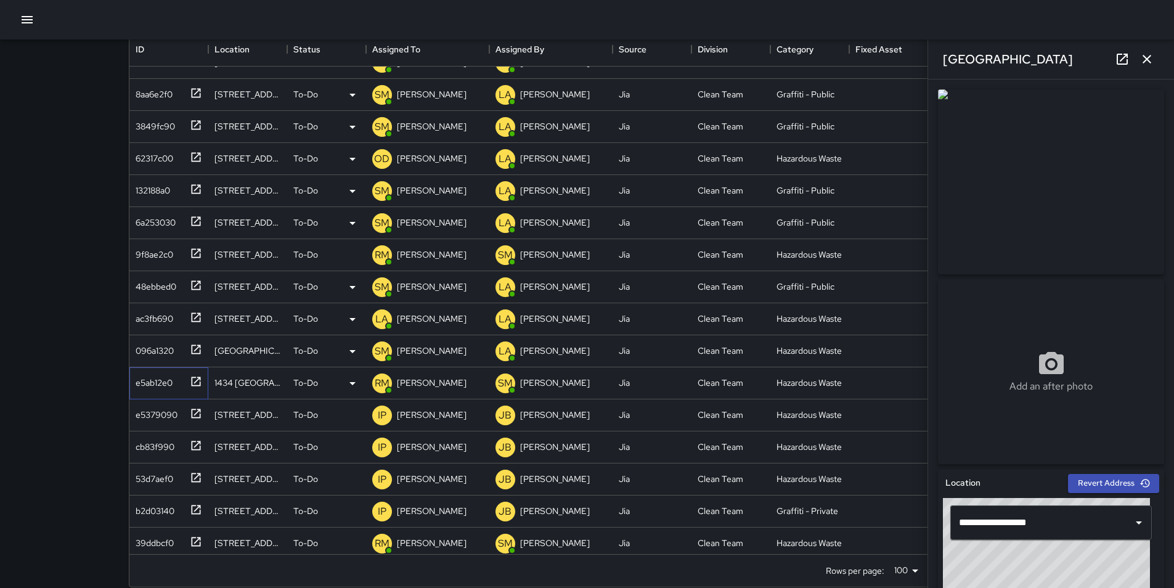
click at [158, 380] on div "e5ab12e0" at bounding box center [152, 380] width 42 height 17
click at [422, 389] on p "[PERSON_NAME]" at bounding box center [432, 383] width 70 height 12
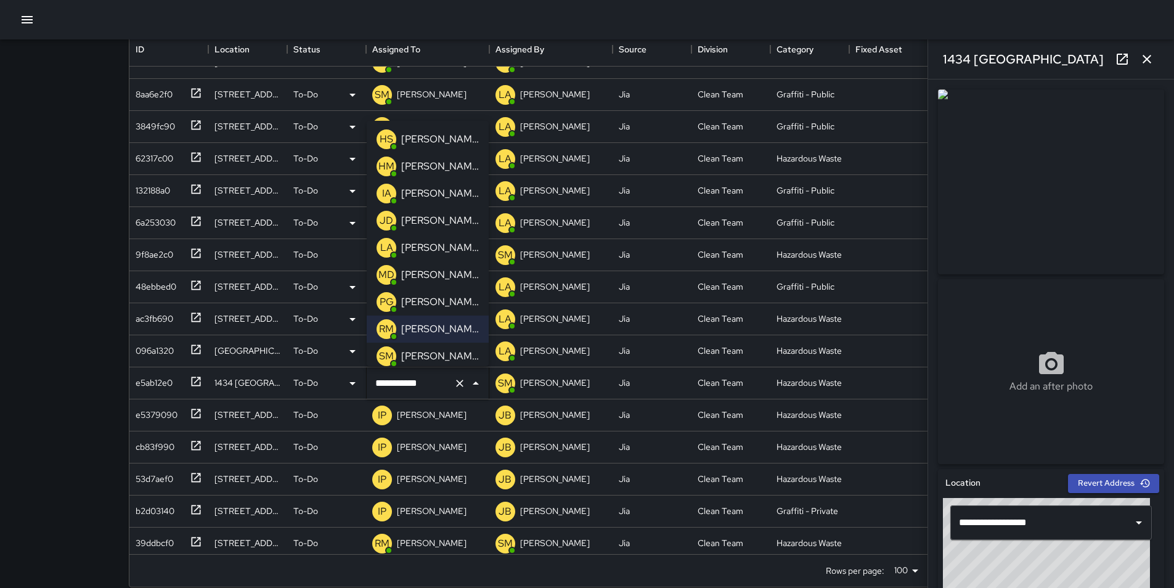
click at [438, 354] on p "[PERSON_NAME]" at bounding box center [440, 356] width 78 height 15
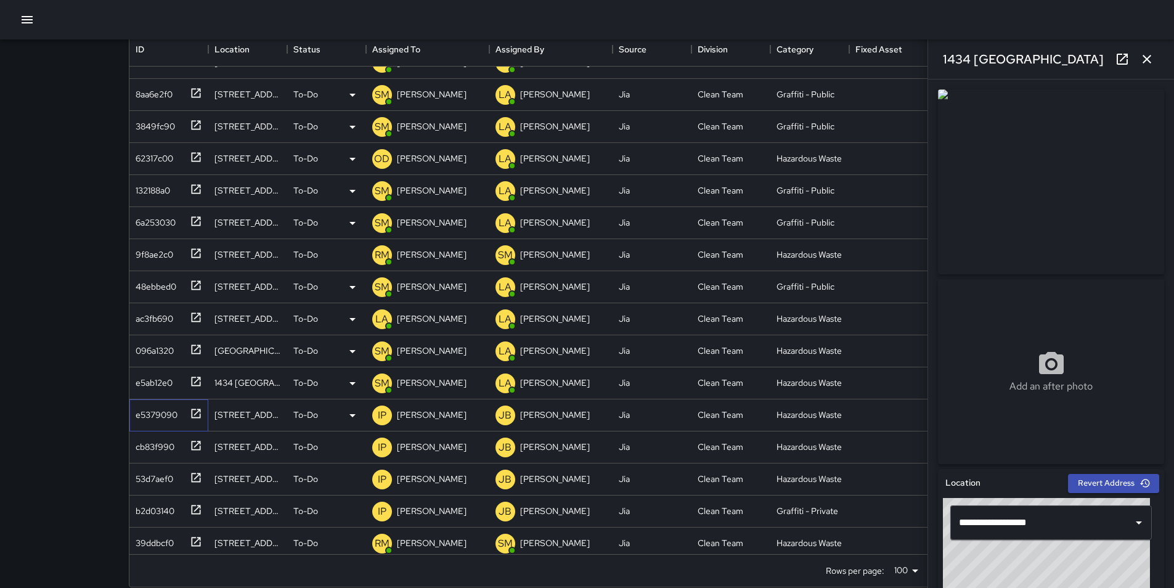
click at [155, 411] on div "e5379090" at bounding box center [154, 412] width 47 height 17
type input "**********"
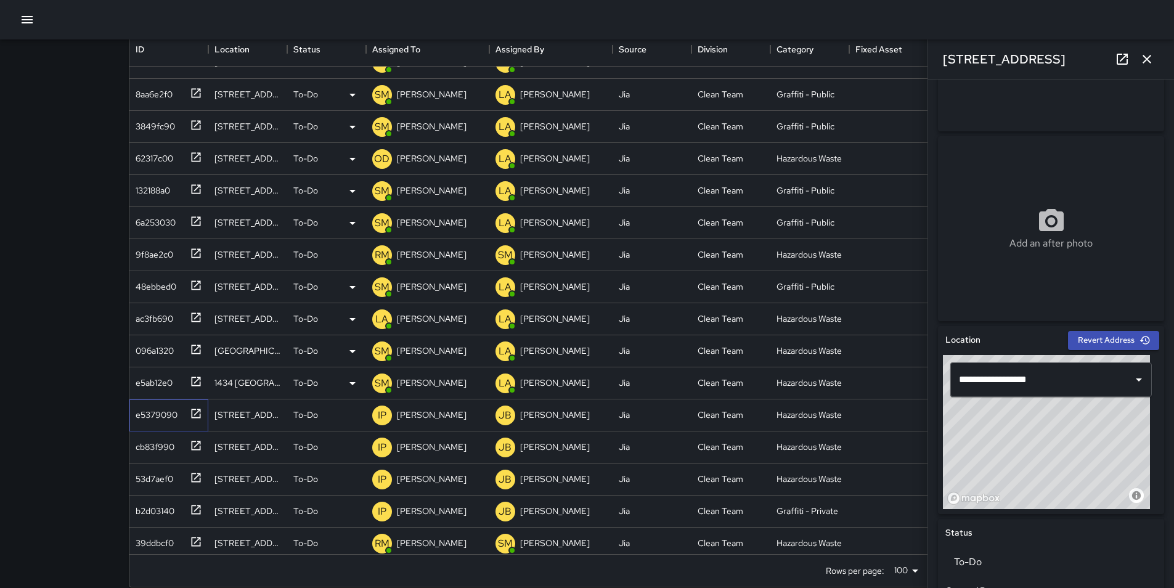
scroll to position [148, 0]
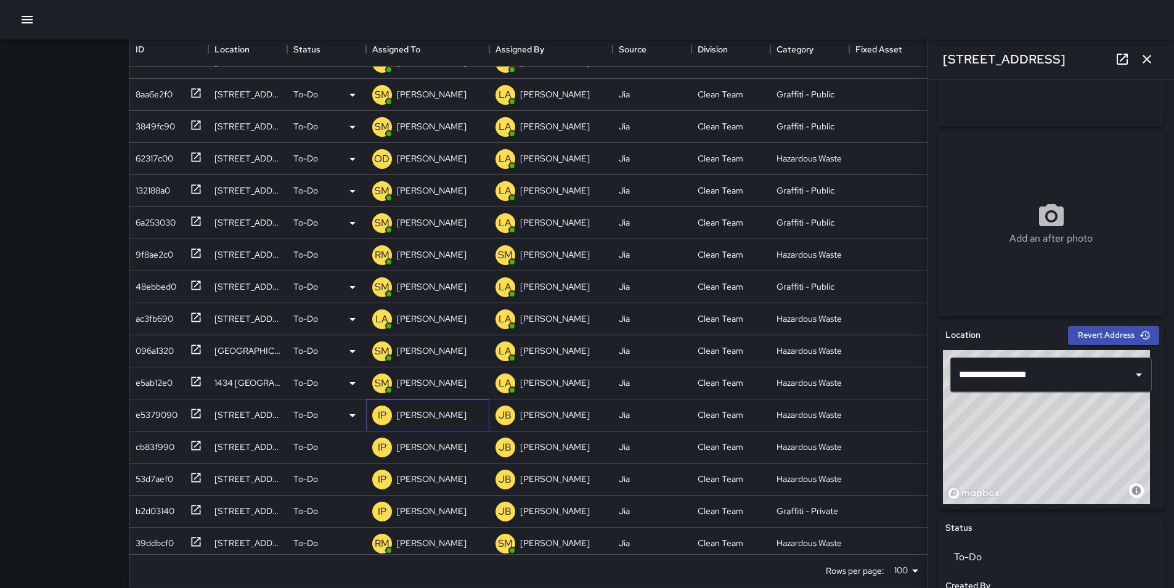
click at [425, 414] on p "[PERSON_NAME]" at bounding box center [432, 415] width 70 height 12
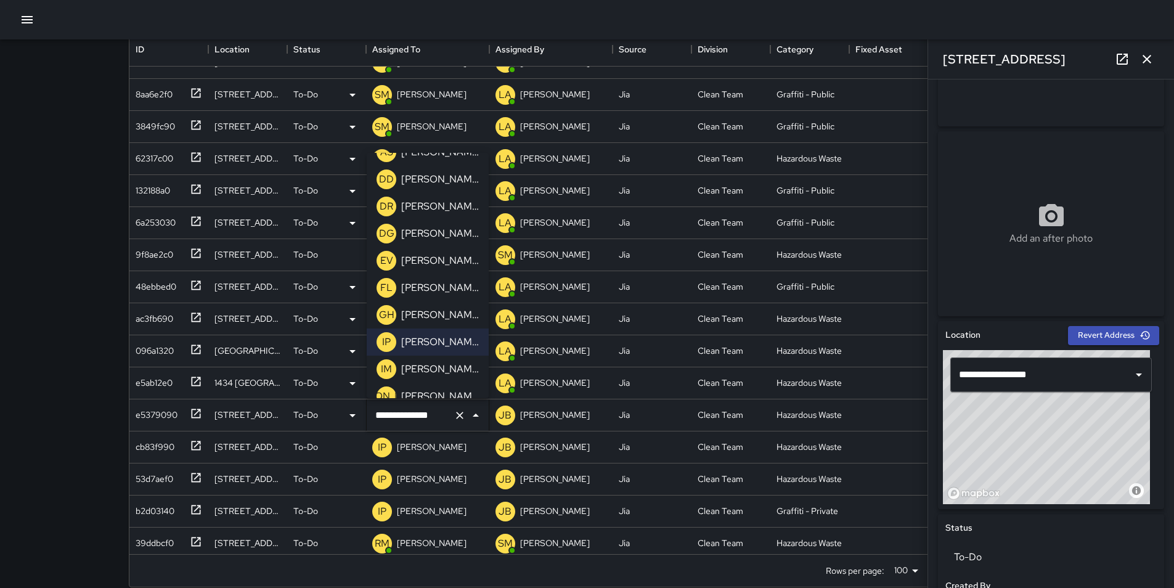
scroll to position [345, 0]
click at [457, 287] on p "[PERSON_NAME]" at bounding box center [440, 287] width 78 height 15
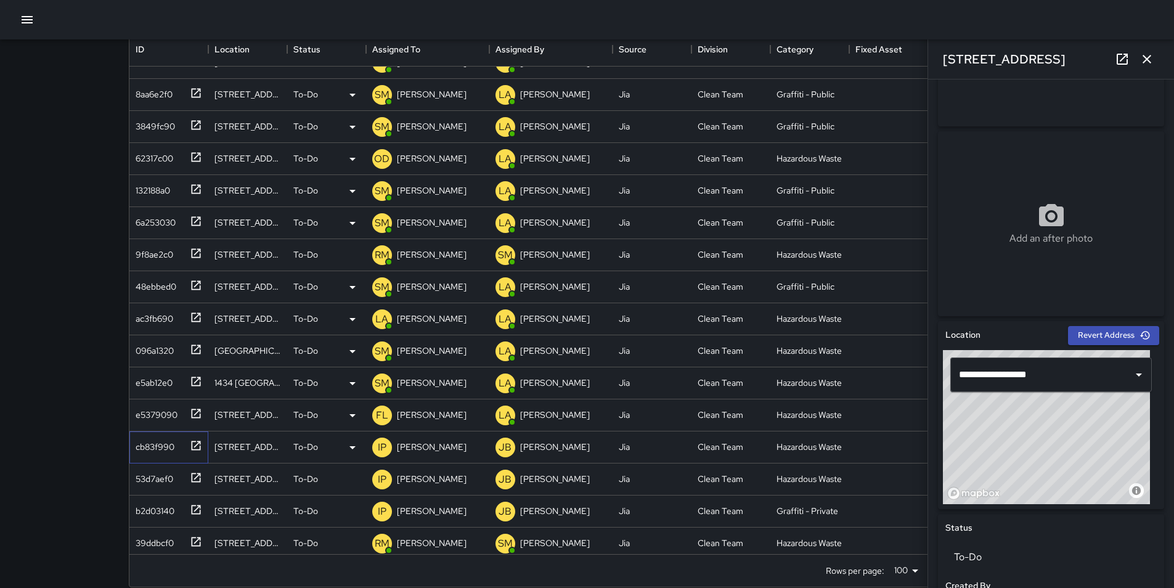
click at [149, 441] on div "cb83f990" at bounding box center [153, 444] width 44 height 17
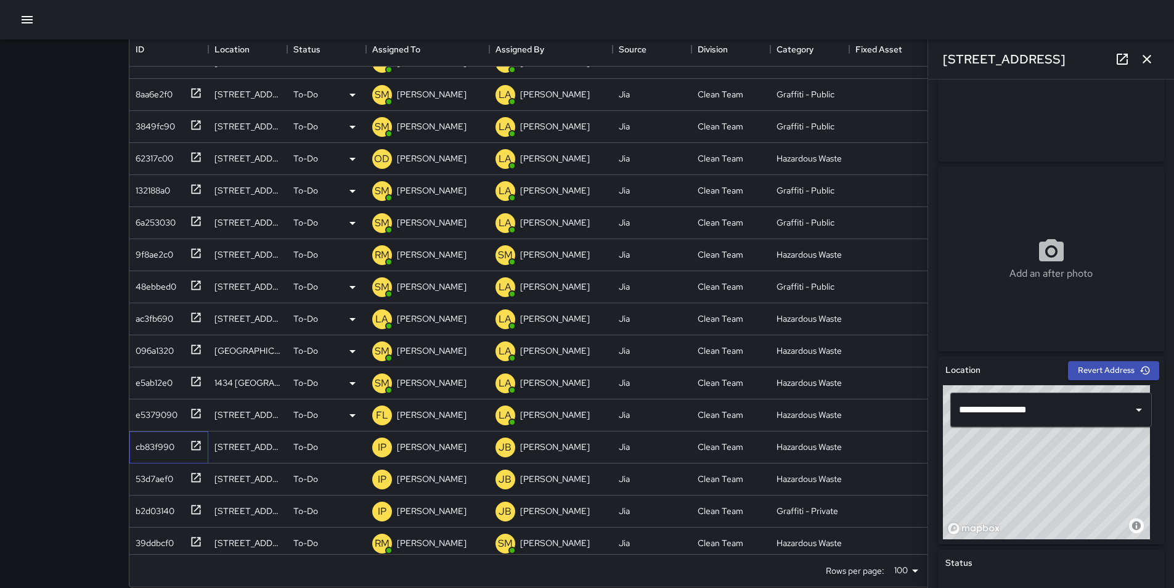
scroll to position [123, 0]
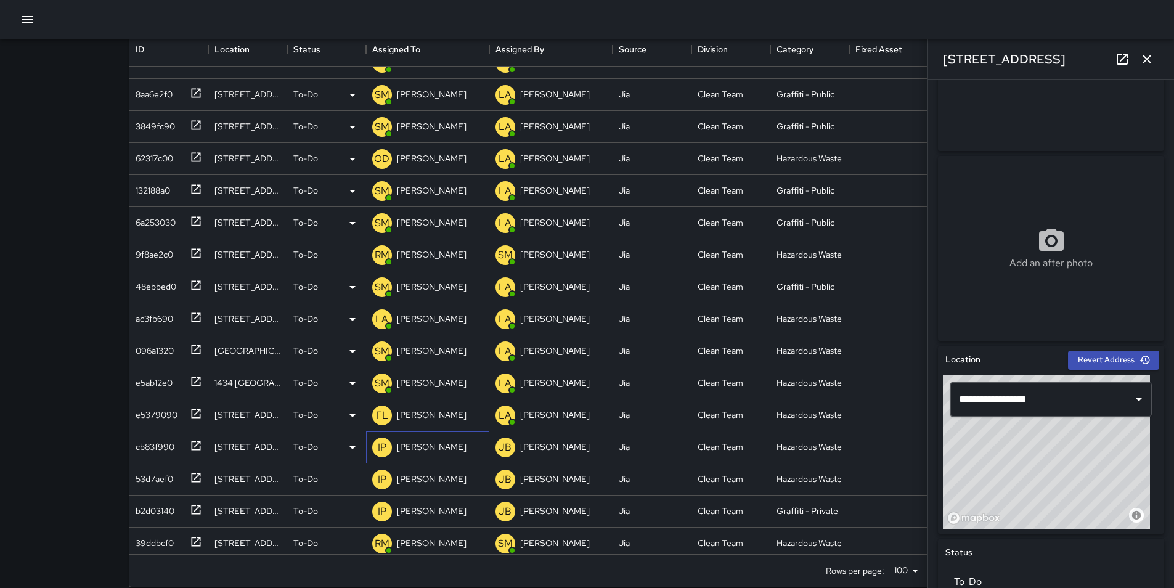
click at [408, 448] on p "[PERSON_NAME]" at bounding box center [432, 447] width 70 height 12
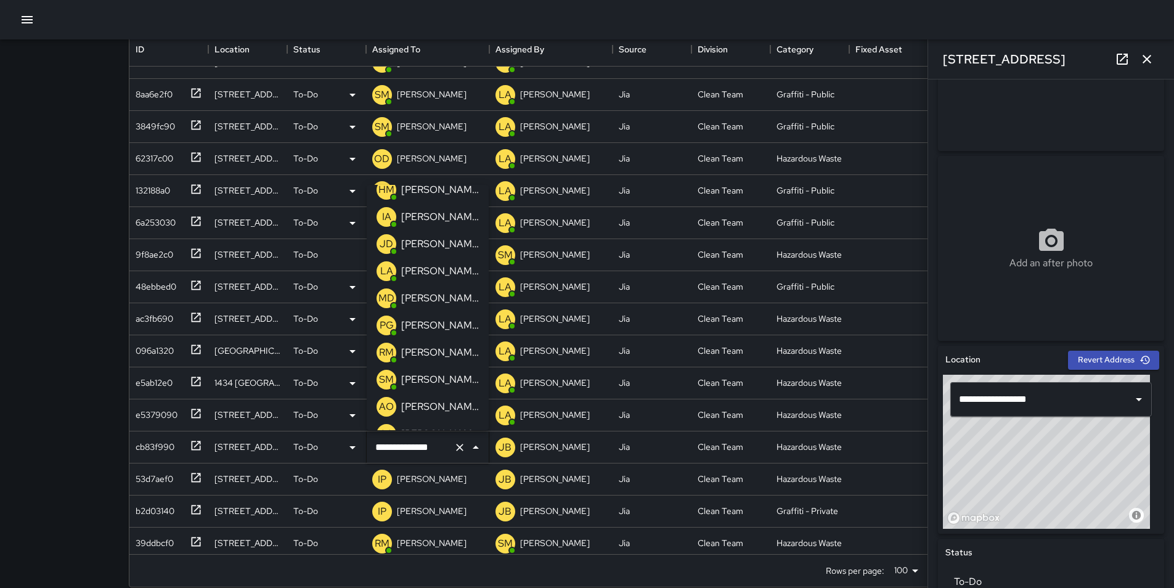
scroll to position [31, 0]
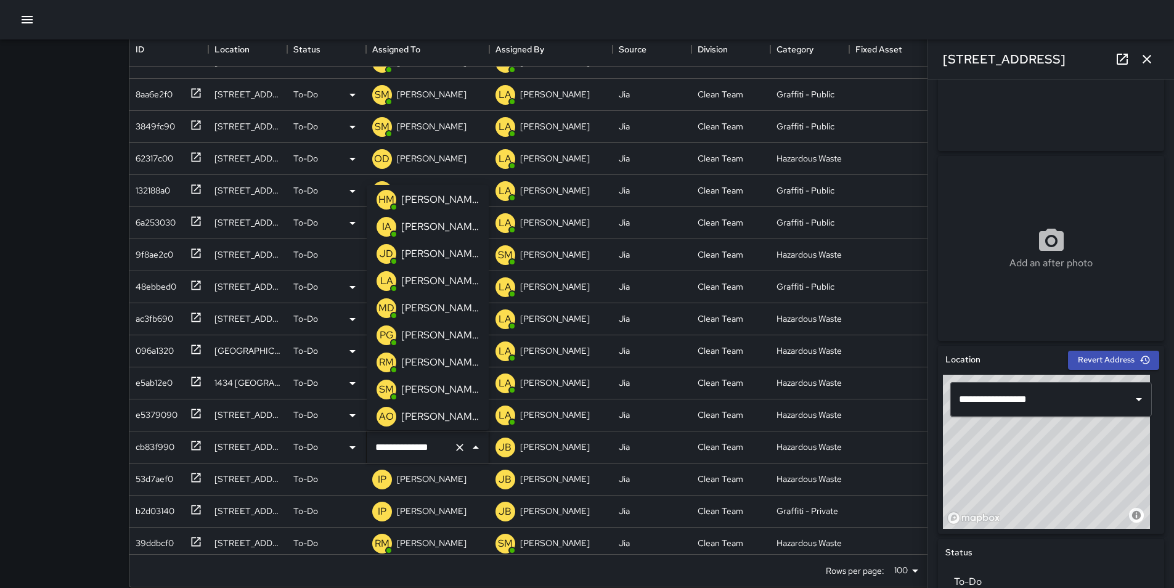
click at [428, 277] on p "[PERSON_NAME]" at bounding box center [440, 281] width 78 height 15
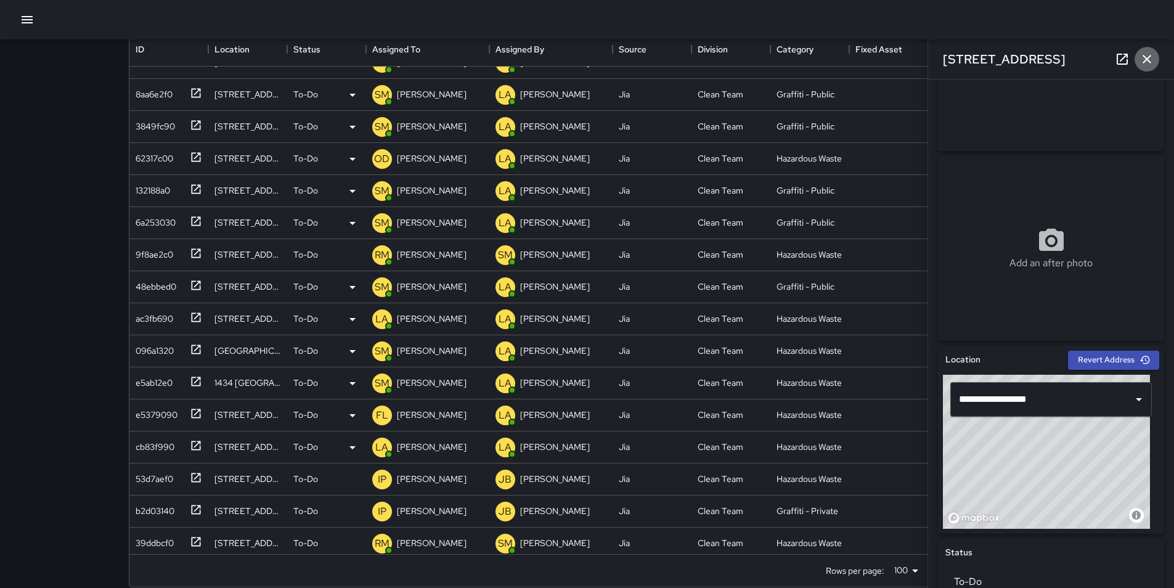
click at [1146, 59] on icon "button" at bounding box center [1147, 59] width 15 height 15
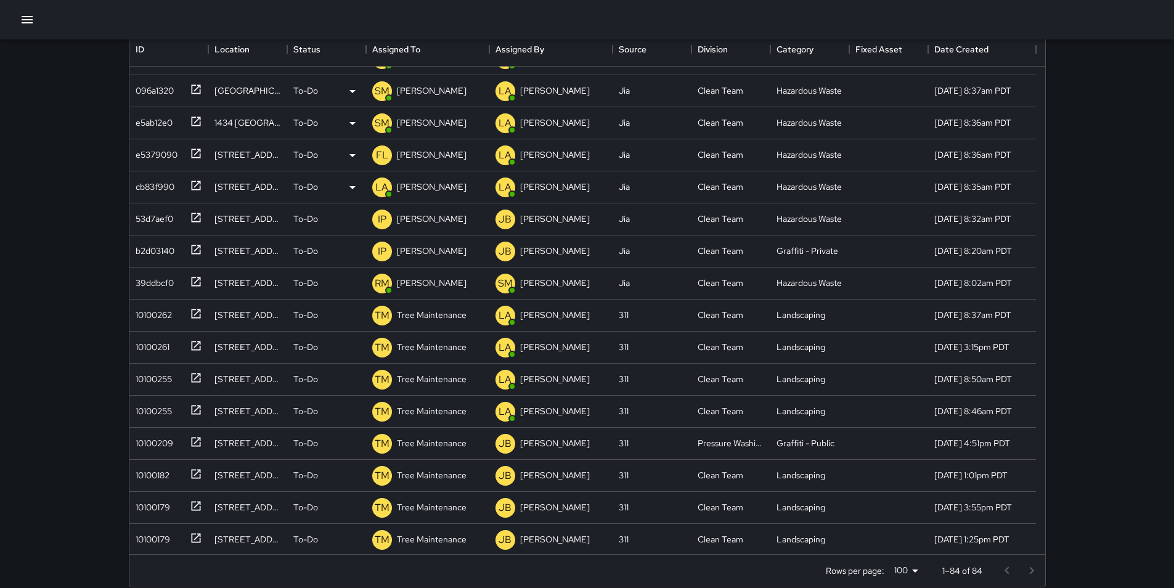
scroll to position [740, 0]
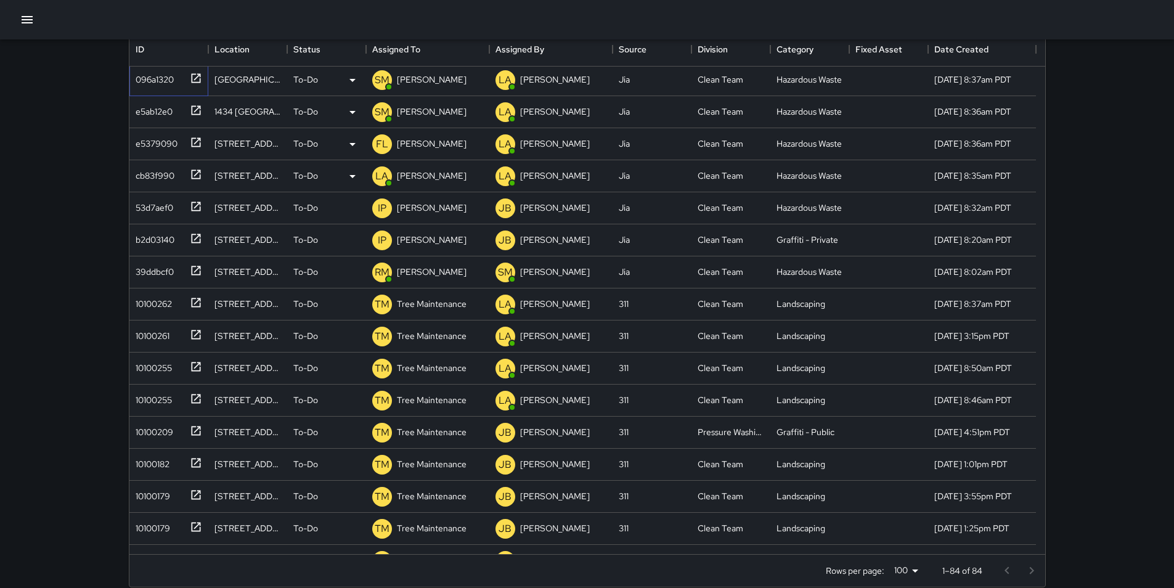
click at [165, 77] on div "096a1320" at bounding box center [152, 76] width 43 height 17
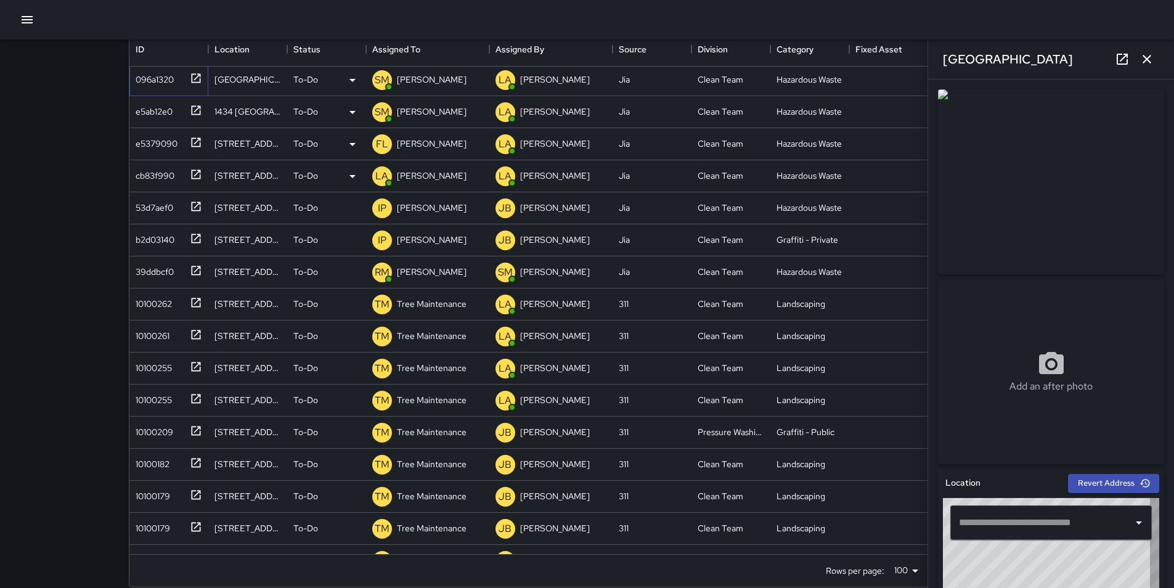
type input "**********"
click at [168, 115] on div "e5ab12e0" at bounding box center [152, 108] width 42 height 17
click at [150, 141] on div "e5379090" at bounding box center [154, 141] width 47 height 17
type input "**********"
click at [174, 174] on div "cb83f990" at bounding box center [153, 173] width 44 height 17
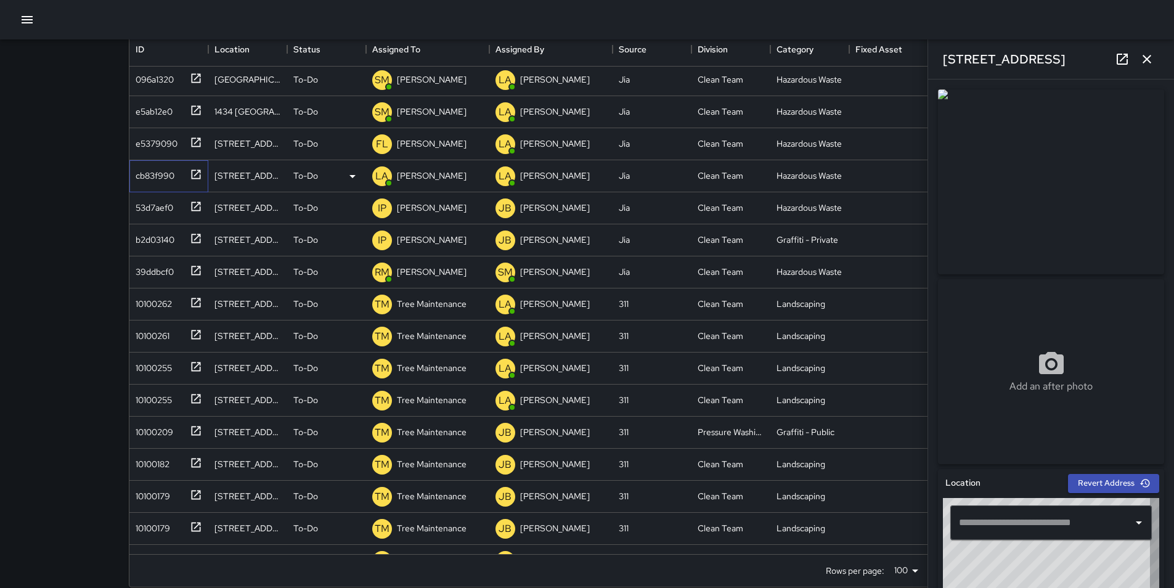
type input "**********"
click at [147, 205] on div "53d7aef0" at bounding box center [152, 205] width 43 height 17
click at [424, 202] on p "[PERSON_NAME]" at bounding box center [432, 208] width 70 height 12
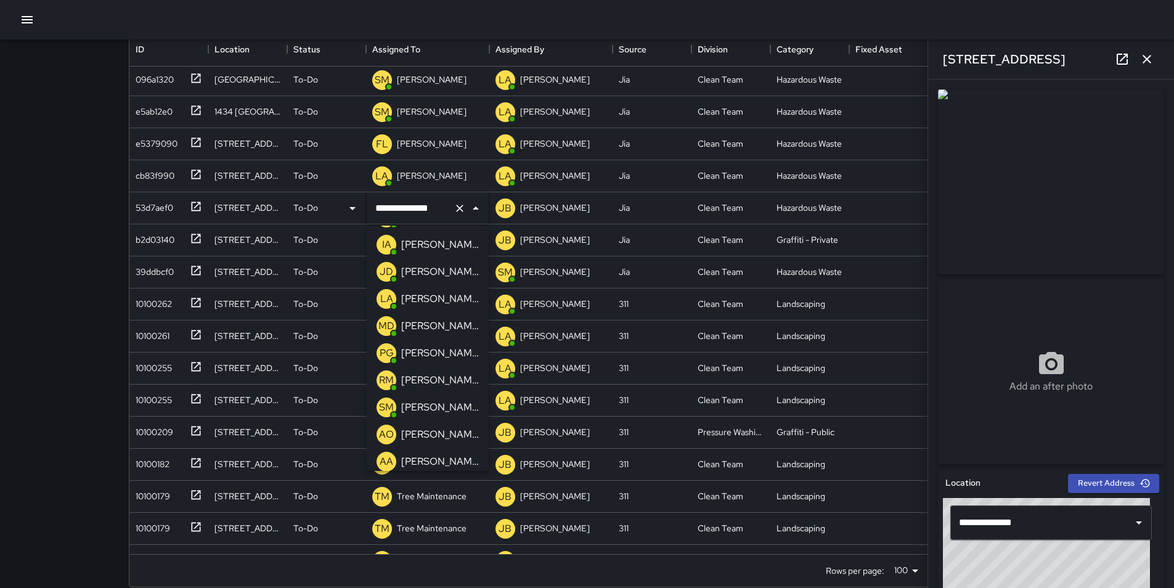
scroll to position [31, 0]
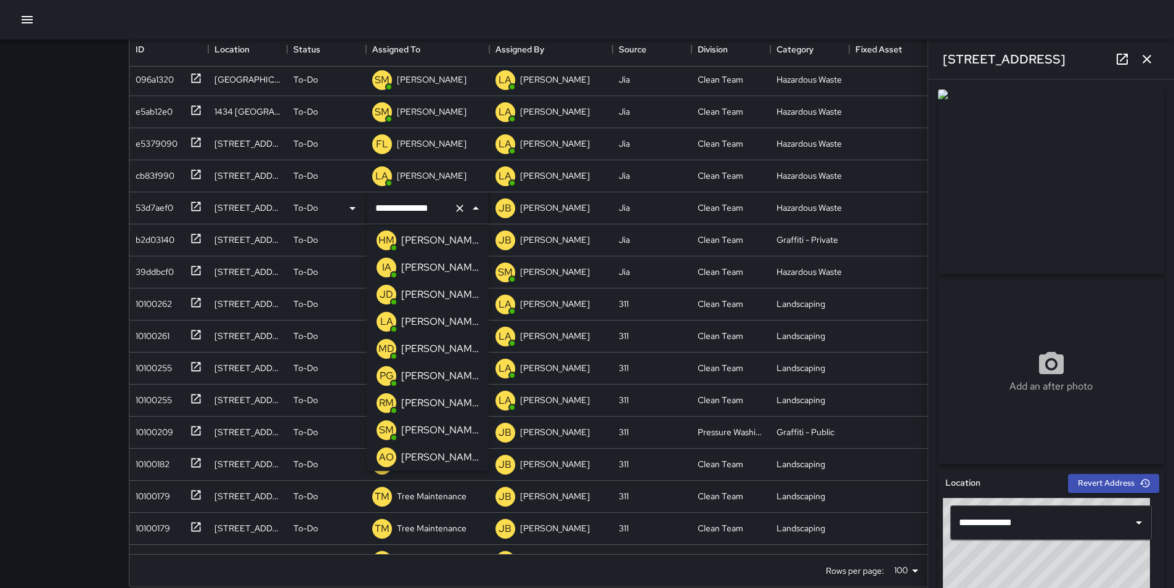
click at [449, 327] on p "[PERSON_NAME]" at bounding box center [440, 321] width 78 height 15
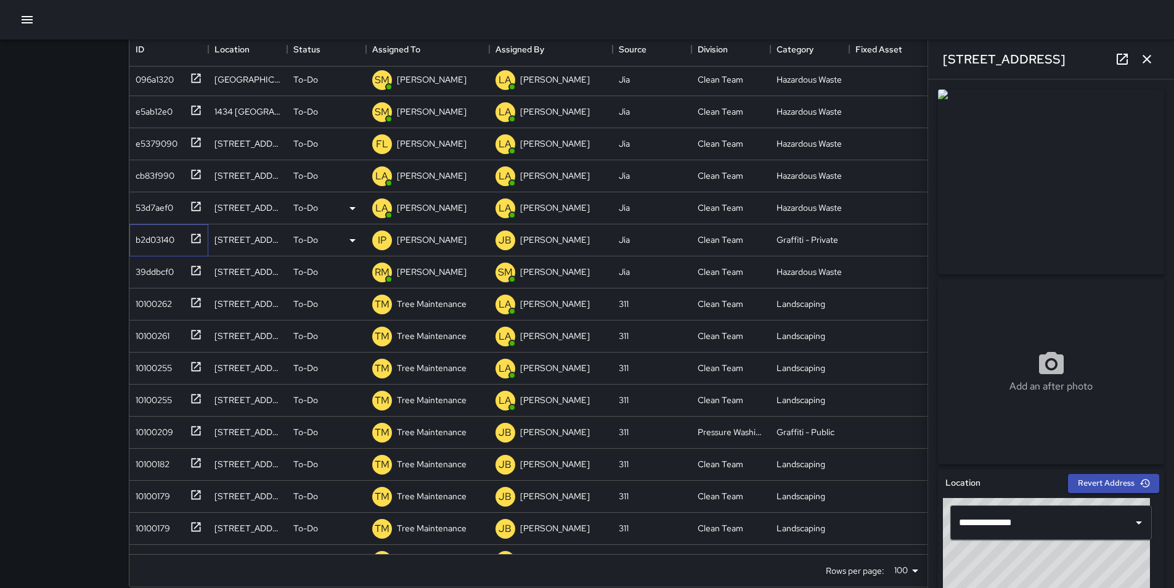
click at [157, 235] on div "b2d03140" at bounding box center [153, 237] width 44 height 17
type input "**********"
click at [436, 240] on p "[PERSON_NAME]" at bounding box center [432, 240] width 70 height 12
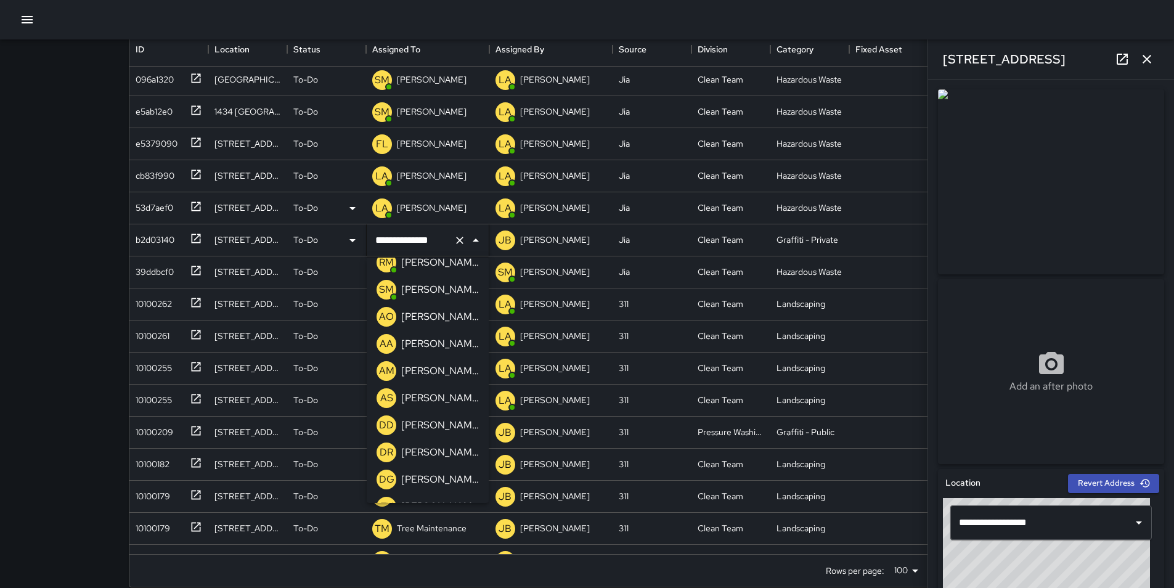
scroll to position [319, 0]
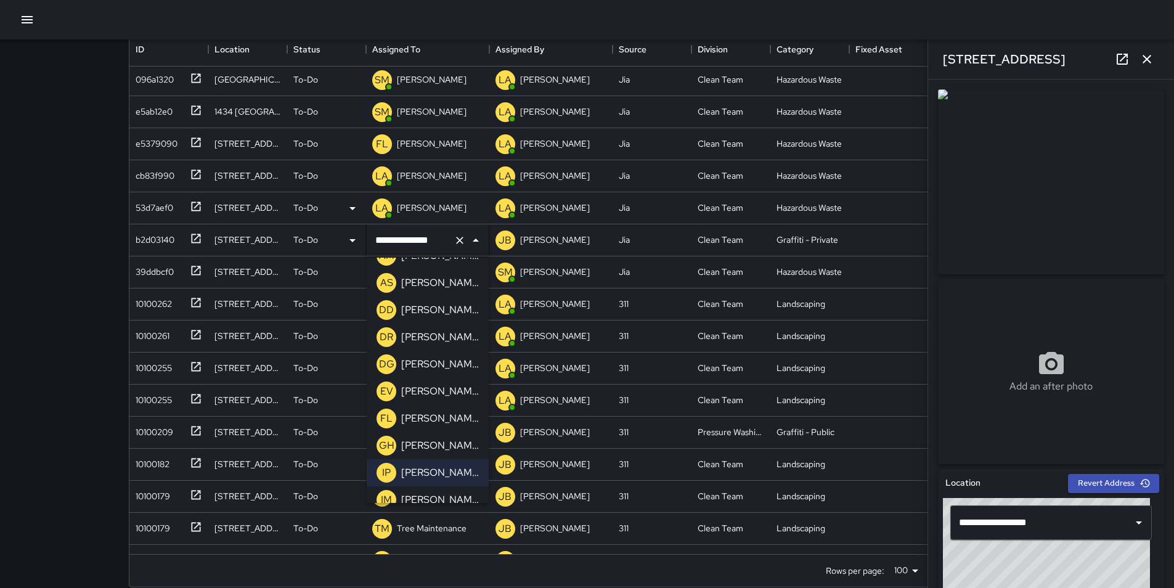
click at [458, 423] on p "[PERSON_NAME]" at bounding box center [440, 418] width 78 height 15
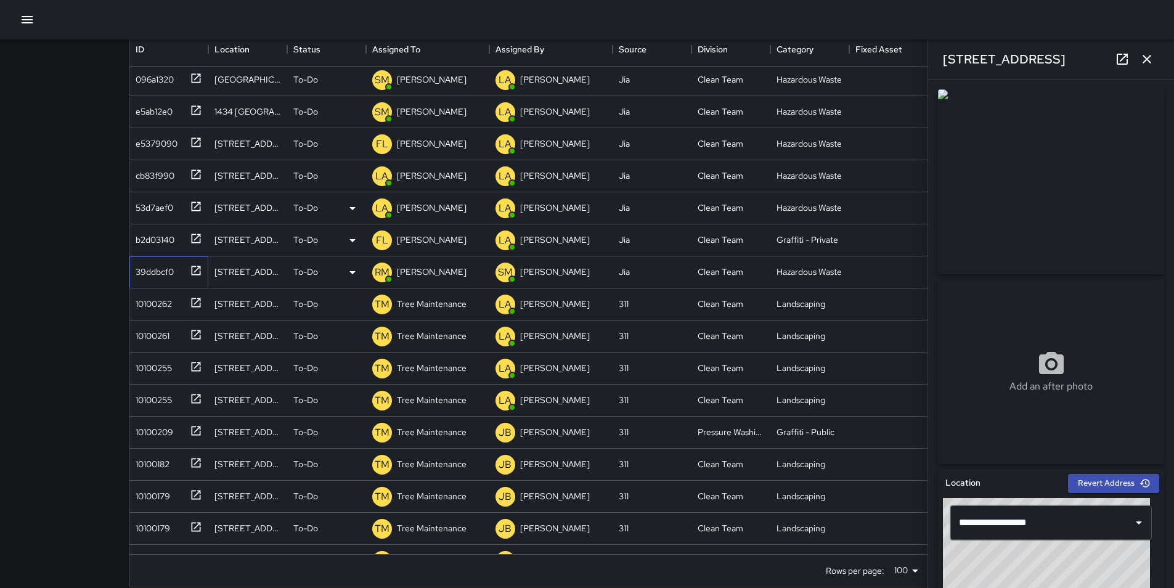
click at [163, 269] on div "39ddbcf0" at bounding box center [152, 269] width 43 height 17
drag, startPoint x: 988, startPoint y: 581, endPoint x: 996, endPoint y: 582, distance: 8.7
click at [996, 582] on div "© Mapbox © OpenStreetMap Improve this map" at bounding box center [1046, 575] width 207 height 154
type input "**********"
click at [996, 582] on div "© Mapbox © OpenStreetMap Improve this map" at bounding box center [1046, 575] width 207 height 154
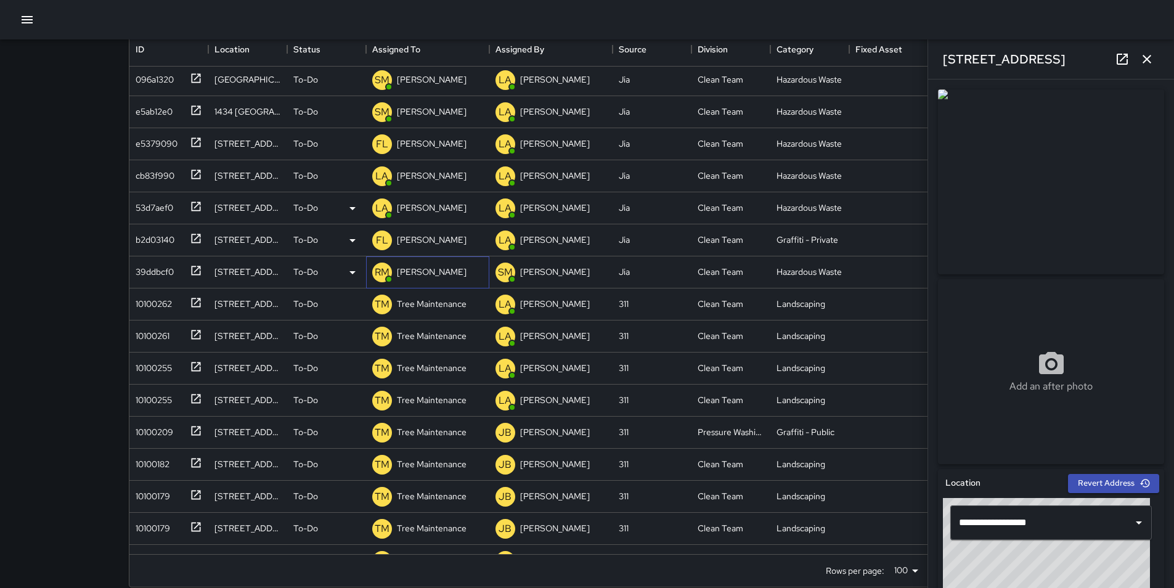
click at [424, 268] on p "[PERSON_NAME]" at bounding box center [432, 272] width 70 height 12
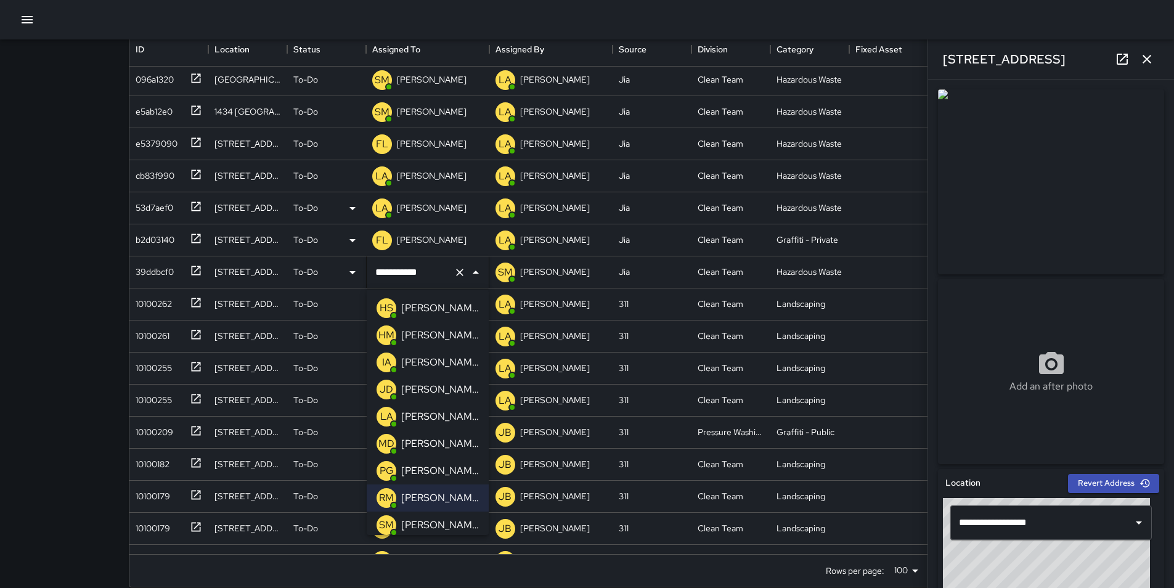
click at [452, 525] on p "[PERSON_NAME]" at bounding box center [440, 525] width 78 height 15
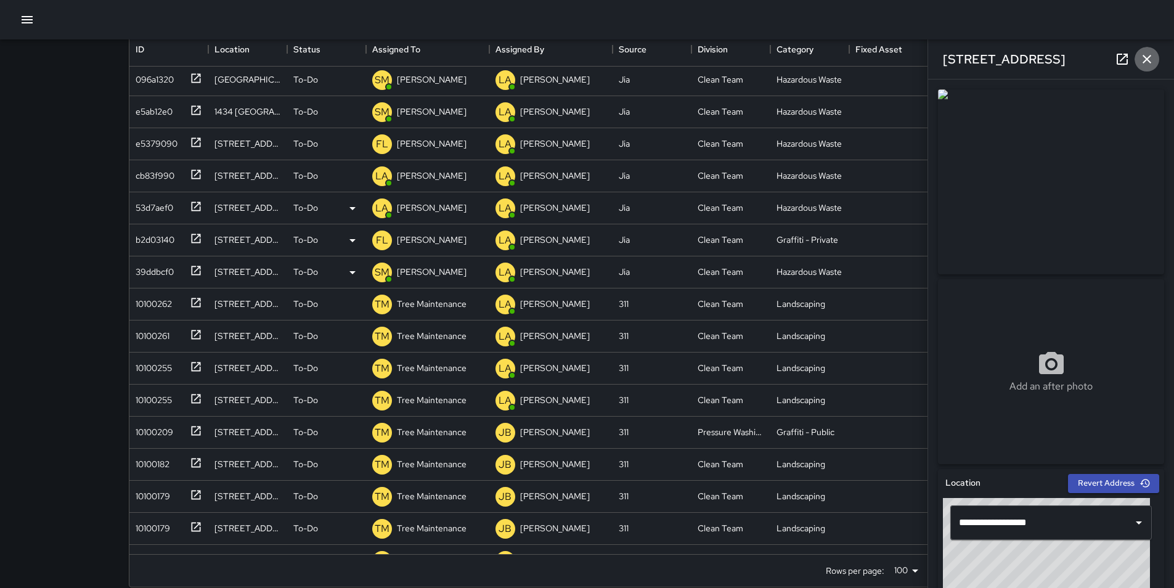
click at [1145, 57] on icon "button" at bounding box center [1147, 59] width 9 height 9
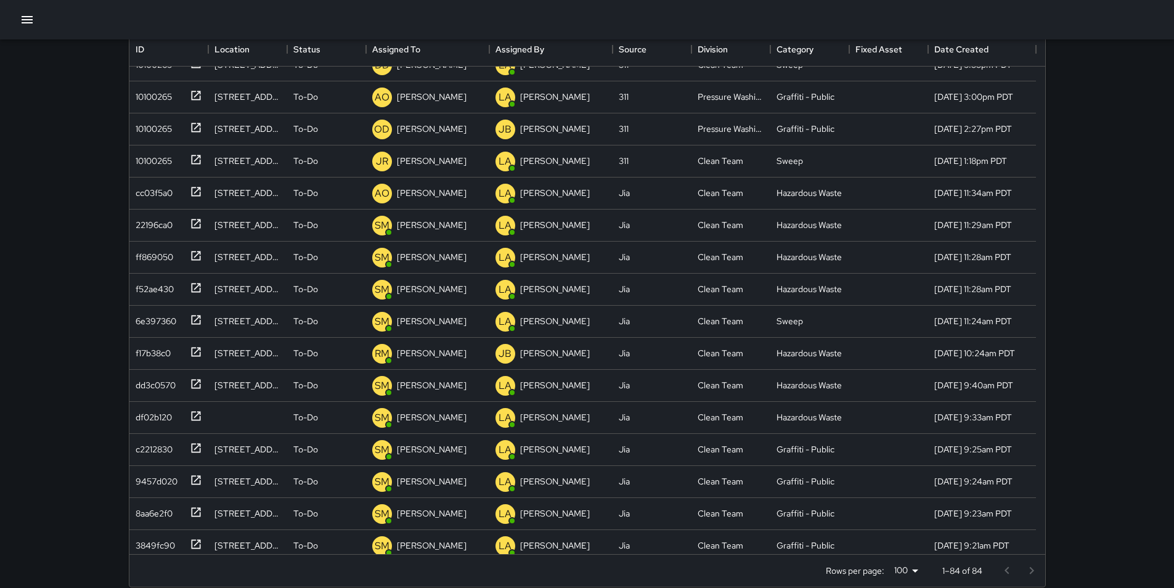
scroll to position [0, 0]
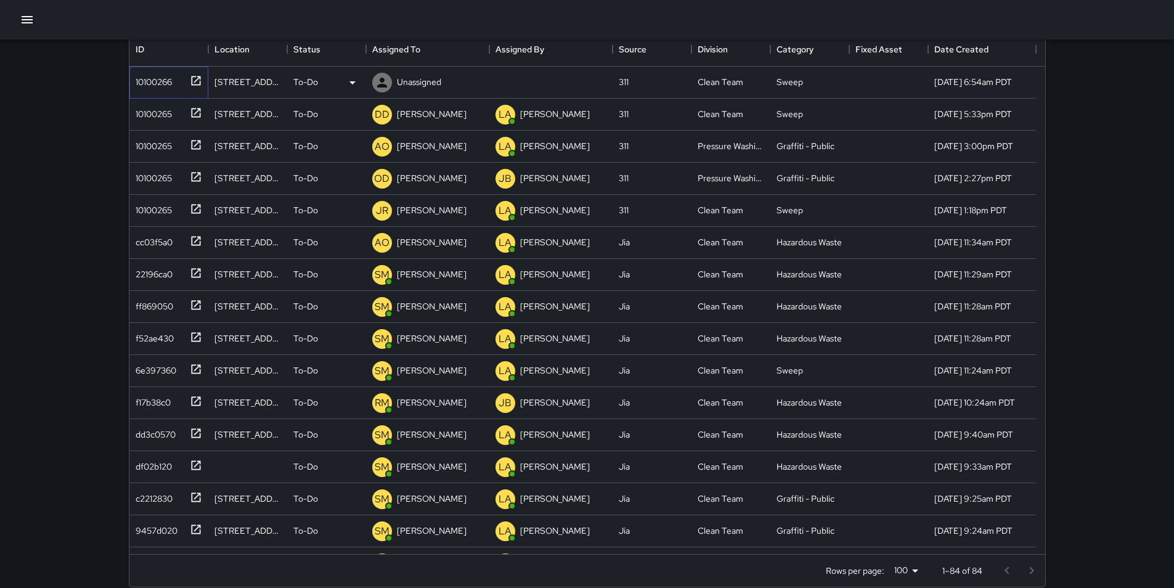
click at [160, 82] on div "10100266" at bounding box center [151, 79] width 41 height 17
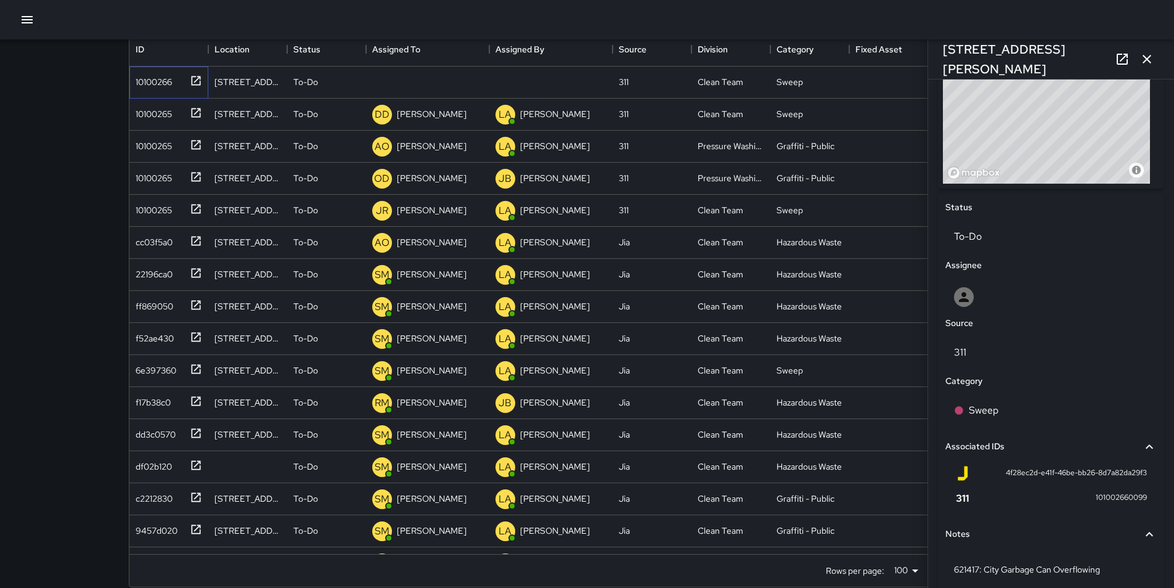
scroll to position [520, 0]
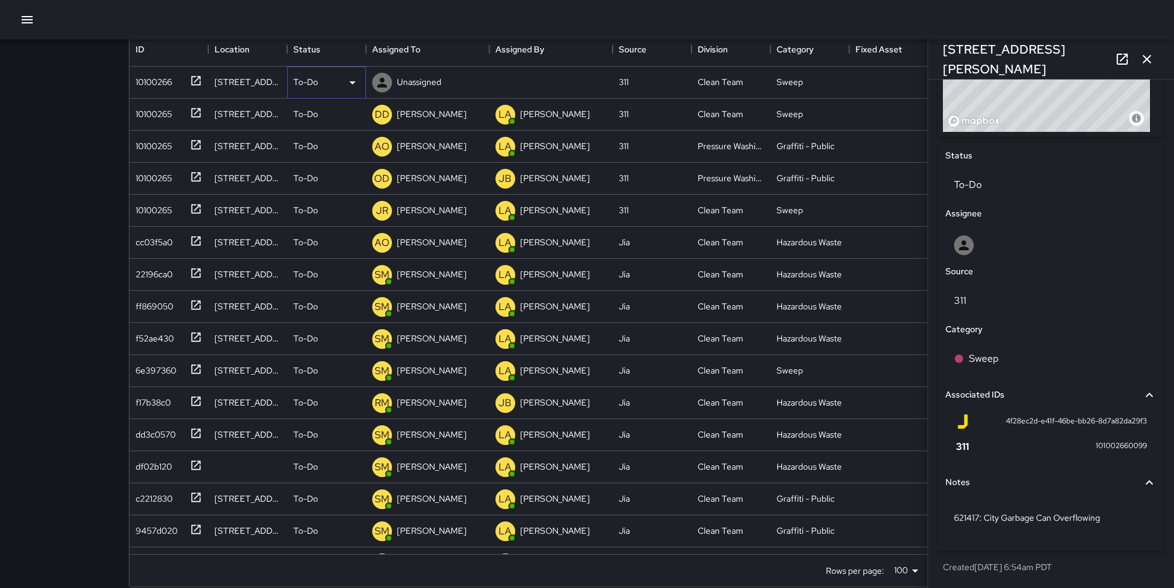
click at [357, 82] on icon at bounding box center [352, 82] width 15 height 15
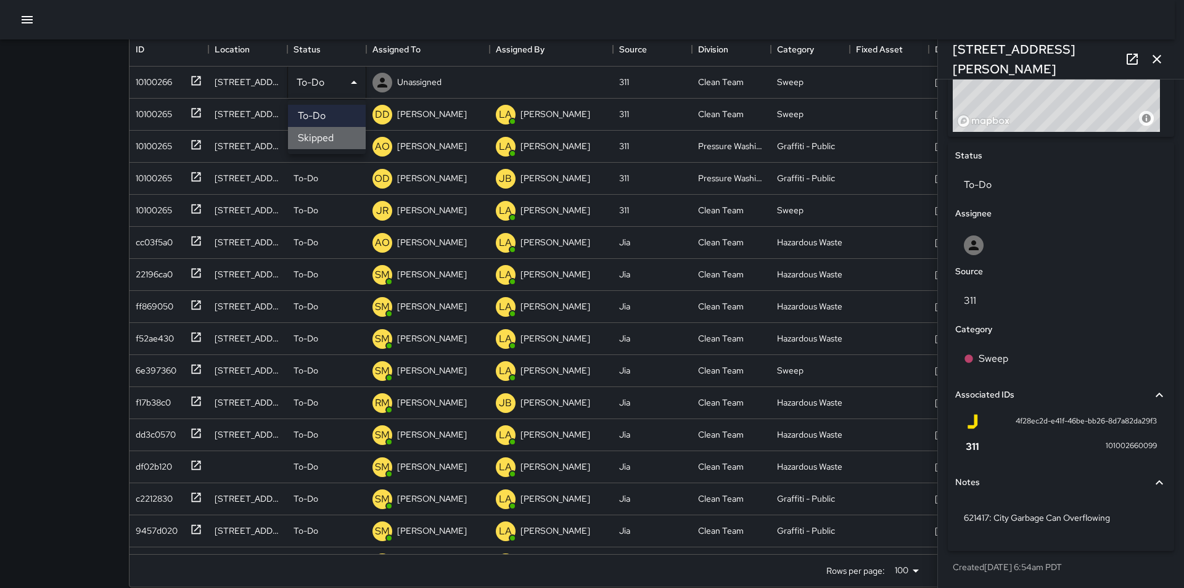
click at [346, 142] on li "Skipped" at bounding box center [327, 138] width 78 height 22
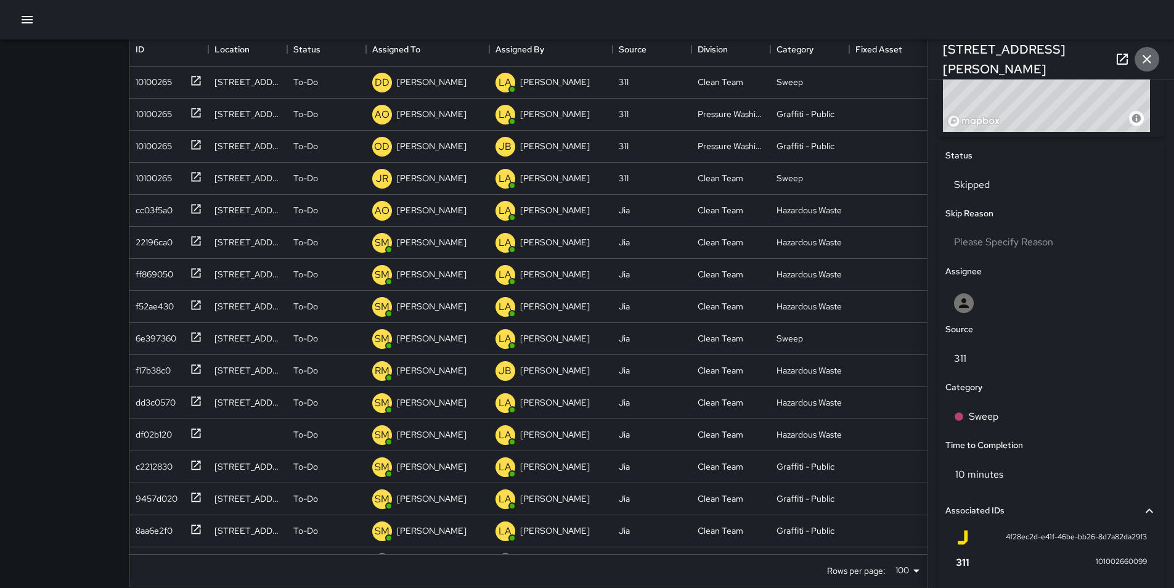
click at [1150, 60] on icon "button" at bounding box center [1147, 59] width 15 height 15
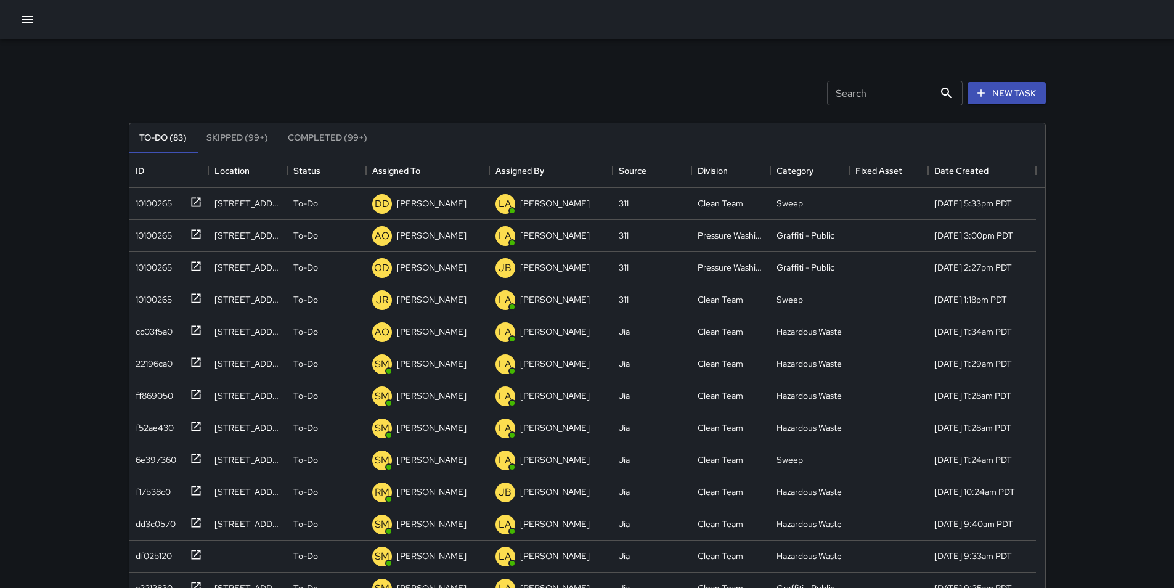
scroll to position [0, 0]
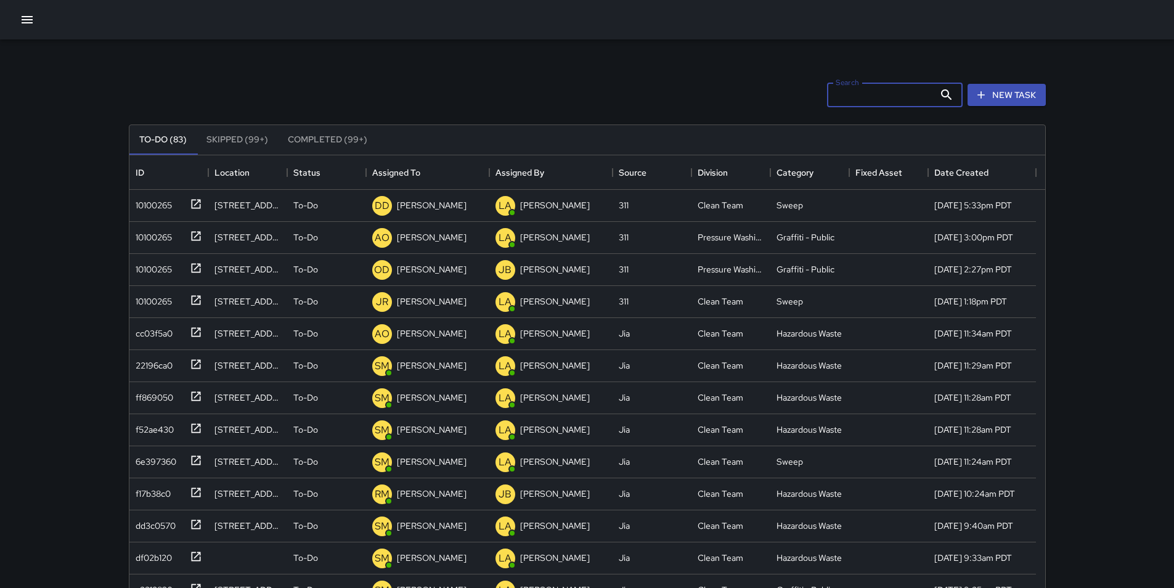
click at [861, 94] on input "Search" at bounding box center [880, 95] width 107 height 25
type input "*******"
click at [149, 202] on div "22196ca0" at bounding box center [152, 202] width 42 height 17
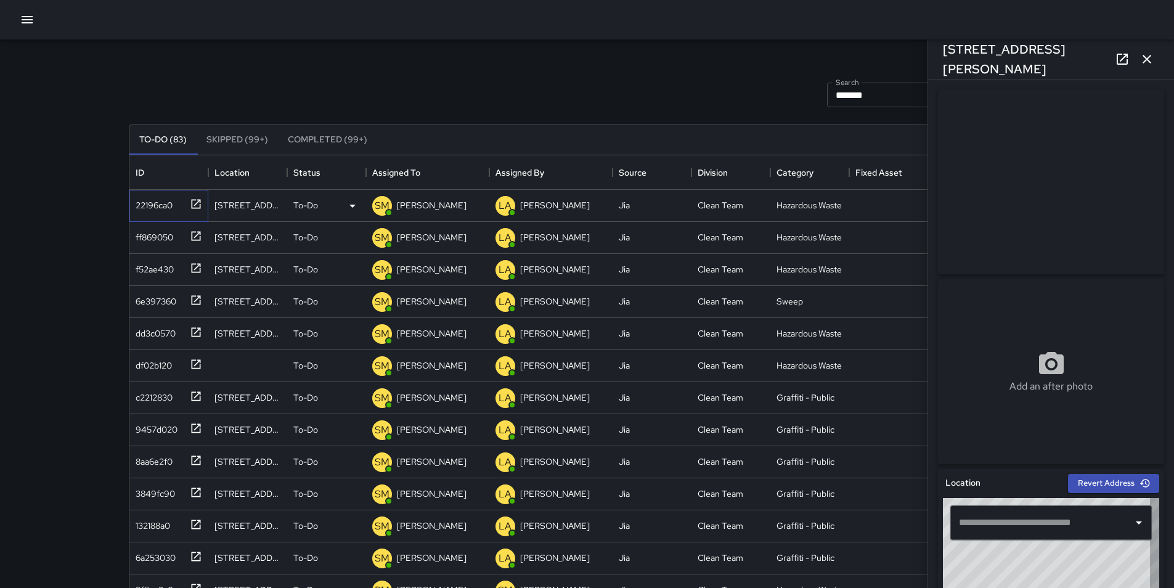
type input "**********"
click at [1150, 55] on icon "button" at bounding box center [1147, 59] width 15 height 15
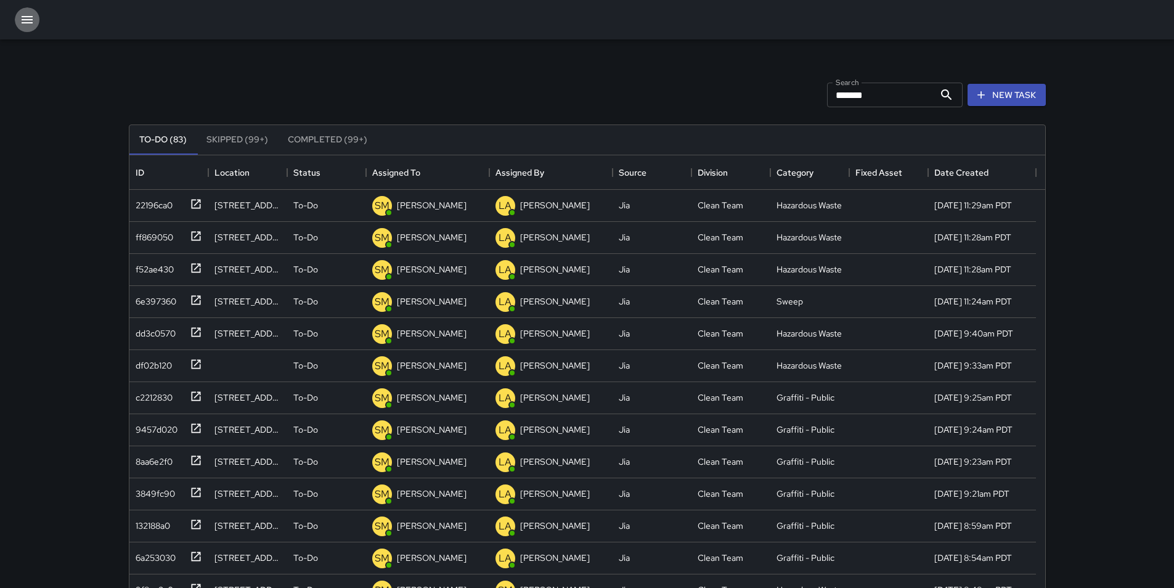
click at [29, 19] on icon "button" at bounding box center [27, 19] width 11 height 7
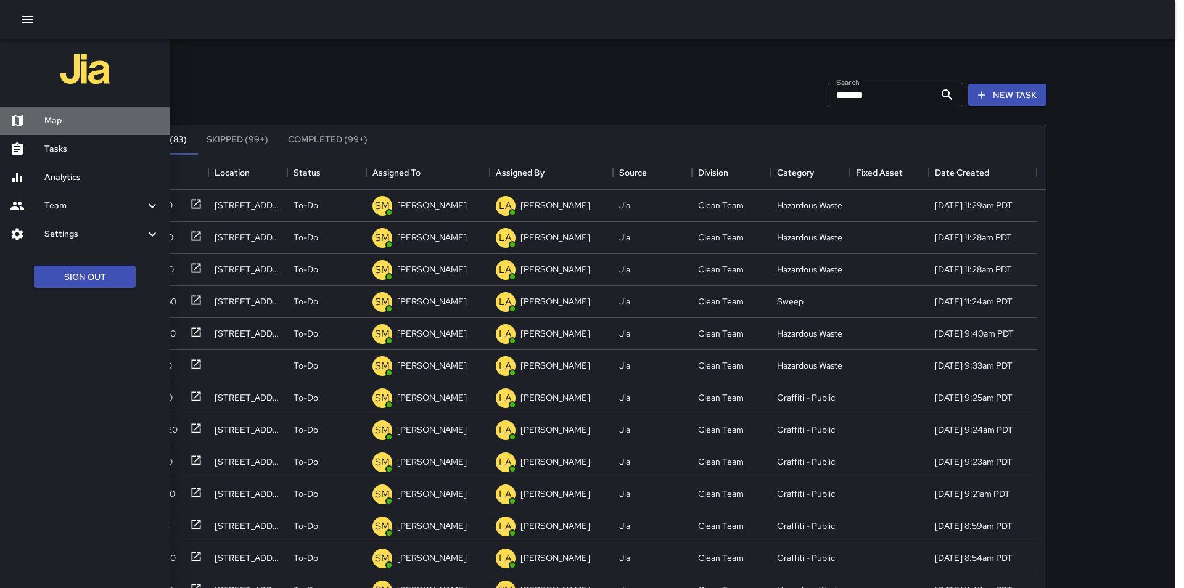
click at [66, 122] on h6 "Map" at bounding box center [101, 121] width 115 height 14
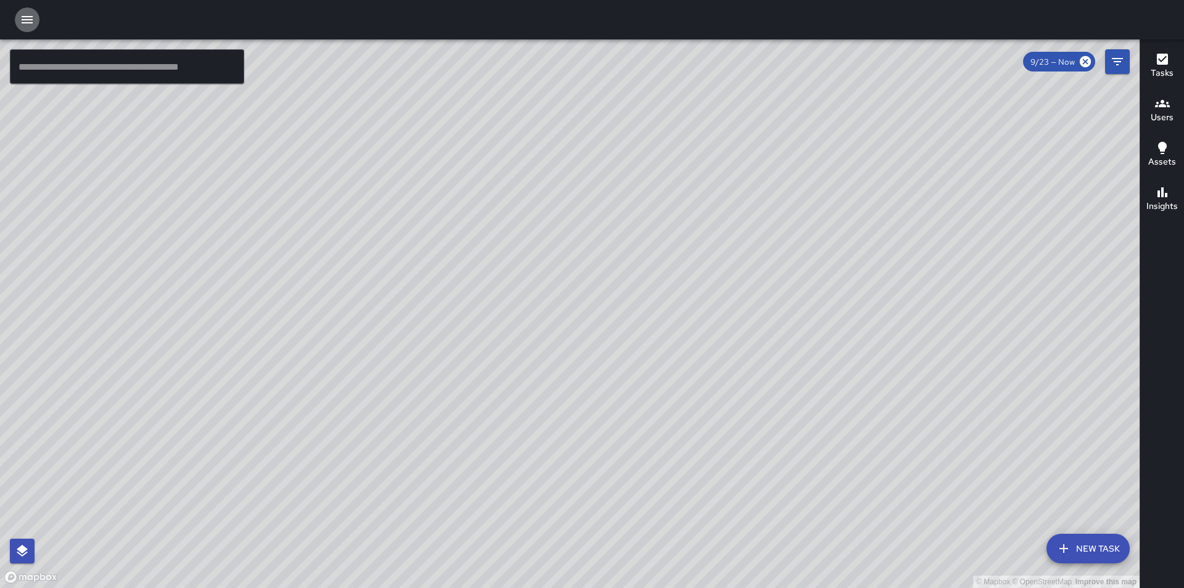
click at [25, 20] on icon "button" at bounding box center [27, 19] width 11 height 7
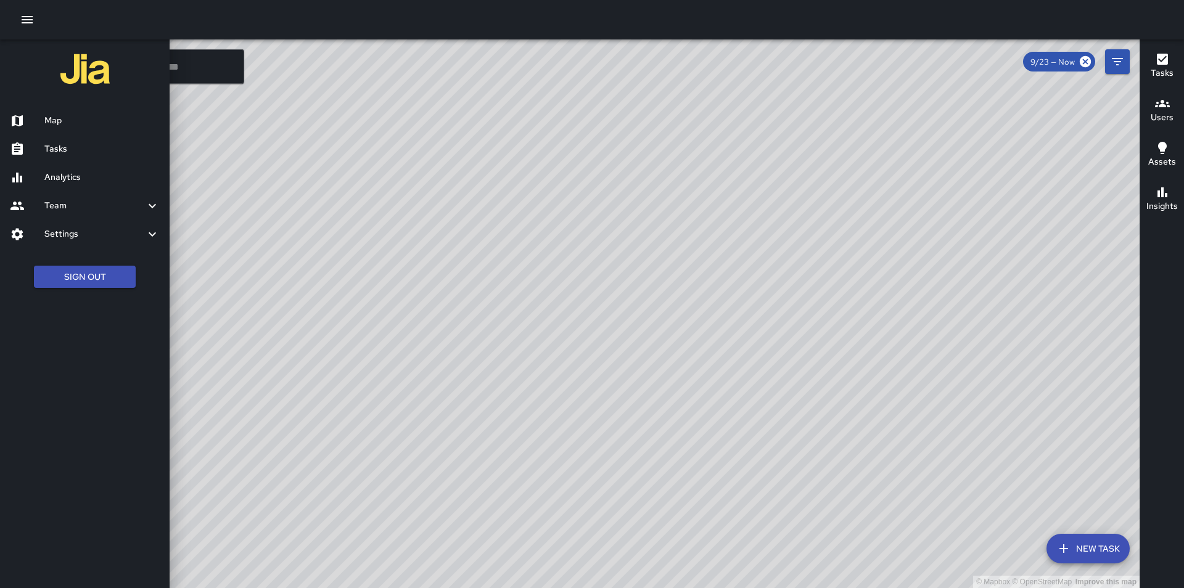
click at [72, 138] on div "Tasks" at bounding box center [85, 149] width 170 height 28
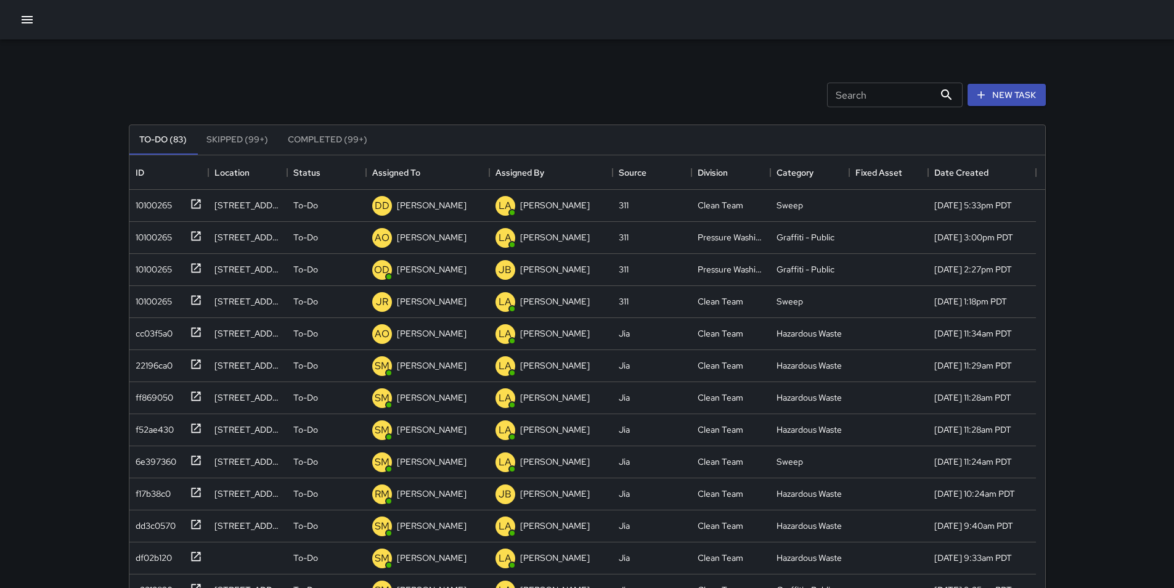
scroll to position [513, 907]
click at [875, 98] on input "Search" at bounding box center [880, 95] width 107 height 25
type input "*******"
click at [142, 202] on div "22196ca0" at bounding box center [152, 202] width 42 height 17
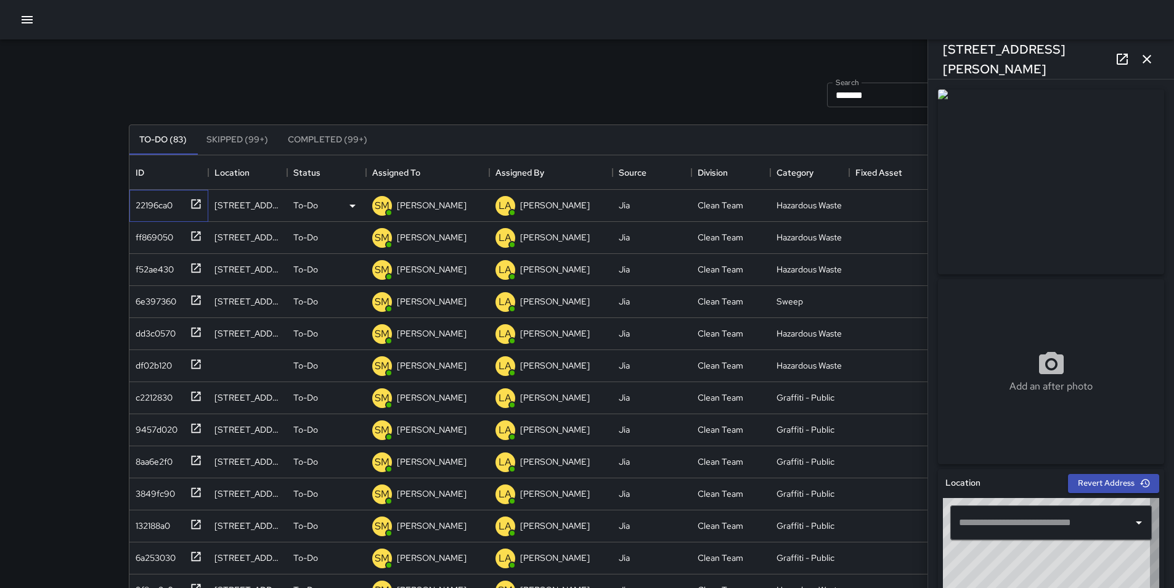
type input "**********"
click at [428, 203] on p "[PERSON_NAME]" at bounding box center [432, 205] width 70 height 12
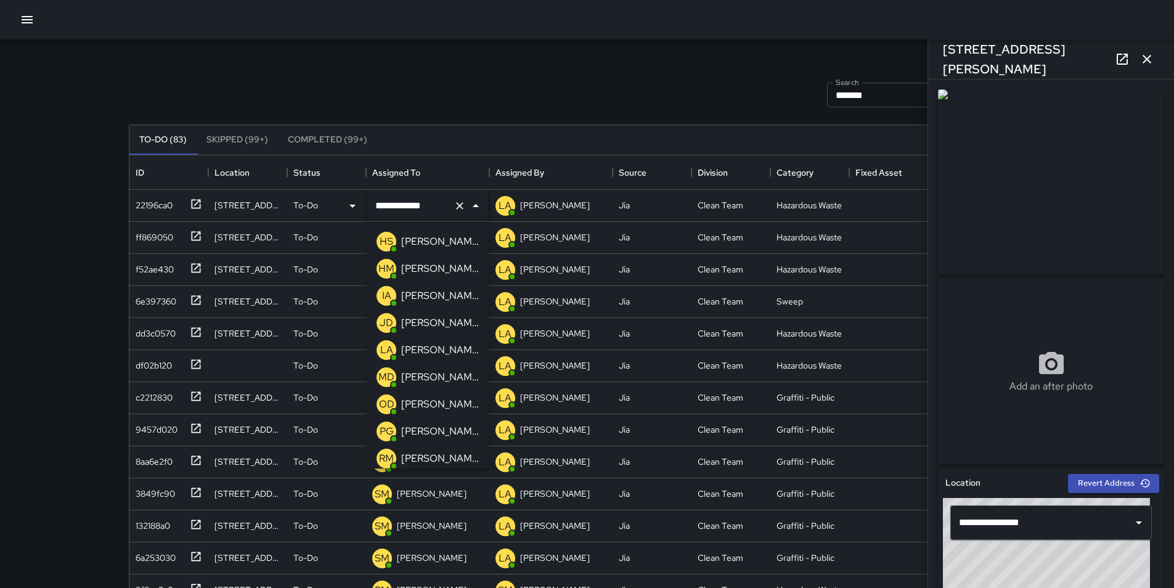
scroll to position [31, 0]
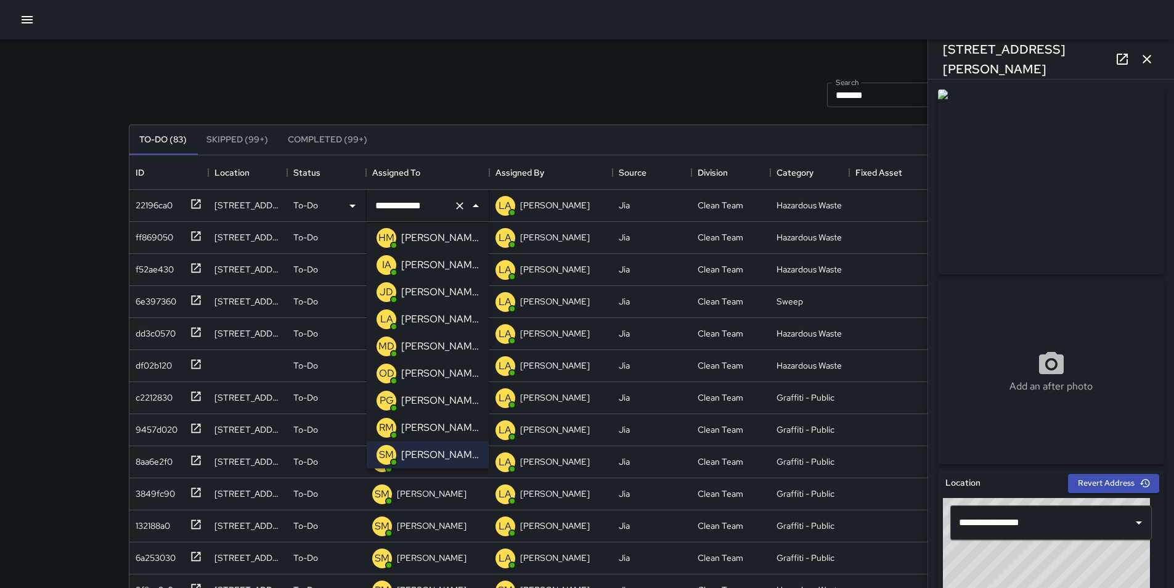
click at [449, 313] on p "[PERSON_NAME]" at bounding box center [440, 319] width 78 height 15
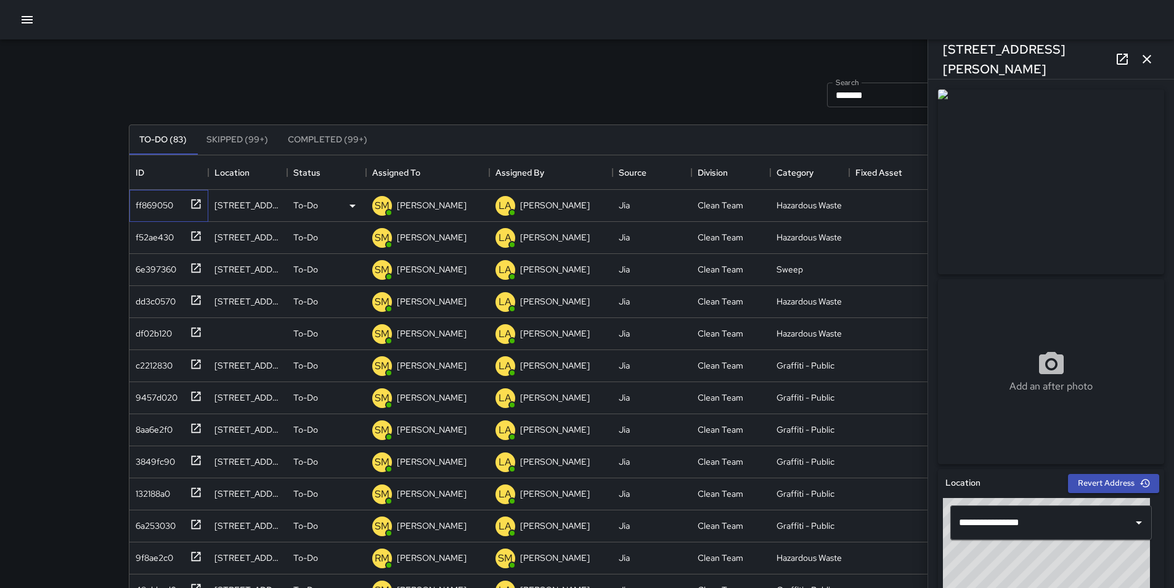
click at [152, 201] on div "ff869050" at bounding box center [152, 202] width 43 height 17
type input "**********"
click at [418, 210] on p "[PERSON_NAME]" at bounding box center [432, 205] width 70 height 12
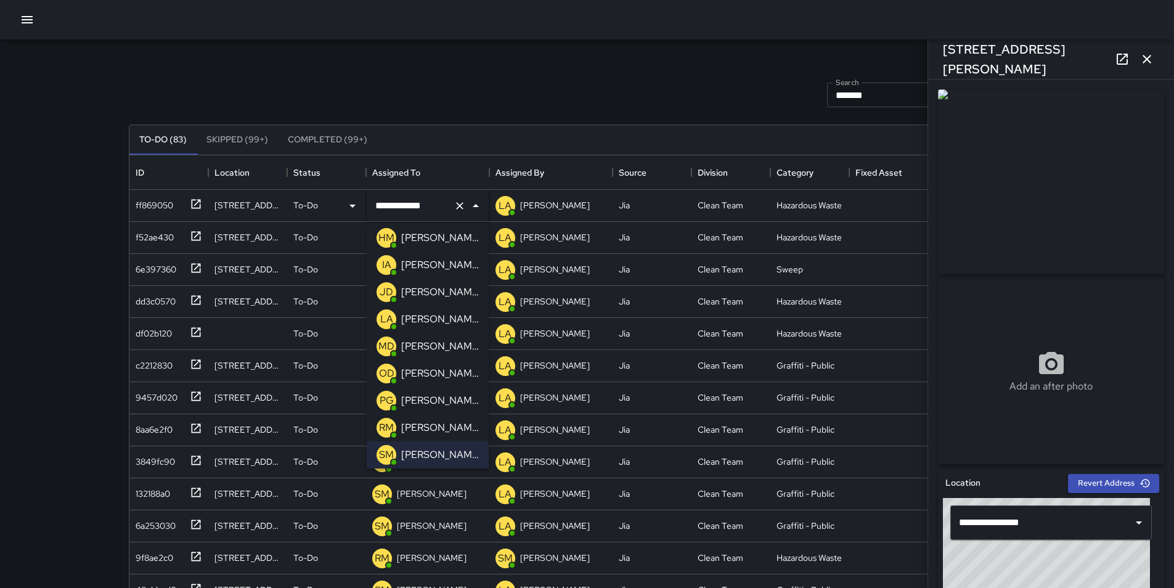
click at [434, 324] on p "[PERSON_NAME]" at bounding box center [440, 319] width 78 height 15
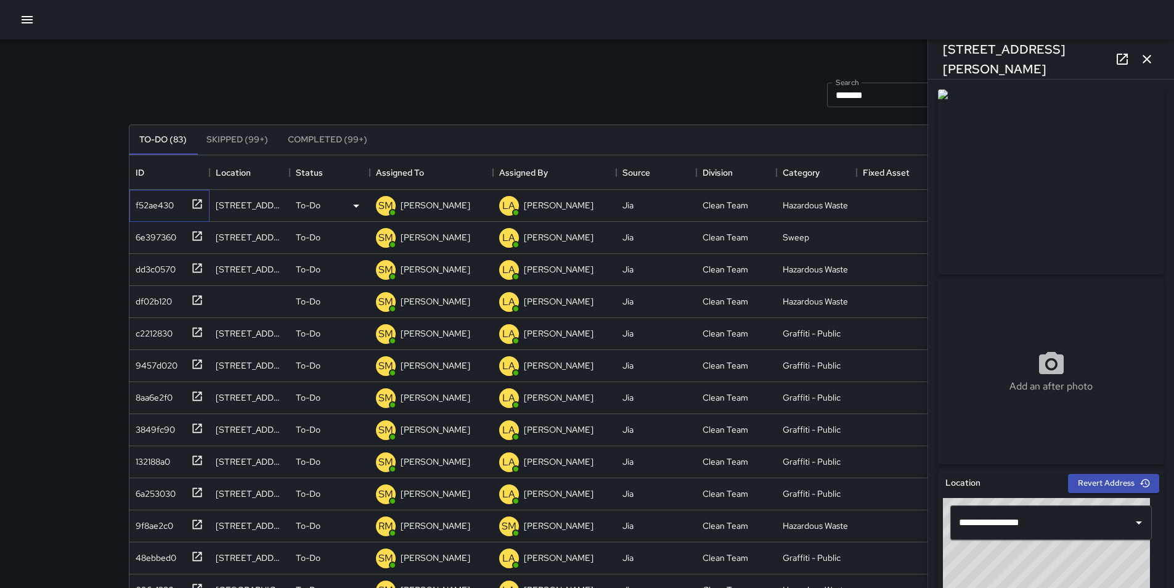
click at [166, 207] on div "f52ae430" at bounding box center [152, 202] width 43 height 17
type input "**********"
click at [436, 201] on p "[PERSON_NAME]" at bounding box center [436, 205] width 70 height 12
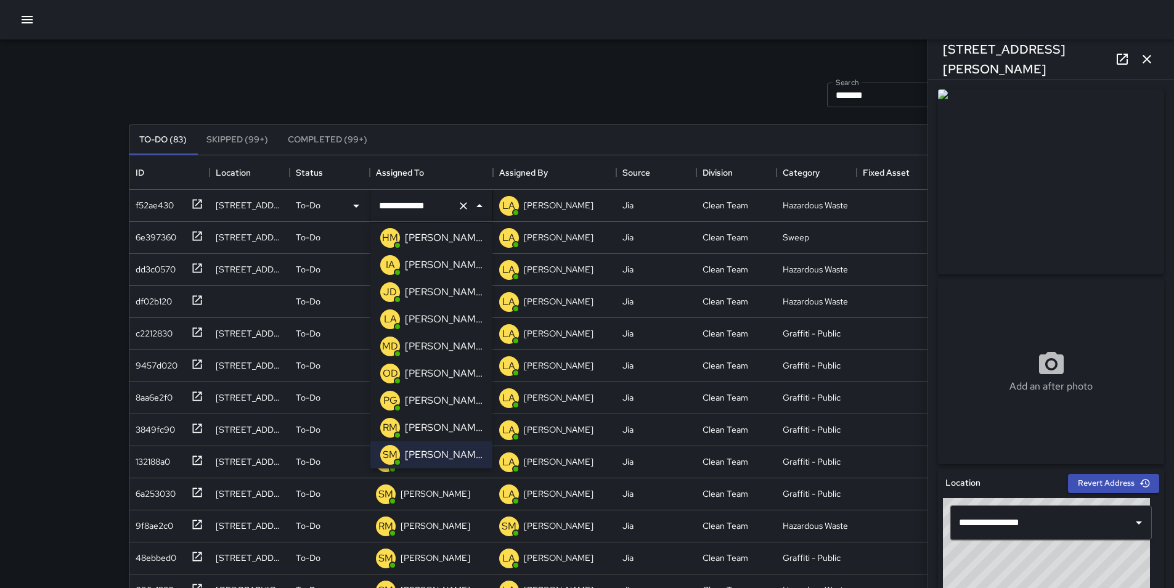
click at [436, 323] on p "[PERSON_NAME]" at bounding box center [444, 319] width 78 height 15
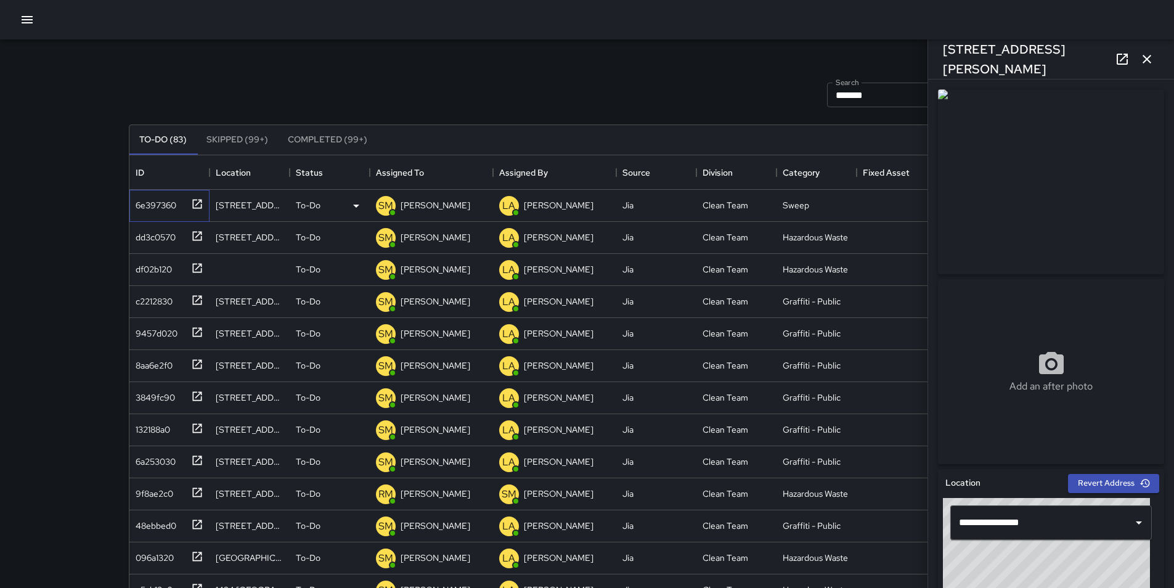
click at [157, 208] on div "6e397360" at bounding box center [154, 202] width 46 height 17
type input "**********"
click at [420, 203] on p "[PERSON_NAME]" at bounding box center [436, 205] width 70 height 12
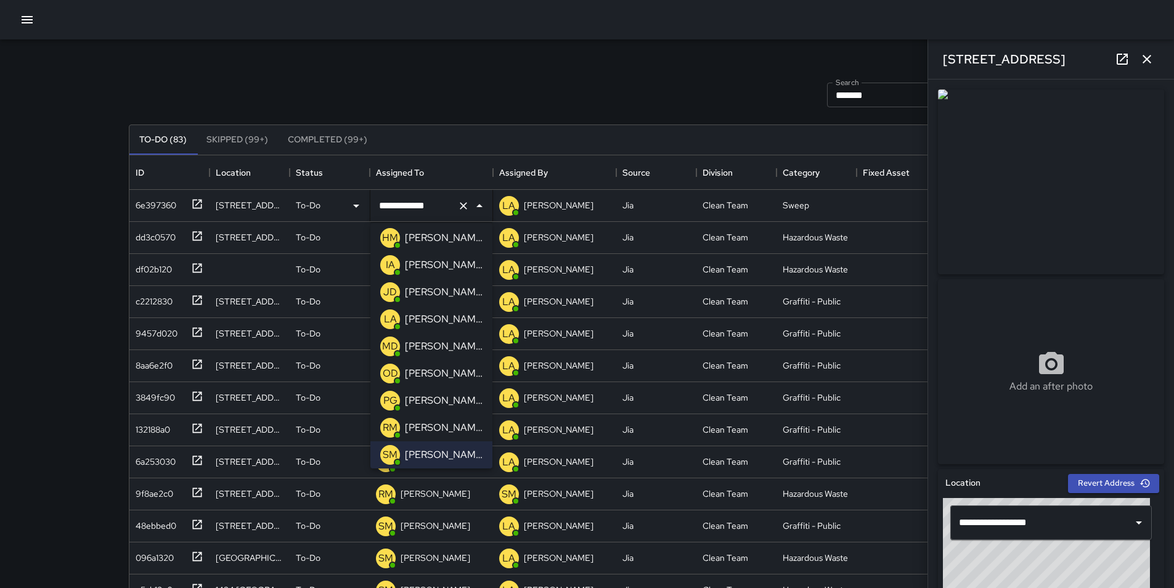
click at [448, 314] on p "[PERSON_NAME]" at bounding box center [444, 319] width 78 height 15
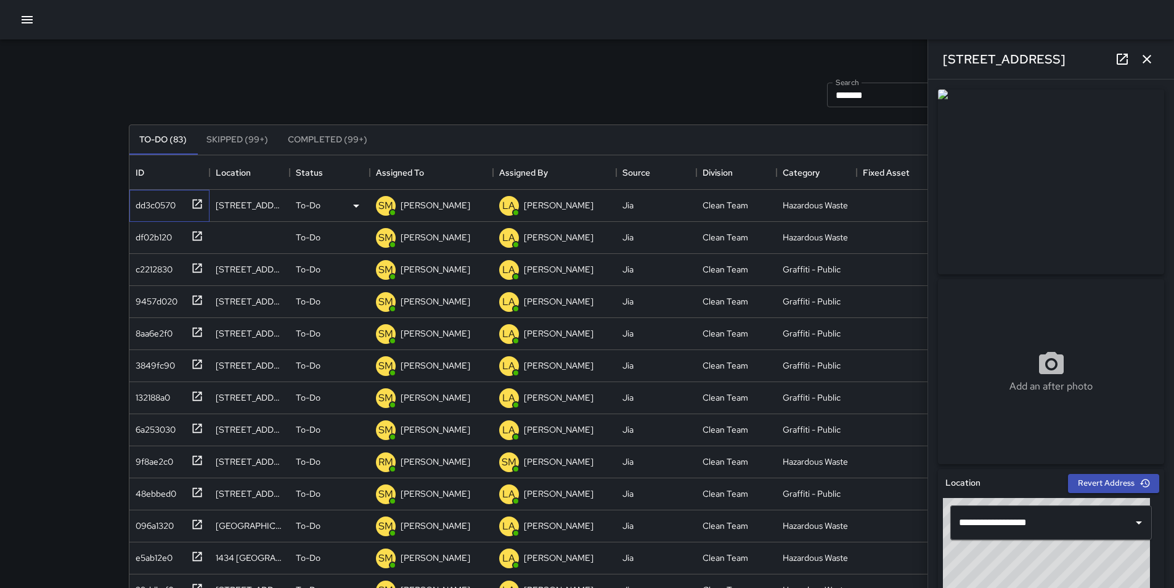
click at [163, 206] on div "dd3c0570" at bounding box center [153, 202] width 45 height 17
type input "**********"
click at [440, 201] on p "[PERSON_NAME]" at bounding box center [436, 205] width 70 height 12
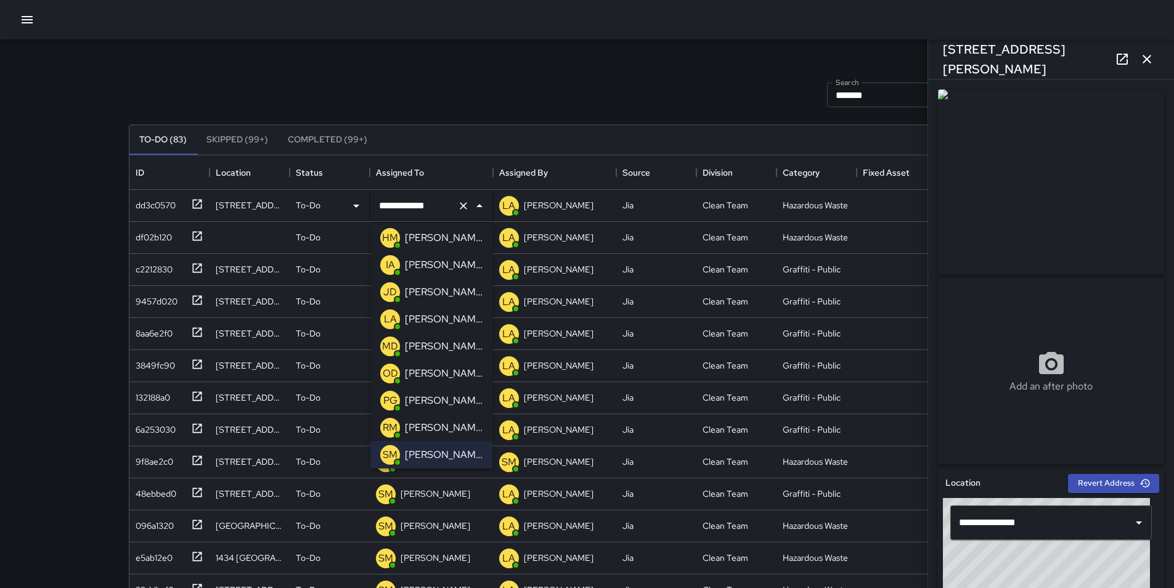
click at [454, 322] on p "[PERSON_NAME]" at bounding box center [444, 319] width 78 height 15
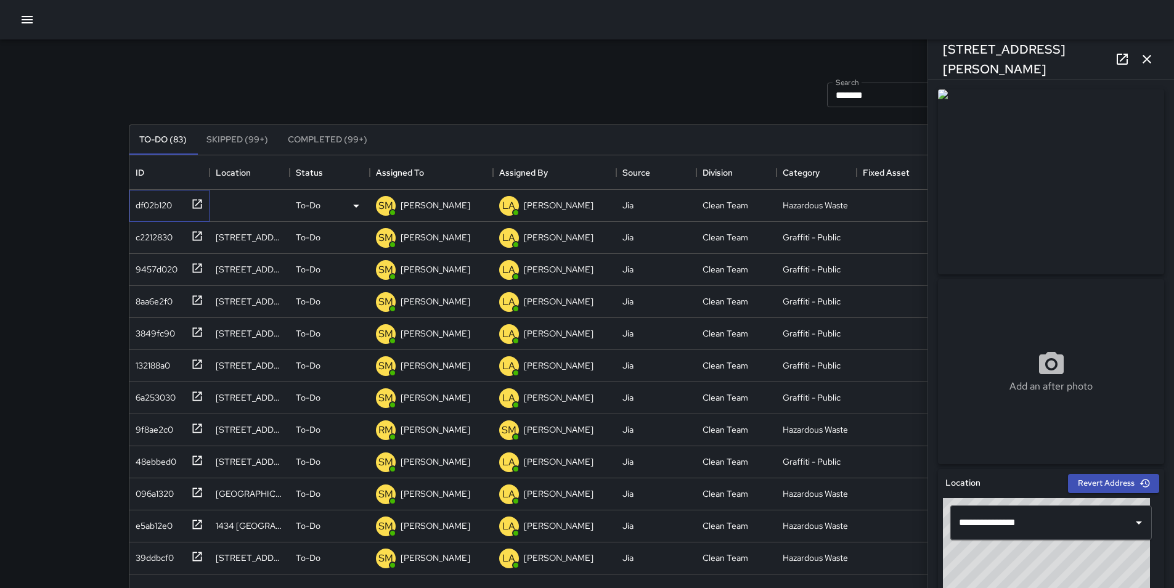
click at [149, 205] on div "df02b120" at bounding box center [151, 202] width 41 height 17
click at [414, 210] on p "[PERSON_NAME]" at bounding box center [436, 205] width 70 height 12
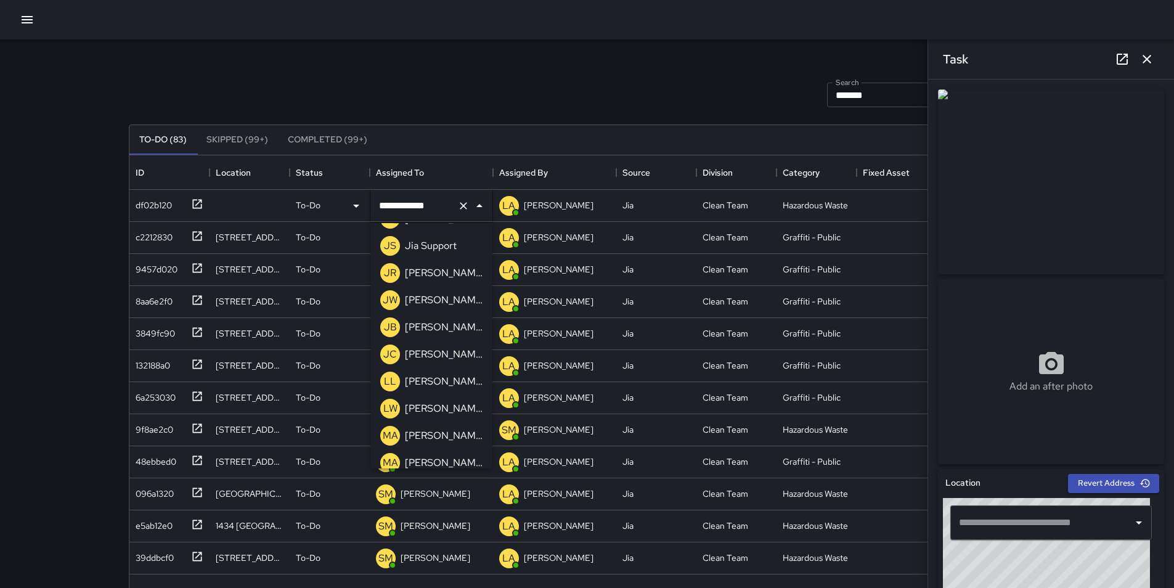
scroll to position [647, 0]
click at [446, 386] on p "[PERSON_NAME]" at bounding box center [444, 381] width 78 height 15
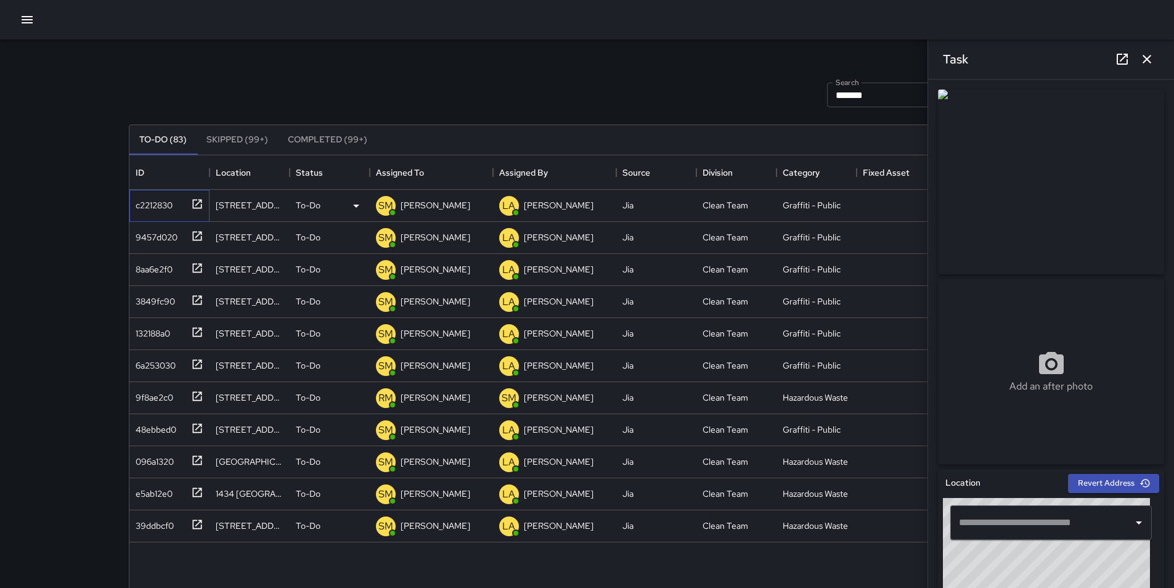
click at [146, 206] on div "c2212830" at bounding box center [152, 202] width 42 height 17
click at [157, 235] on div "9457d020" at bounding box center [154, 234] width 47 height 17
type input "**********"
click at [158, 263] on div "8aa6e2f0" at bounding box center [152, 266] width 42 height 17
type input "**********"
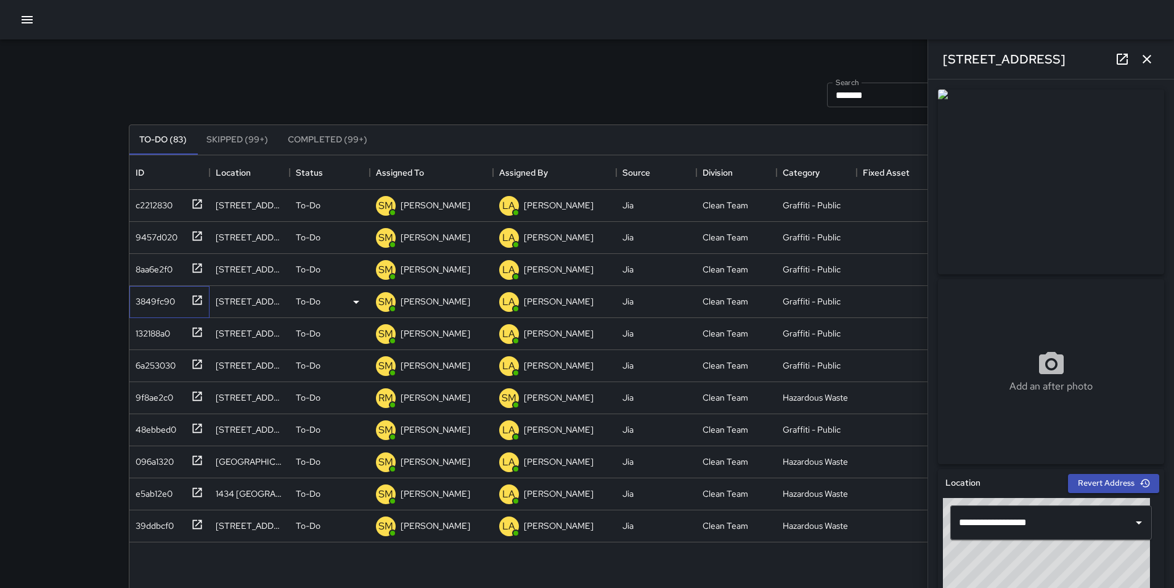
click at [161, 296] on div "3849fc90" at bounding box center [153, 298] width 44 height 17
type input "**********"
click at [170, 326] on div "132188a0" at bounding box center [150, 330] width 39 height 17
click at [428, 334] on p "[PERSON_NAME]" at bounding box center [436, 333] width 70 height 12
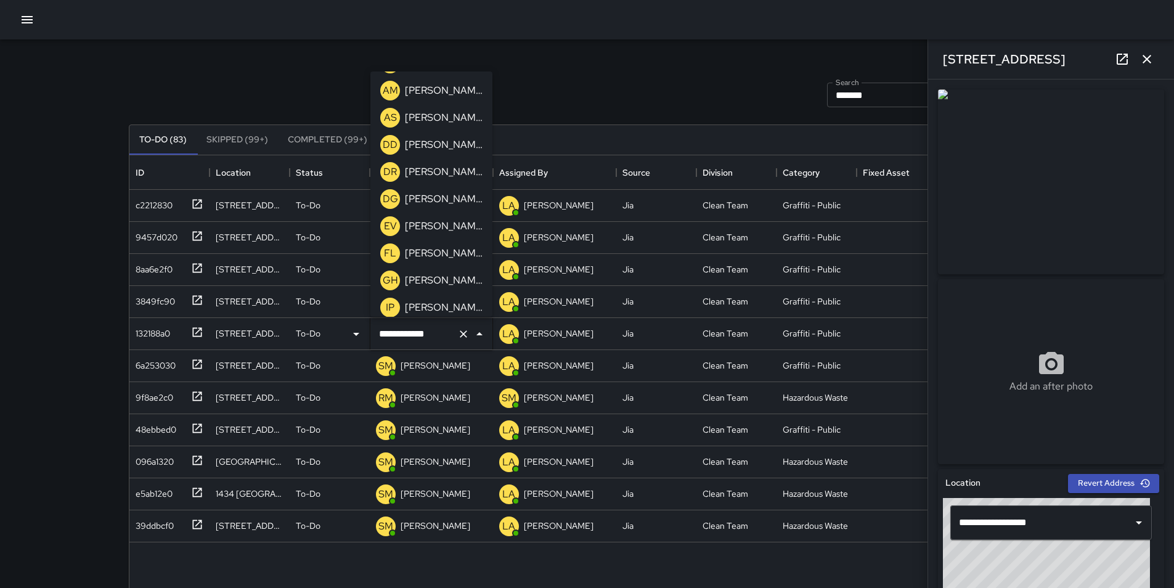
scroll to position [376, 0]
click at [456, 231] on p "[PERSON_NAME]" at bounding box center [444, 229] width 78 height 15
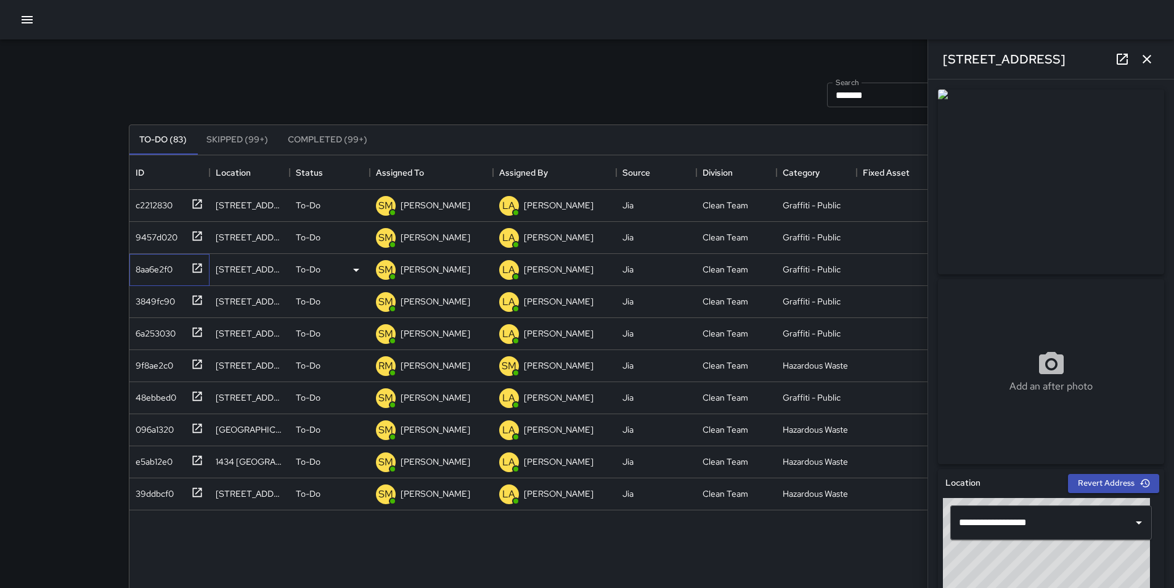
click at [163, 268] on div "8aa6e2f0" at bounding box center [152, 266] width 42 height 17
type input "**********"
click at [163, 298] on div "3849fc90" at bounding box center [153, 298] width 44 height 17
click at [168, 330] on div "6a253030" at bounding box center [153, 330] width 45 height 17
type input "**********"
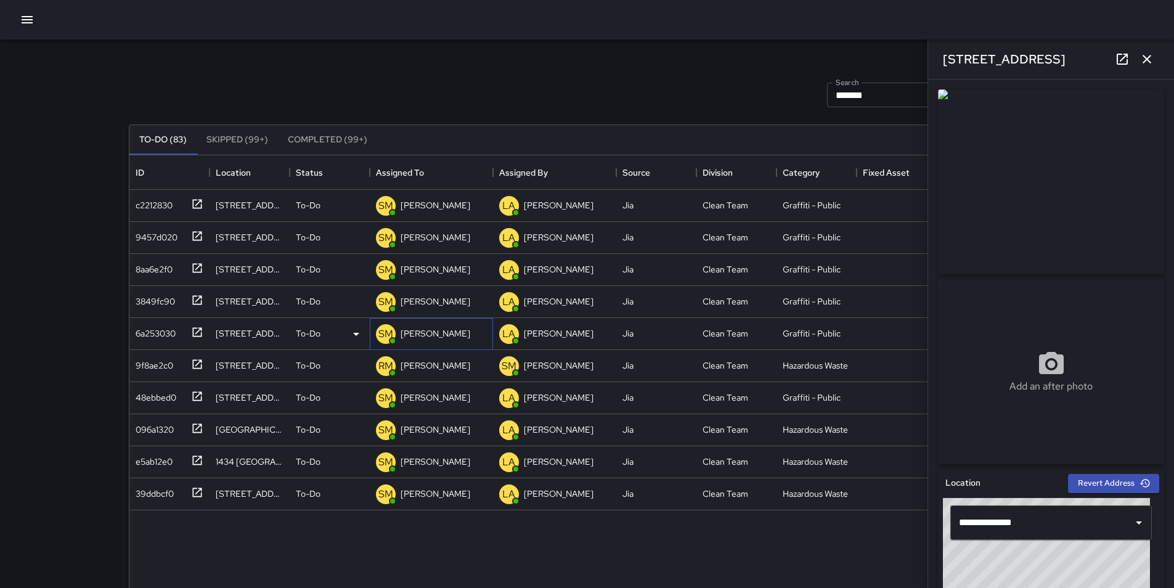
click at [444, 332] on p "[PERSON_NAME]" at bounding box center [436, 333] width 70 height 12
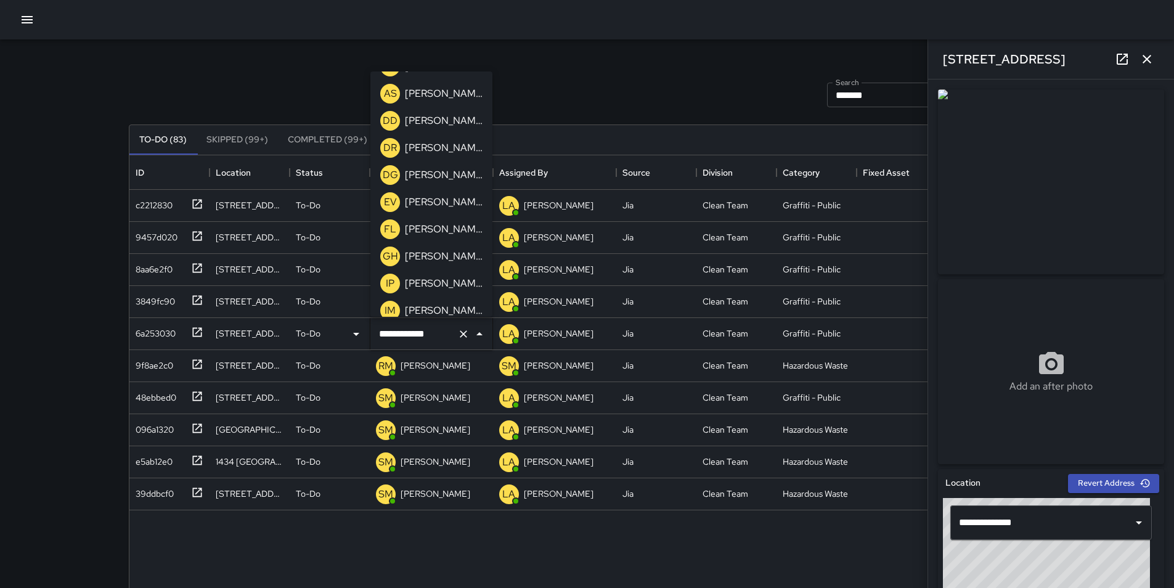
click at [467, 232] on p "[PERSON_NAME]" at bounding box center [444, 229] width 78 height 15
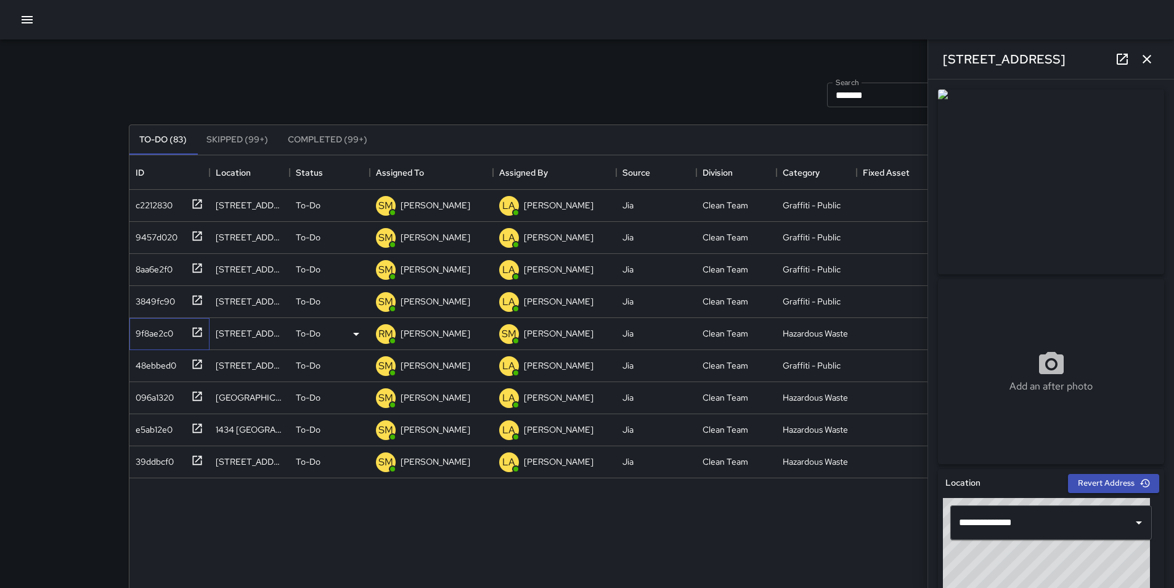
click at [151, 329] on div "9f8ae2c0" at bounding box center [152, 330] width 43 height 17
type input "**********"
click at [432, 333] on p "[PERSON_NAME]" at bounding box center [436, 333] width 70 height 12
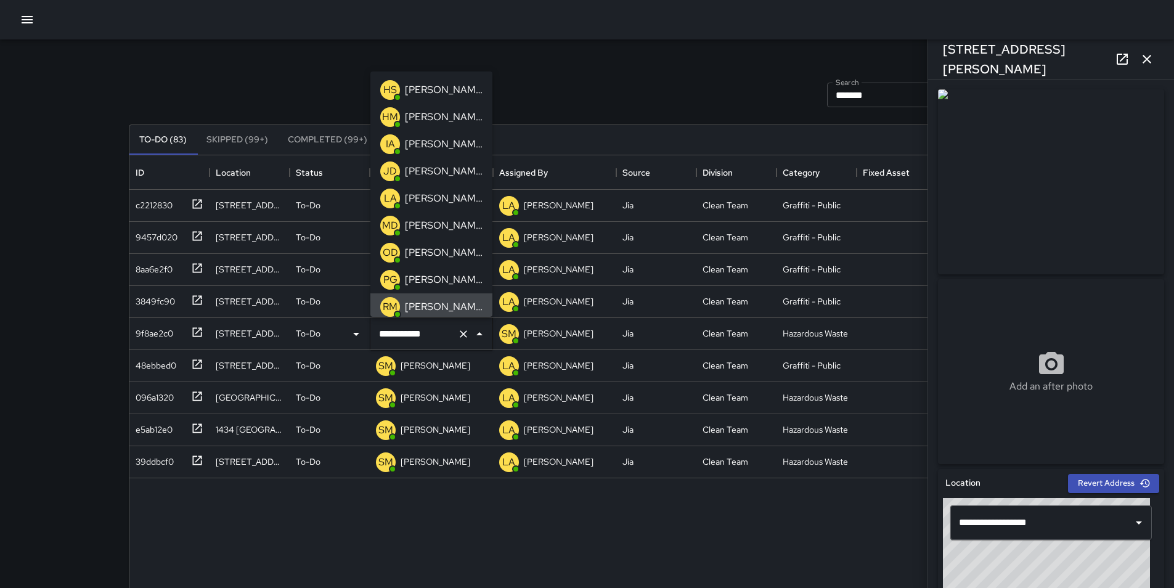
scroll to position [4, 0]
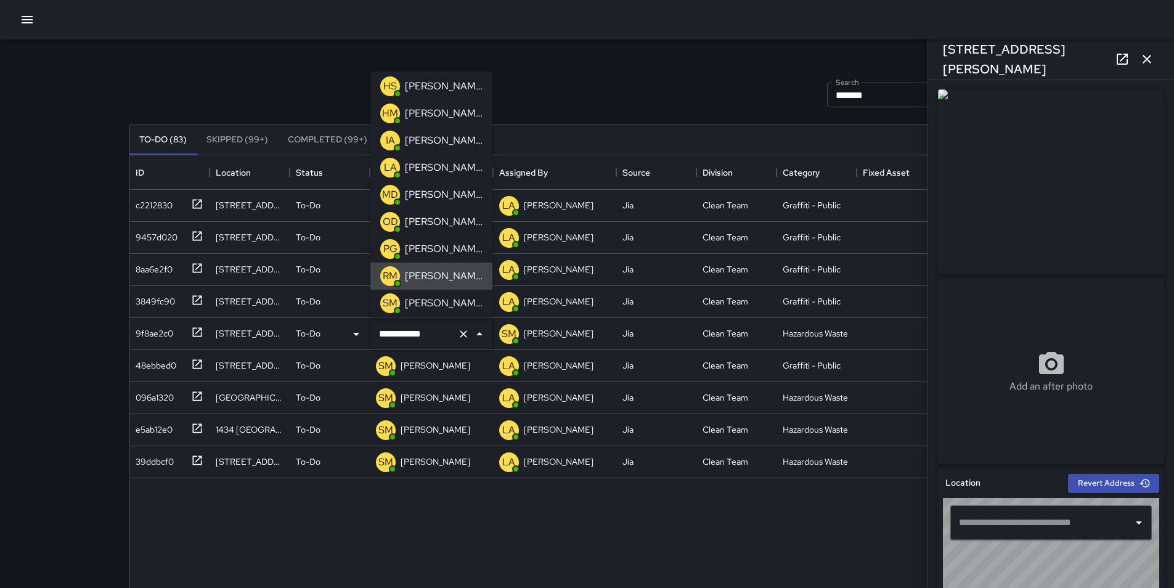
type input "**********"
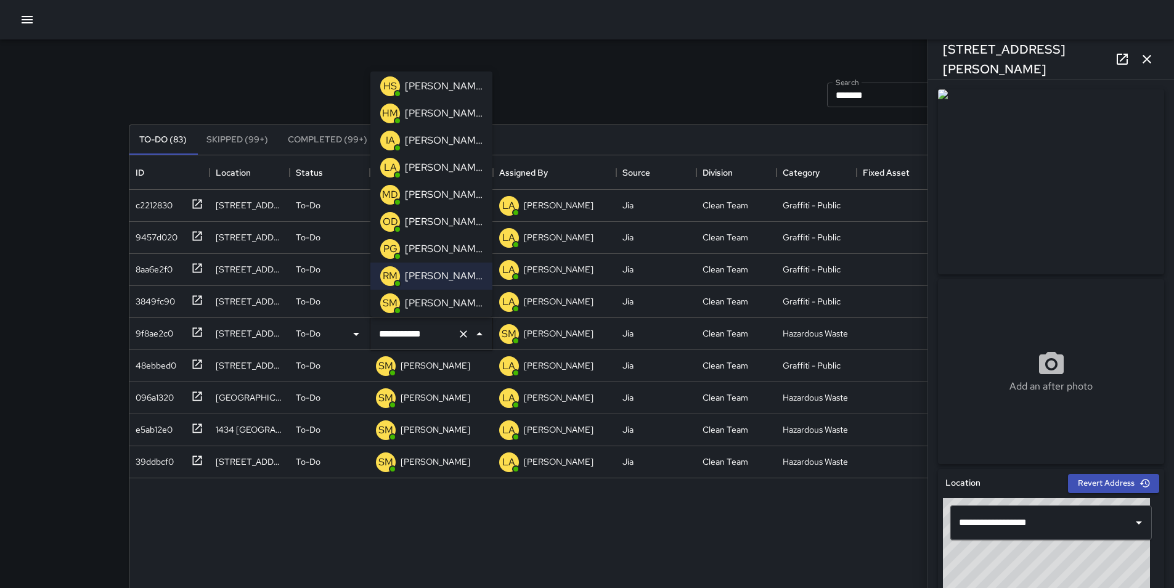
click at [461, 302] on p "[PERSON_NAME]" at bounding box center [444, 303] width 78 height 15
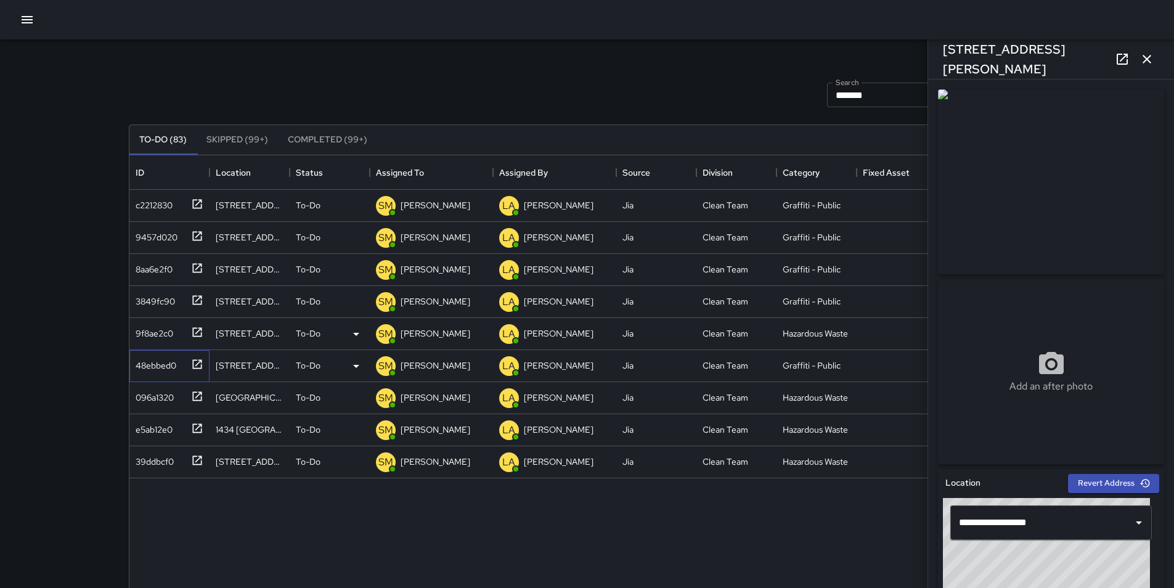
click at [161, 367] on div "48ebbed0" at bounding box center [154, 362] width 46 height 17
click at [426, 362] on p "[PERSON_NAME]" at bounding box center [436, 365] width 70 height 12
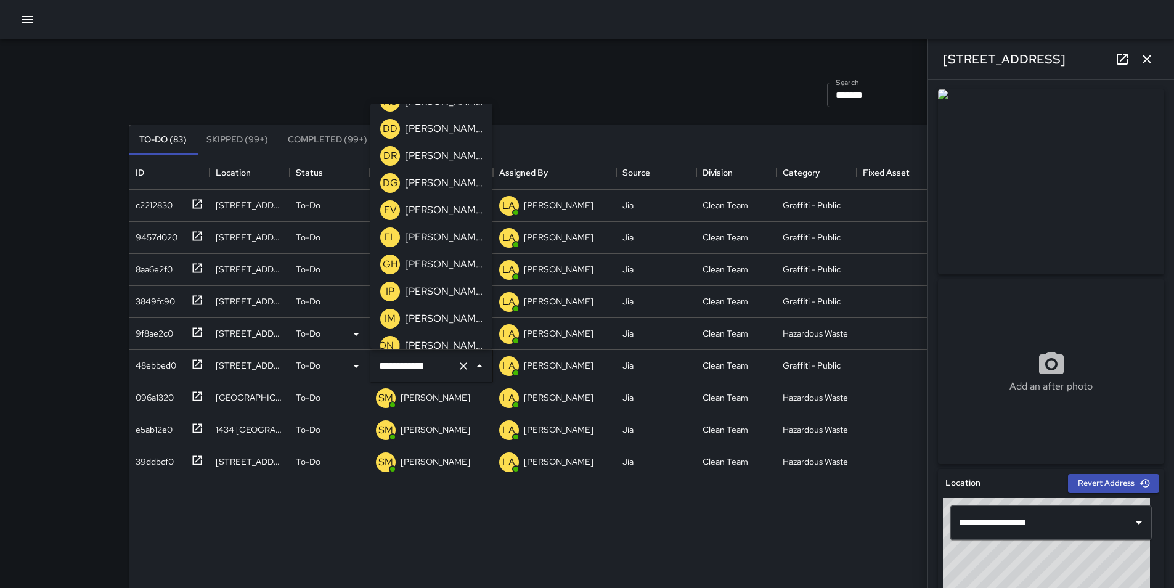
scroll to position [374, 0]
click at [468, 238] on p "[PERSON_NAME]" at bounding box center [444, 236] width 78 height 15
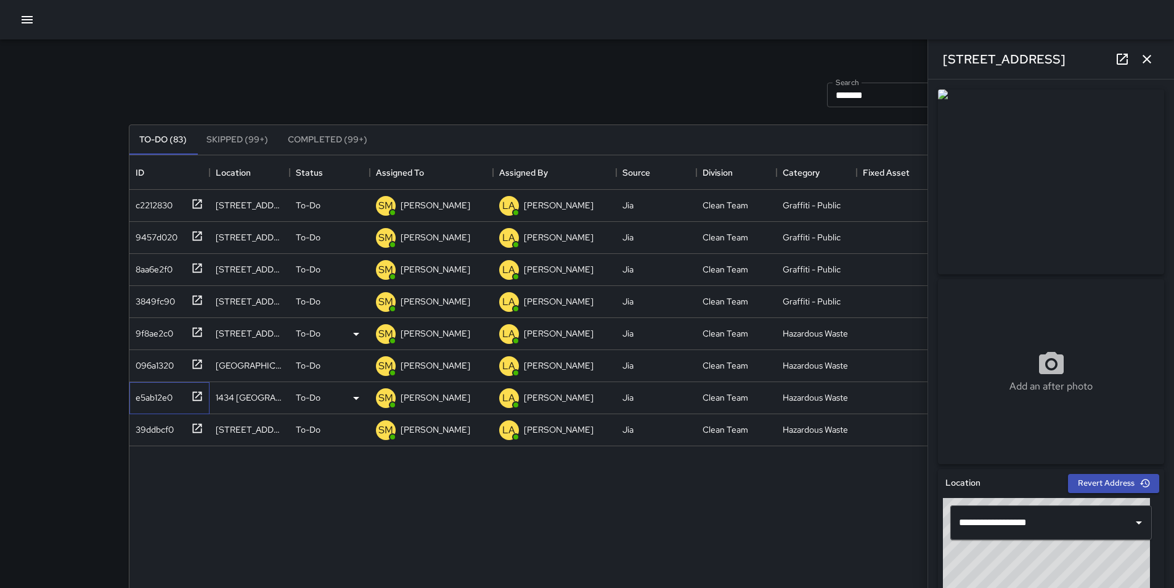
click at [158, 398] on div "e5ab12e0" at bounding box center [152, 394] width 42 height 17
click at [150, 430] on div "39ddbcf0" at bounding box center [152, 427] width 43 height 17
type input "**********"
click at [253, 543] on div "c2212830 [STREET_ADDRESS] To-Do [PERSON_NAME] [PERSON_NAME] LA [PERSON_NAME] Ji…" at bounding box center [587, 434] width 916 height 488
click at [1148, 63] on icon "button" at bounding box center [1147, 59] width 15 height 15
